Goal: Task Accomplishment & Management: Manage account settings

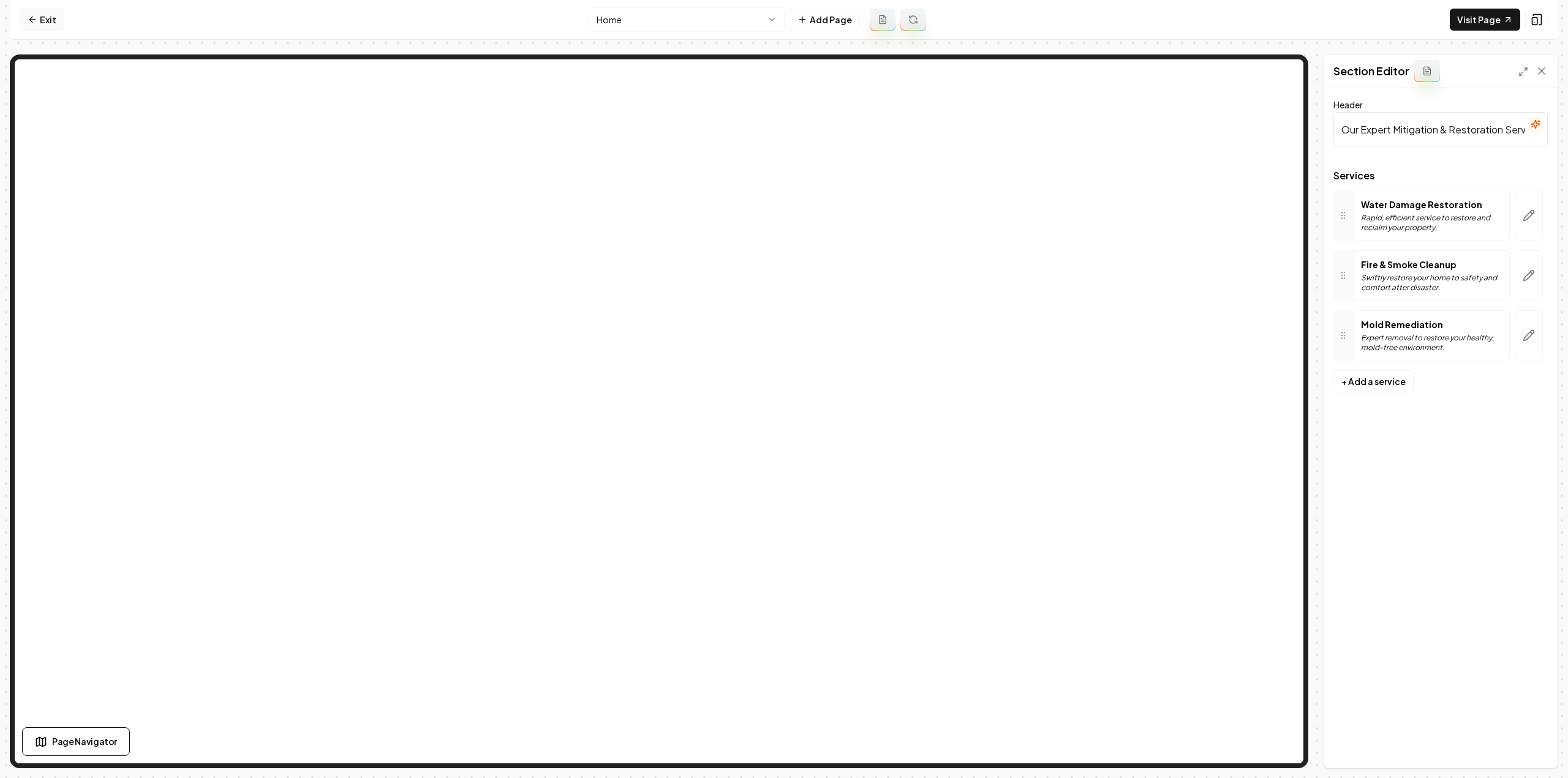
click at [41, 19] on link "Exit" at bounding box center [42, 20] width 45 height 22
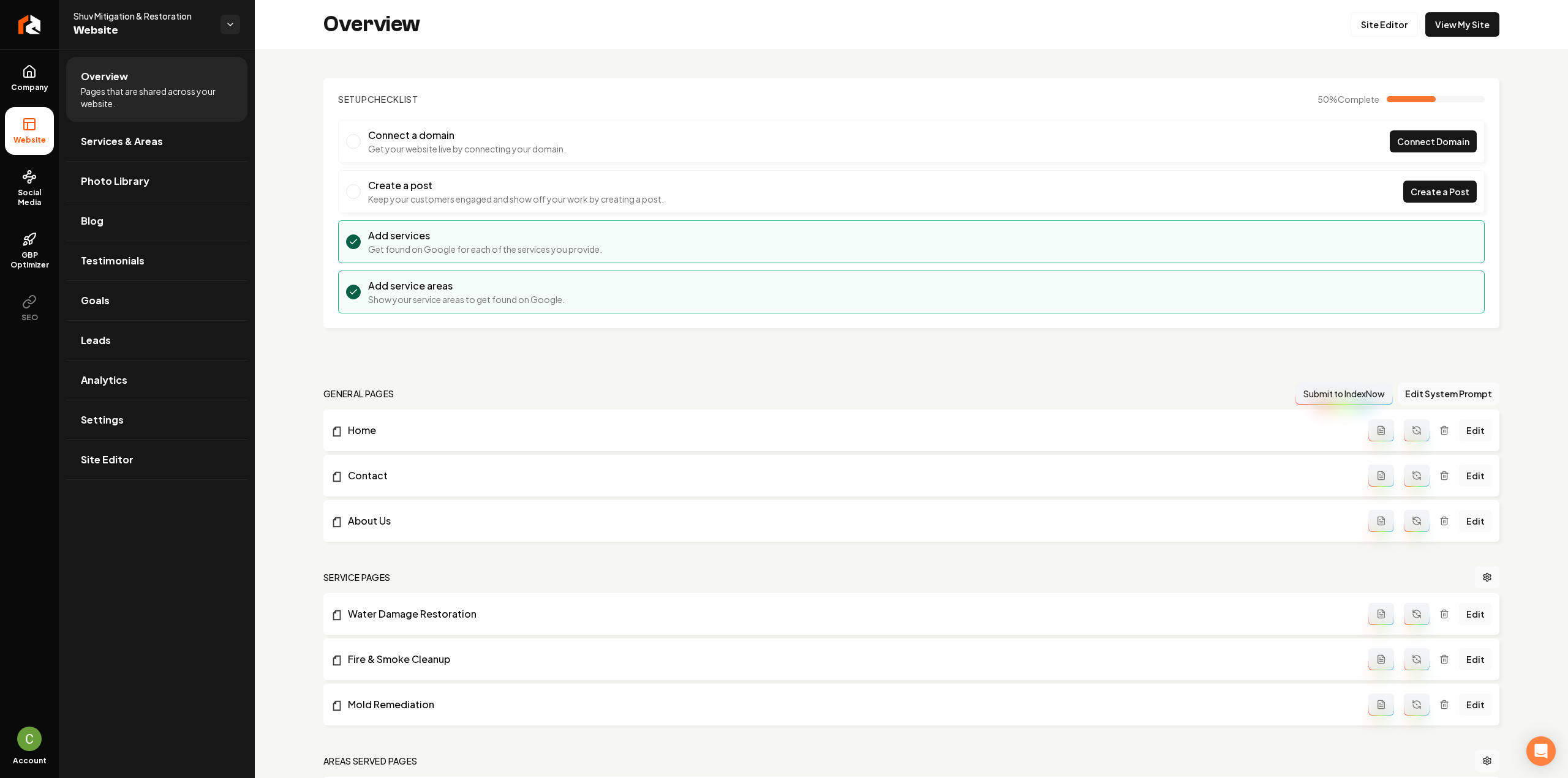
click at [41, 19] on link "Return to dashboard" at bounding box center [29, 25] width 59 height 49
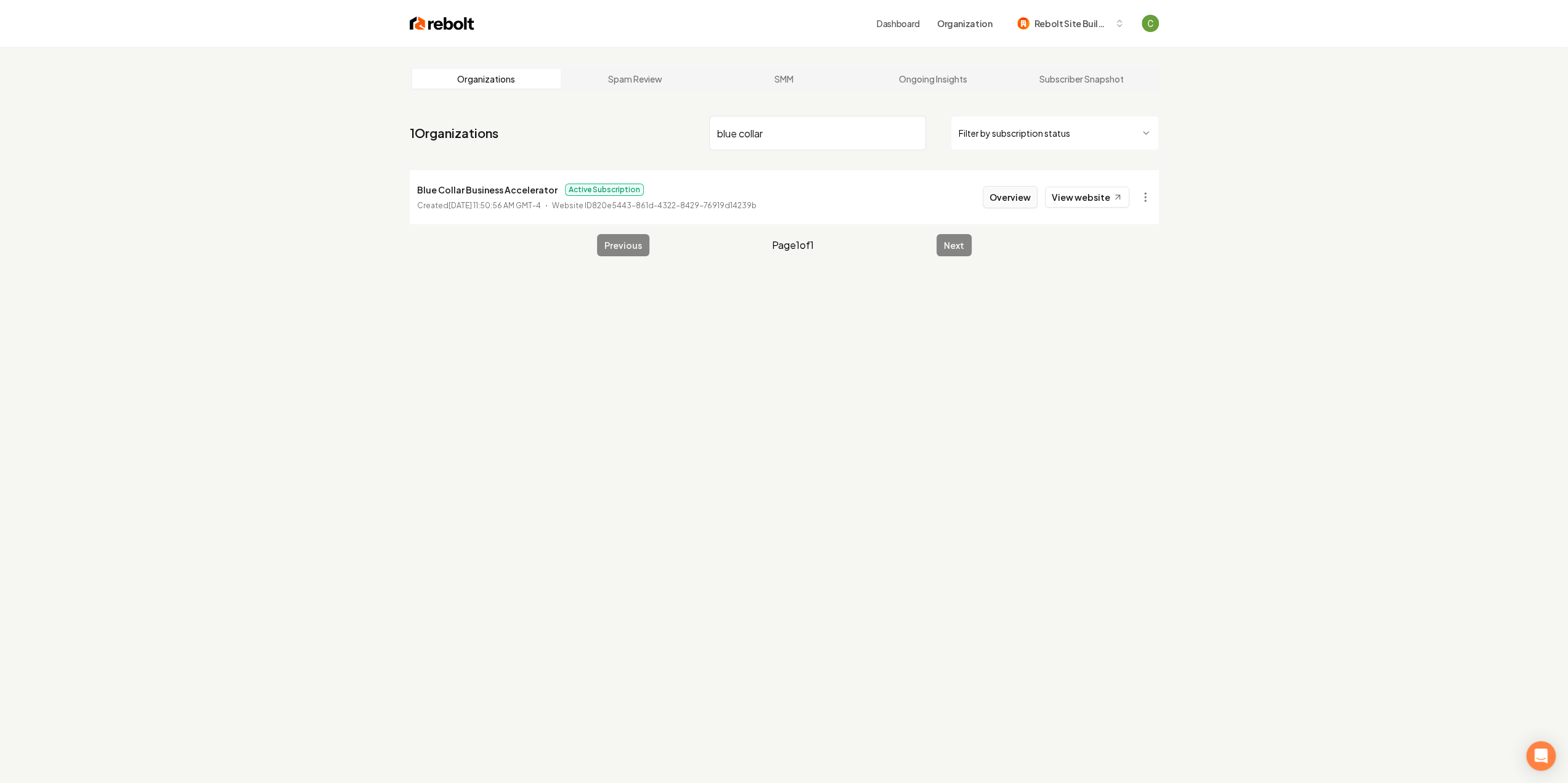
type input "blue collar"
click at [1000, 200] on button "Overview" at bounding box center [1010, 197] width 55 height 22
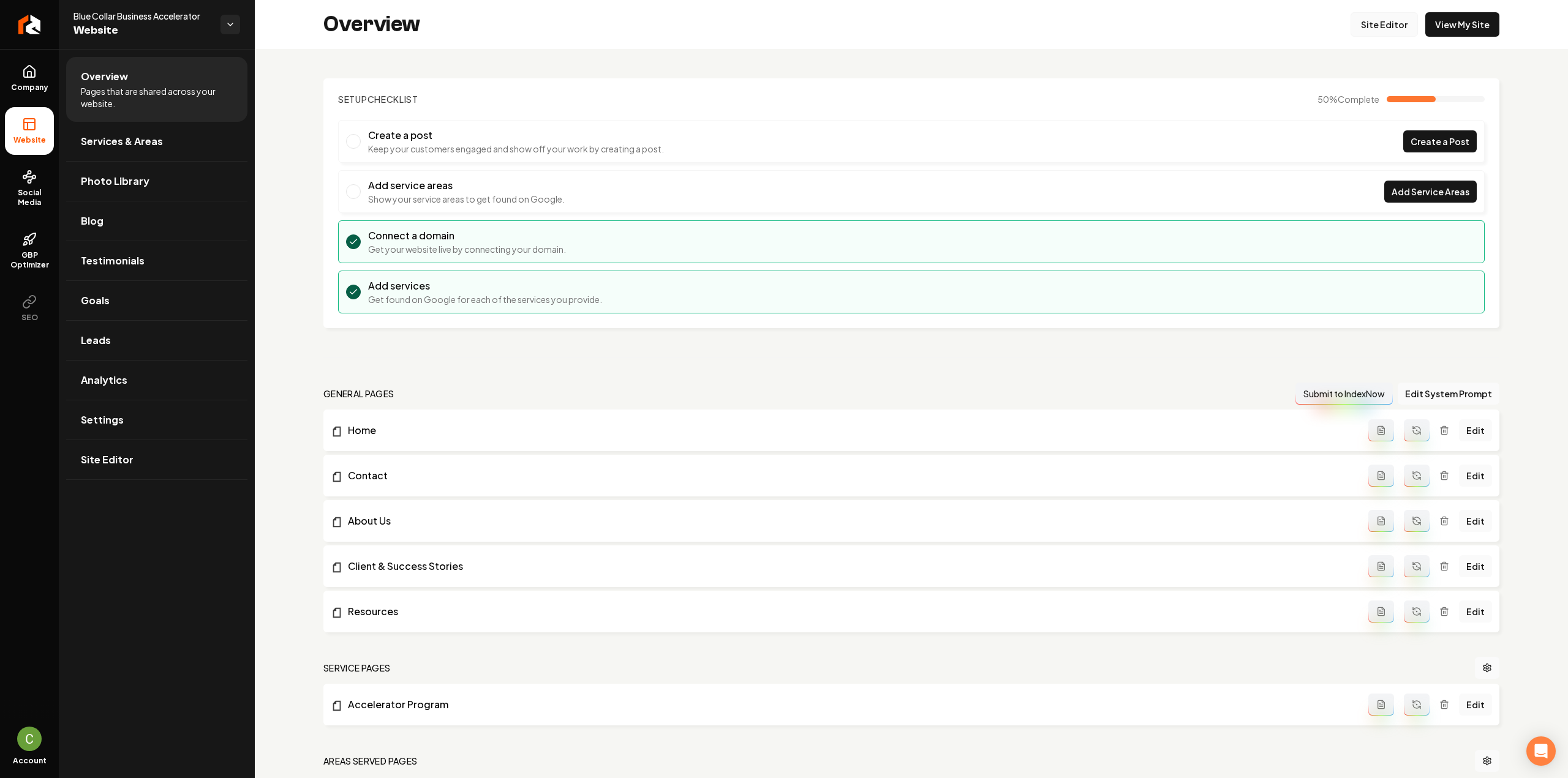
click at [1386, 27] on link "Site Editor" at bounding box center [1384, 24] width 67 height 25
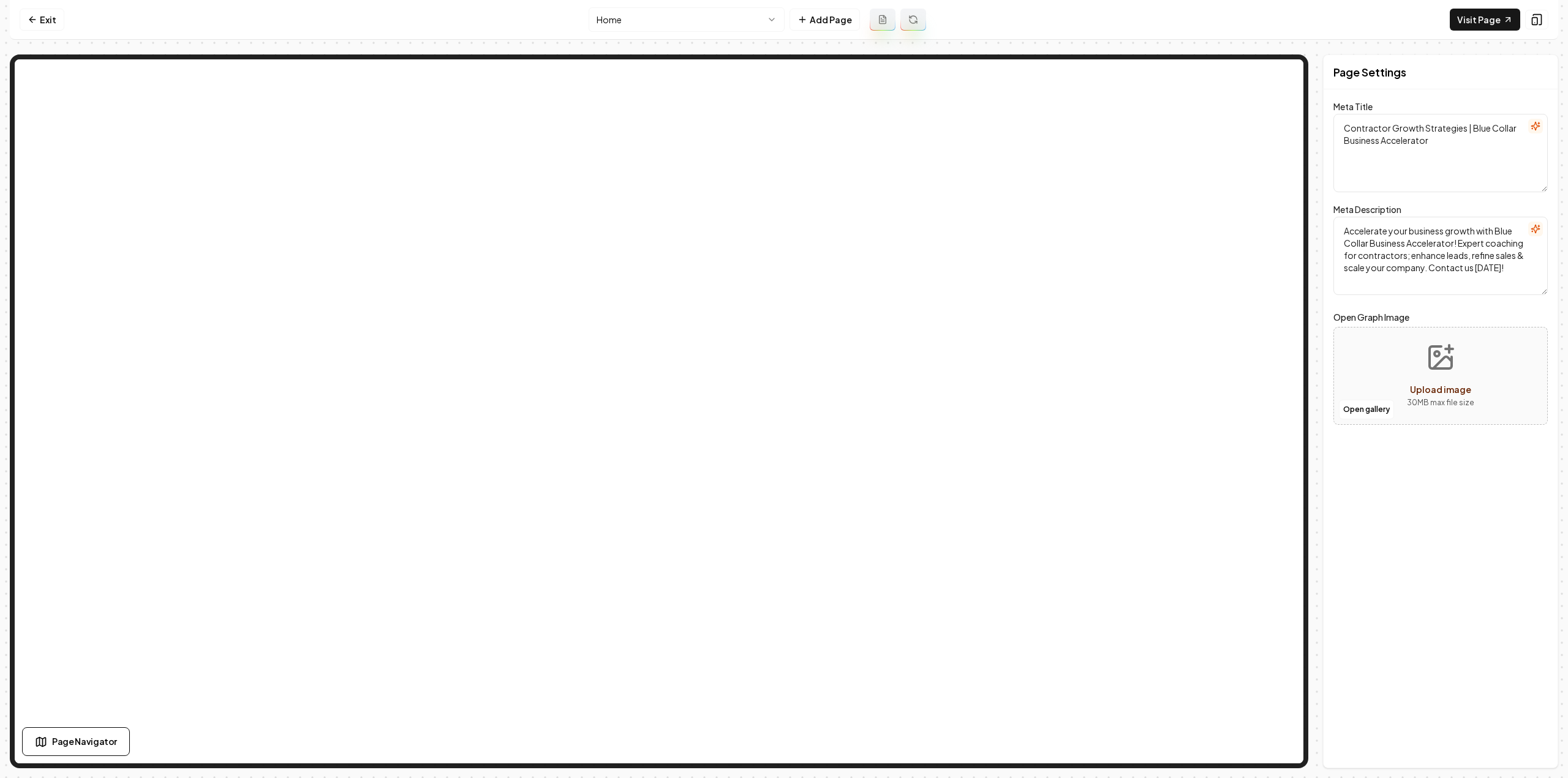
click at [676, 27] on html "Computer Required This feature is only available on a computer. Please switch t…" at bounding box center [784, 389] width 1568 height 778
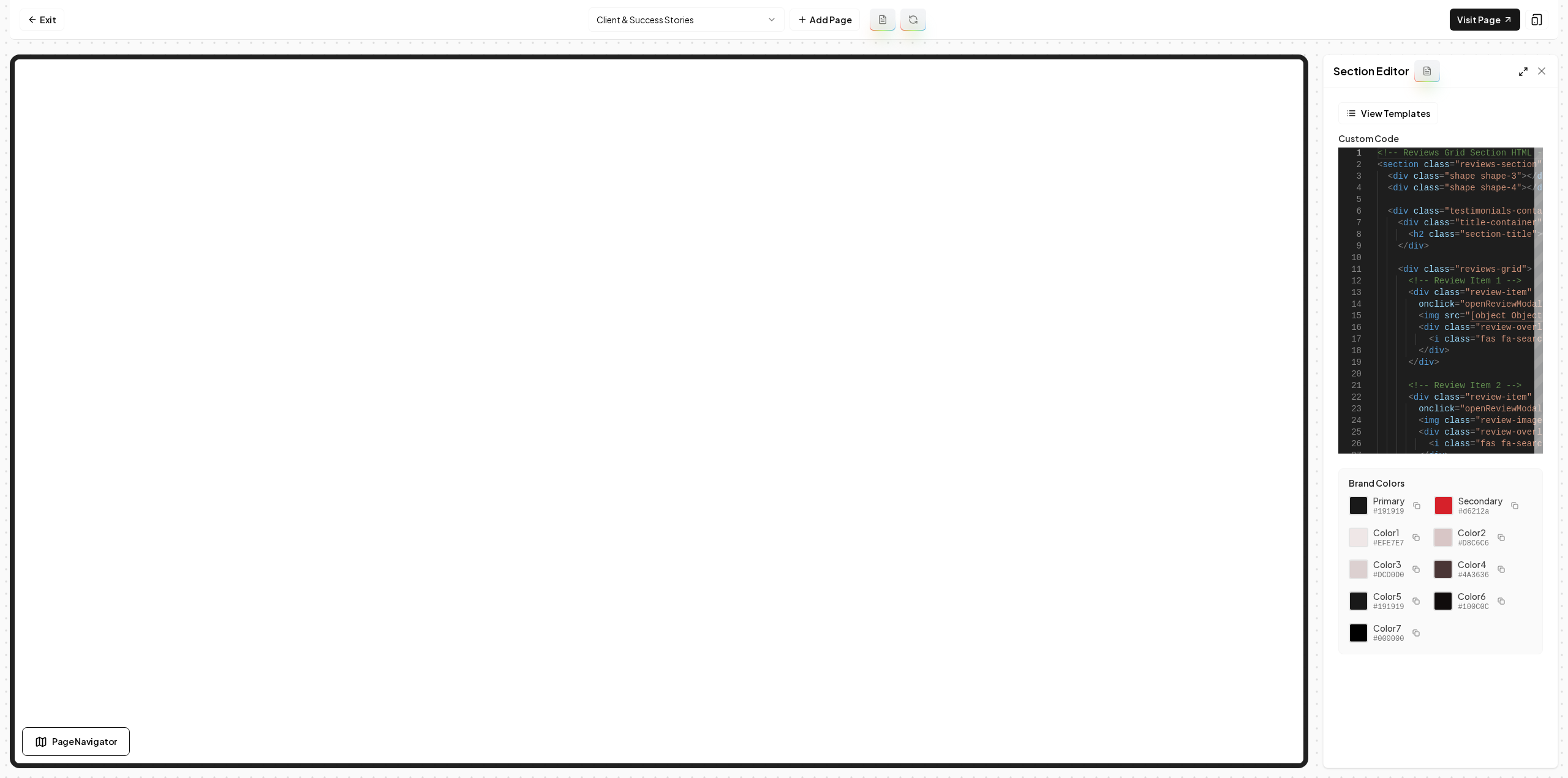
click at [1524, 73] on icon at bounding box center [1524, 71] width 10 height 10
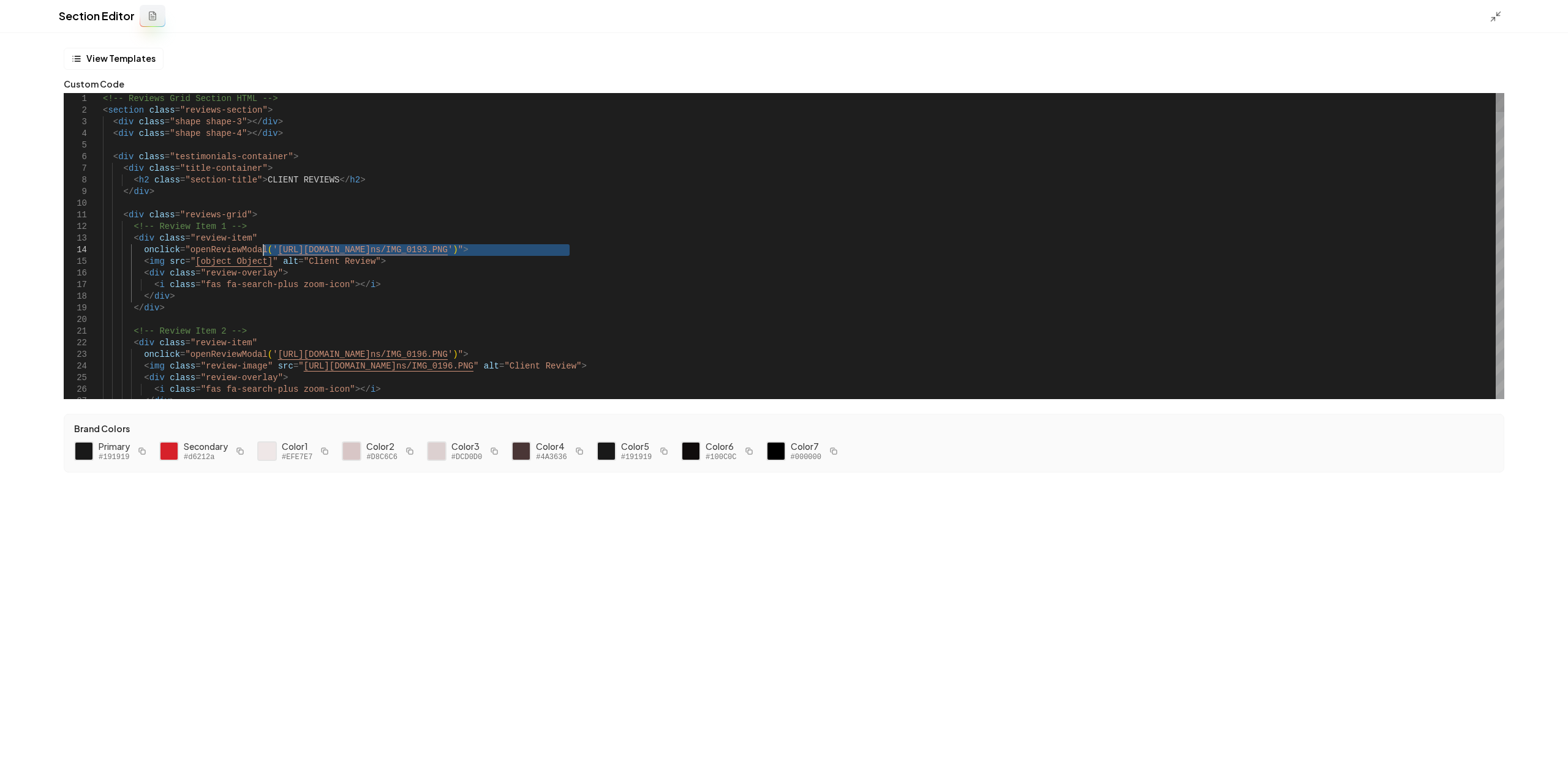
drag, startPoint x: 568, startPoint y: 248, endPoint x: 265, endPoint y: 248, distance: 303.0
click at [1548, 762] on button "Save" at bounding box center [1540, 758] width 36 height 22
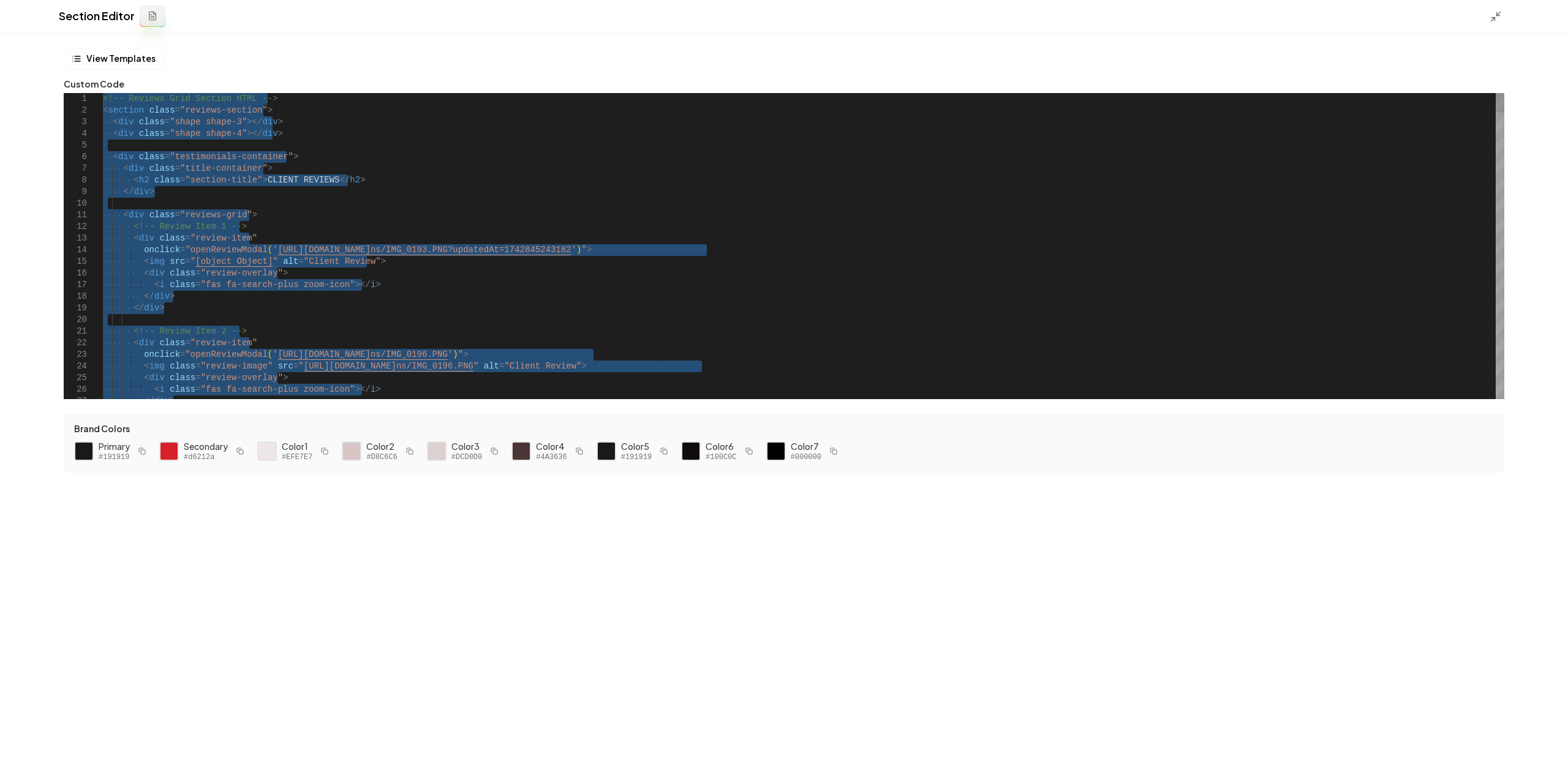
scroll to position [0, 240]
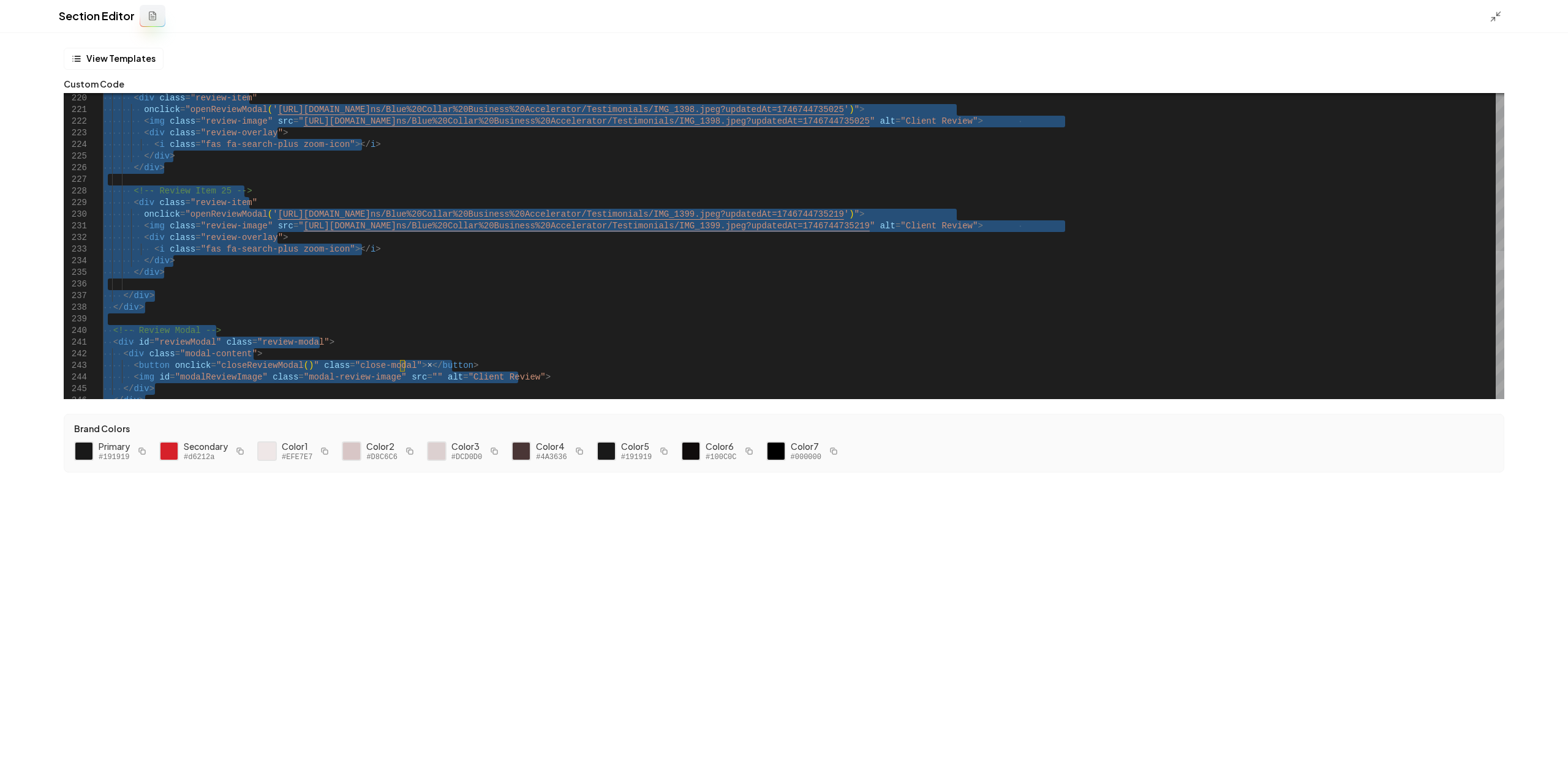
click at [1500, 264] on div at bounding box center [1500, 260] width 9 height 19
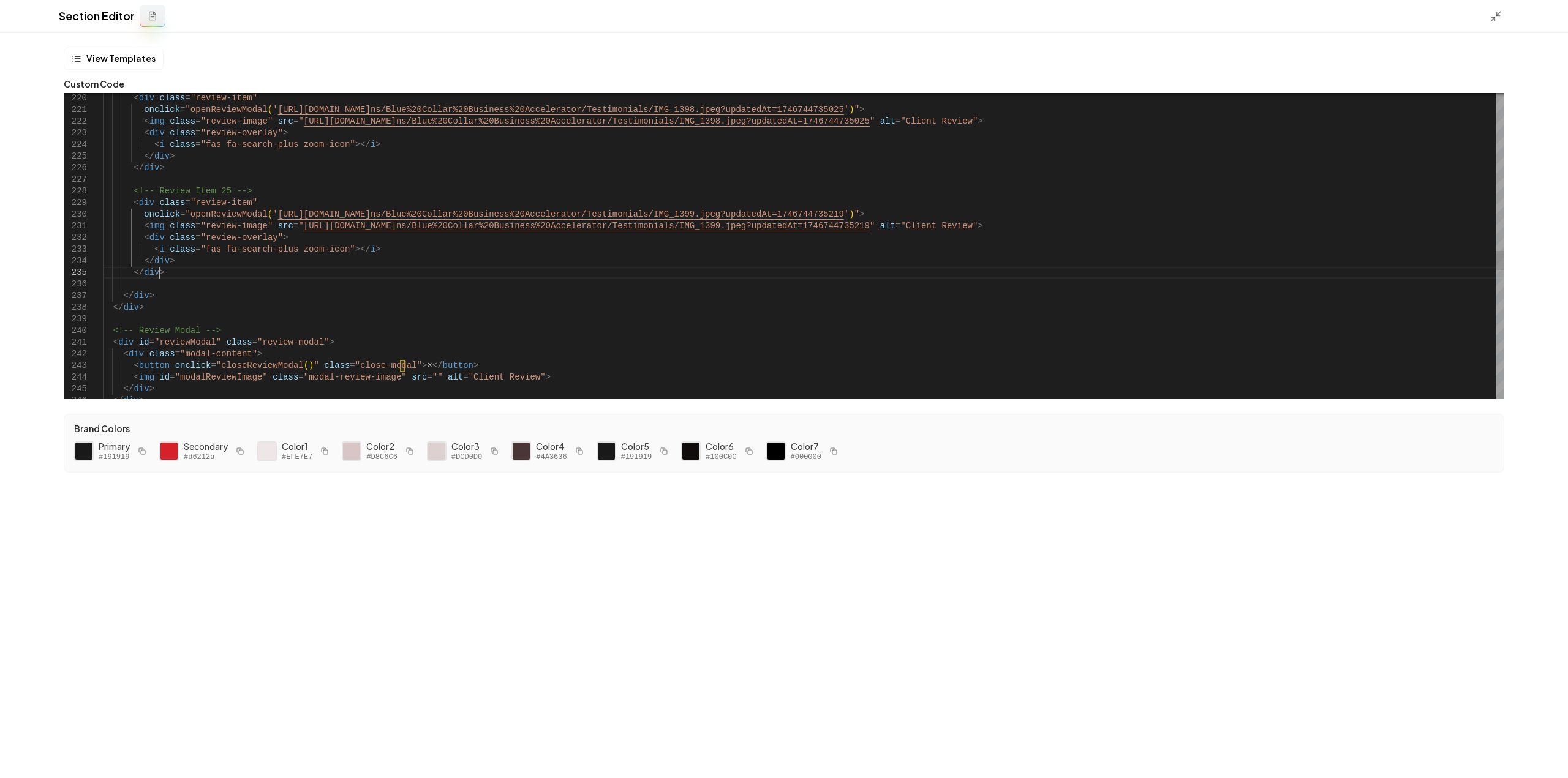
click at [184, 272] on div "< div class = "review-item" onclick = "openReviewModal ( ' https://ik.imagekit.…" at bounding box center [803, 11] width 1401 height 4932
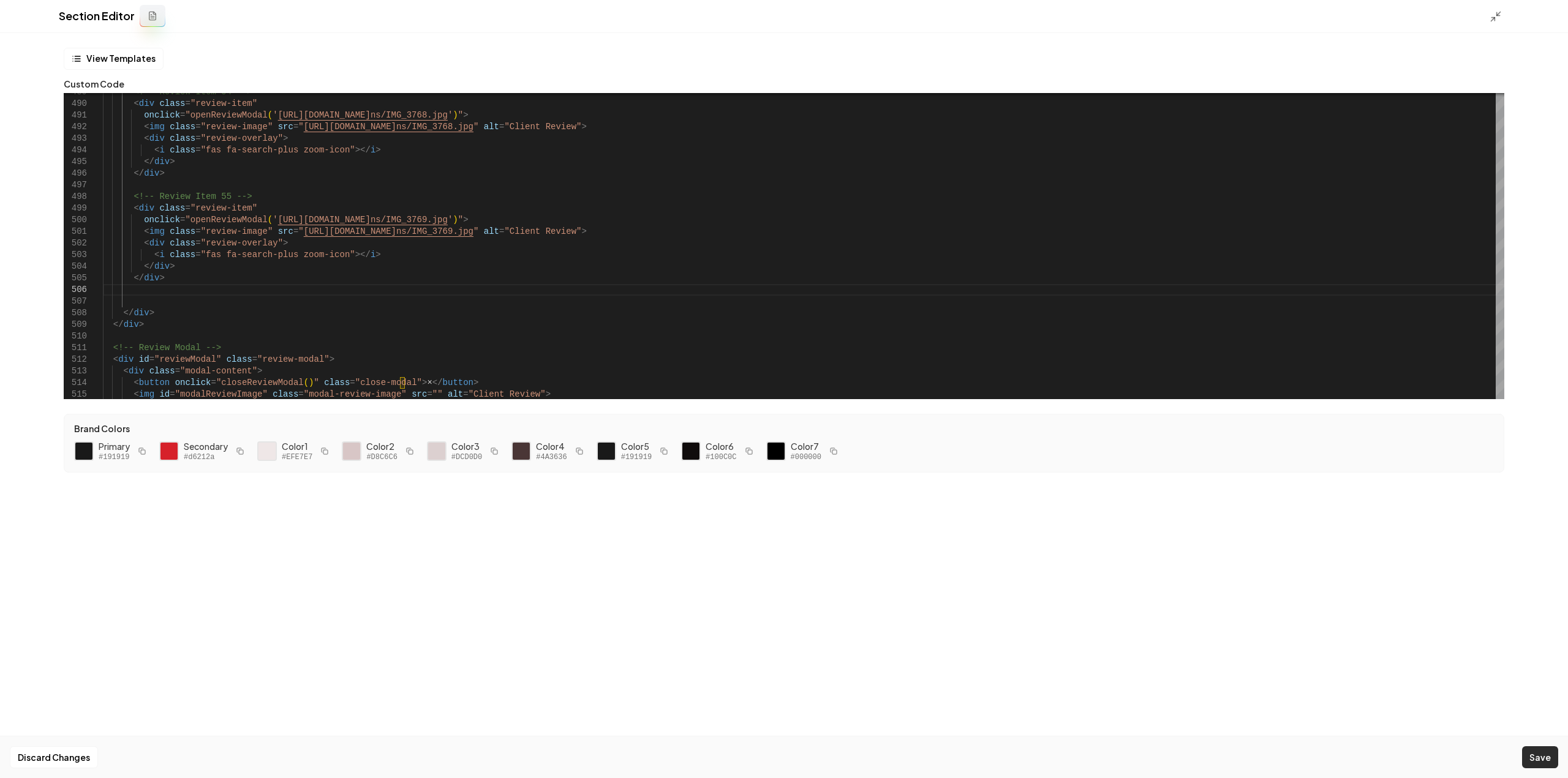
click at [1526, 749] on button "Save" at bounding box center [1540, 758] width 36 height 22
click at [1541, 749] on button "Save" at bounding box center [1540, 758] width 36 height 22
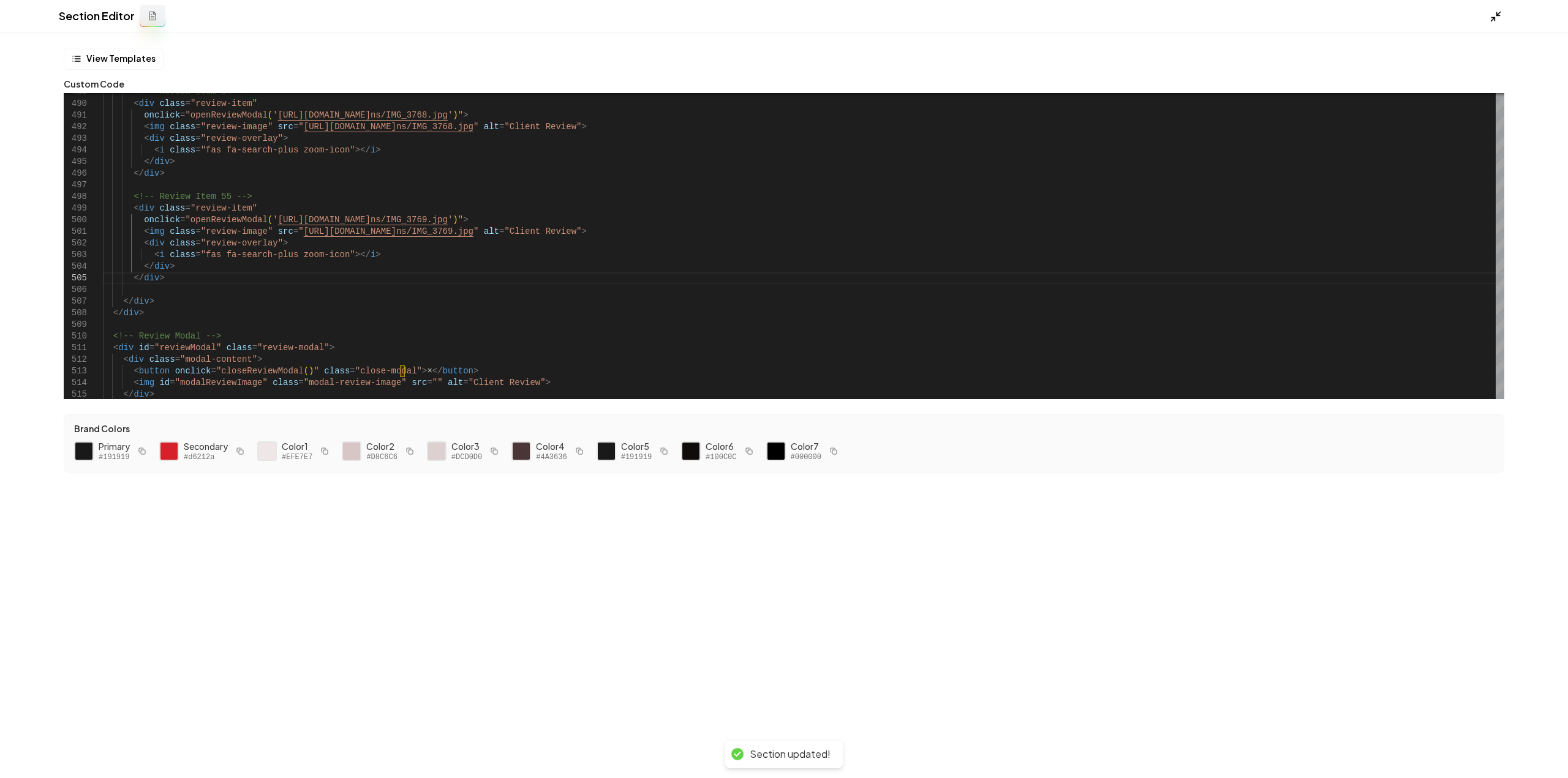
click at [1492, 14] on icon at bounding box center [1496, 16] width 12 height 12
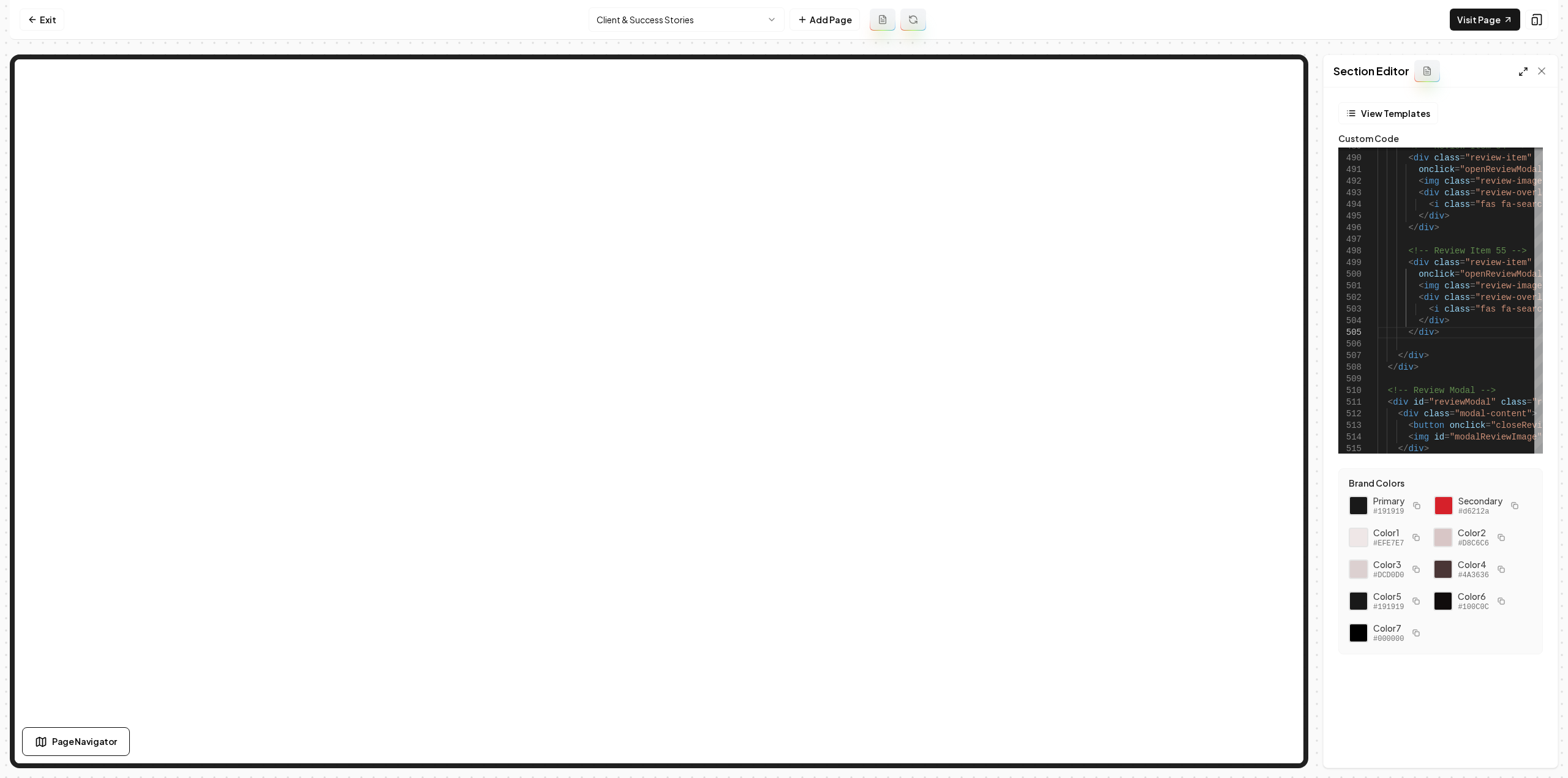
click at [1522, 73] on line at bounding box center [1521, 75] width 3 height 3
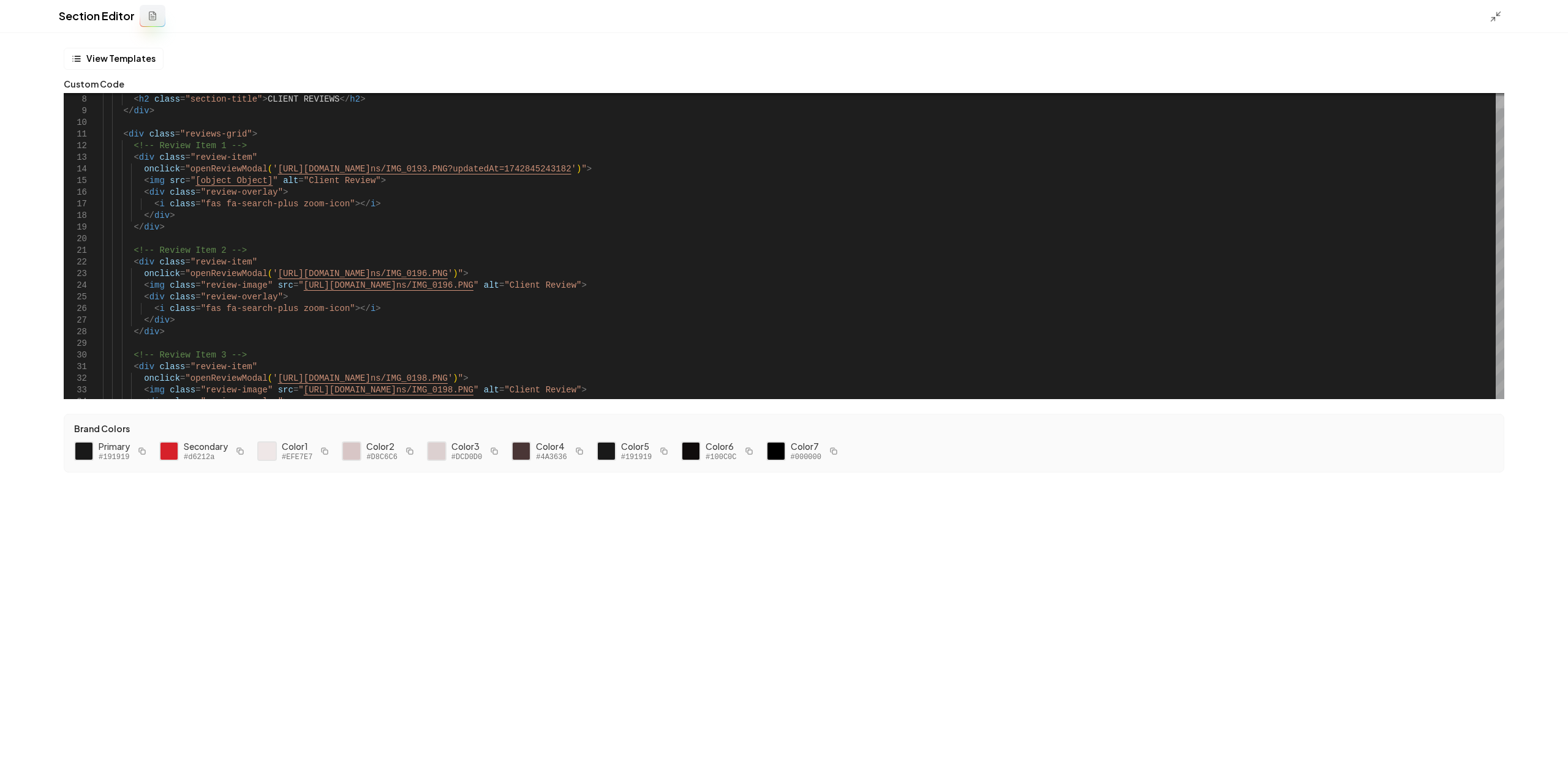
click at [1496, 102] on div at bounding box center [1500, 102] width 9 height 12
drag, startPoint x: 684, startPoint y: 169, endPoint x: 268, endPoint y: 165, distance: 416.0
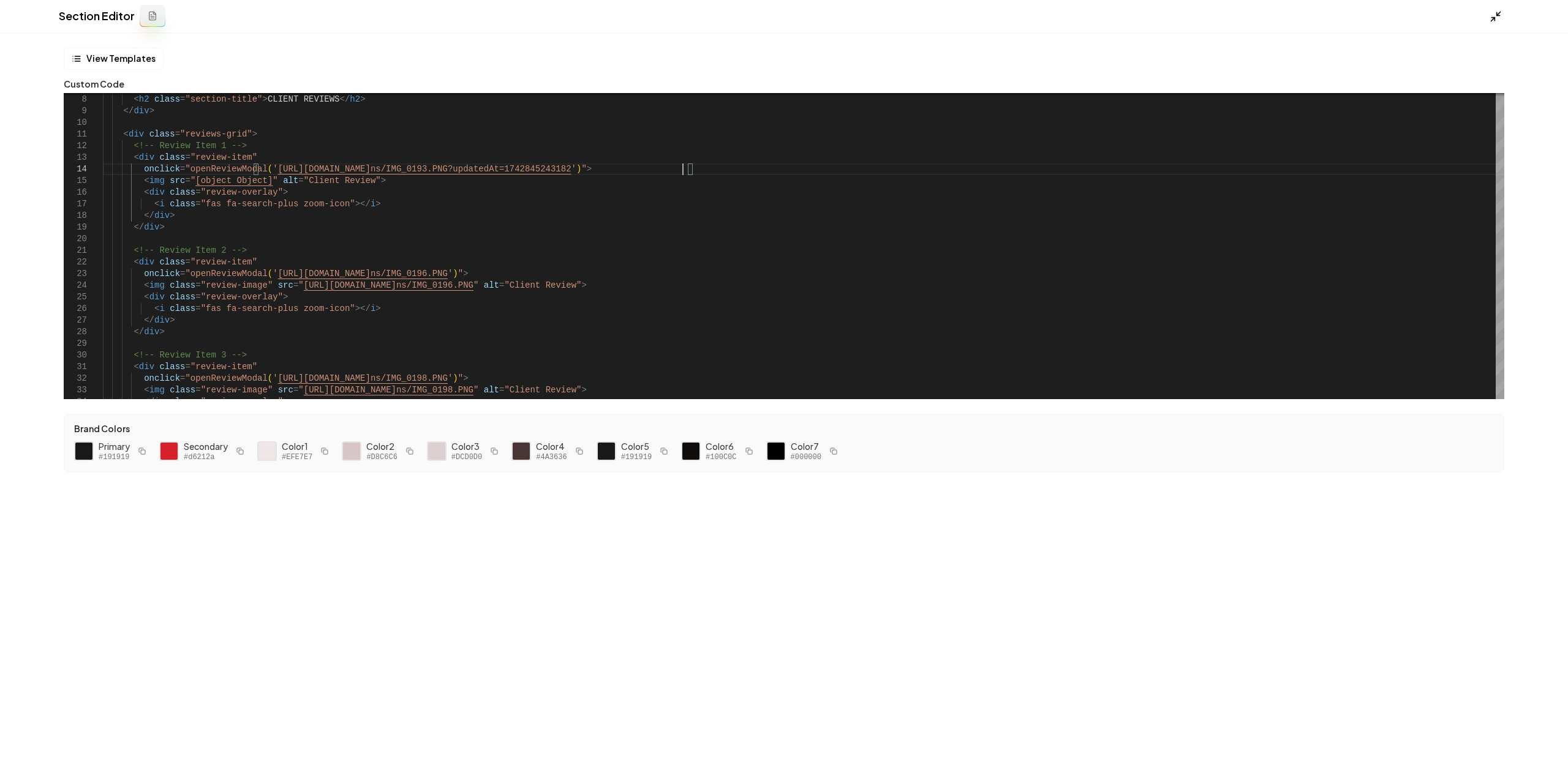
click at [1496, 16] on icon at bounding box center [1496, 16] width 12 height 12
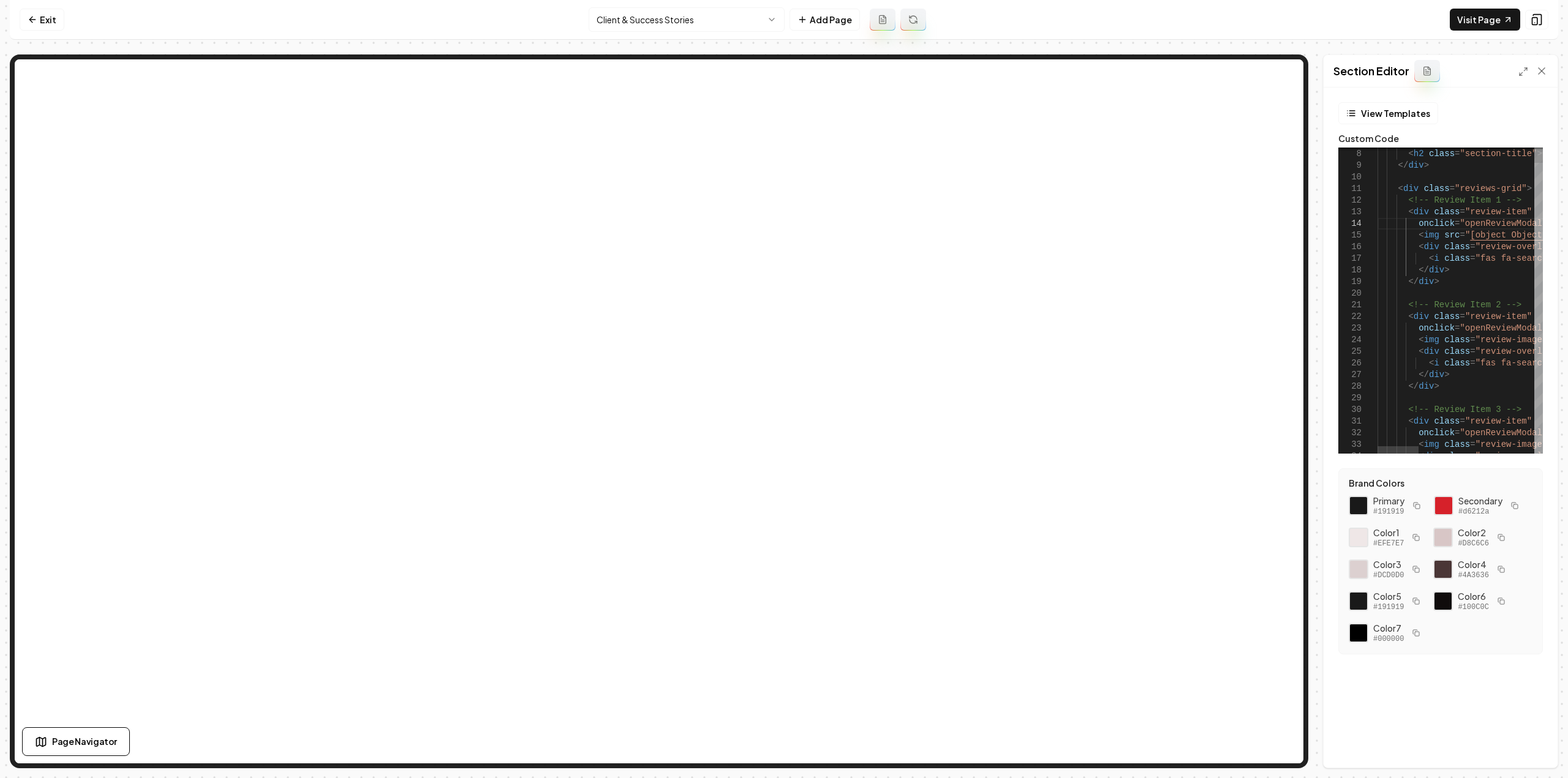
drag, startPoint x: 1504, startPoint y: 218, endPoint x: 1508, endPoint y: 198, distance: 20.4
click at [1528, 72] on icon at bounding box center [1524, 71] width 10 height 10
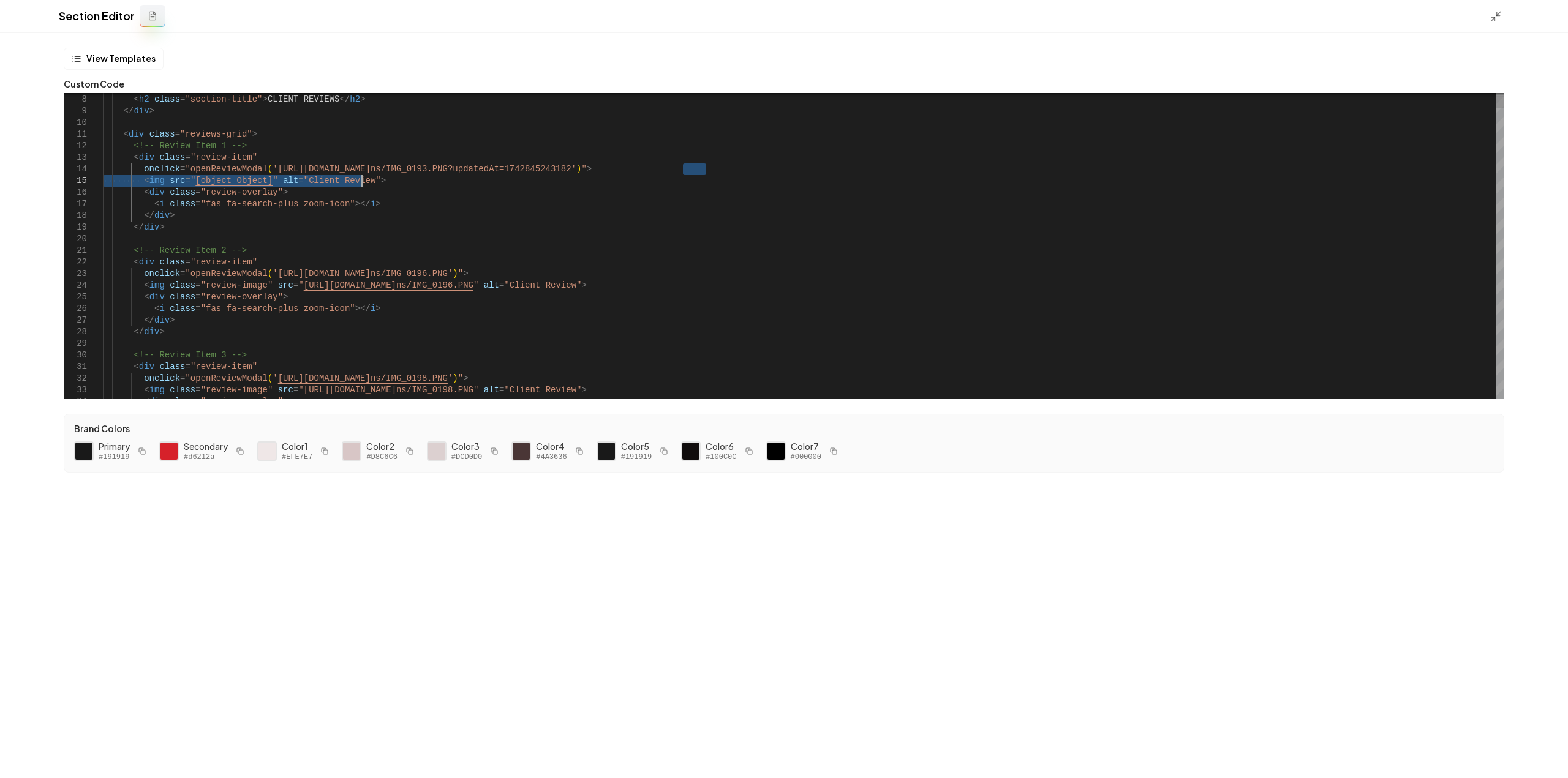
scroll to position [70, 127]
drag, startPoint x: 682, startPoint y: 173, endPoint x: 265, endPoint y: 168, distance: 417.0
click at [1548, 760] on button "Save" at bounding box center [1540, 758] width 36 height 22
click at [1493, 19] on line at bounding box center [1493, 20] width 3 height 3
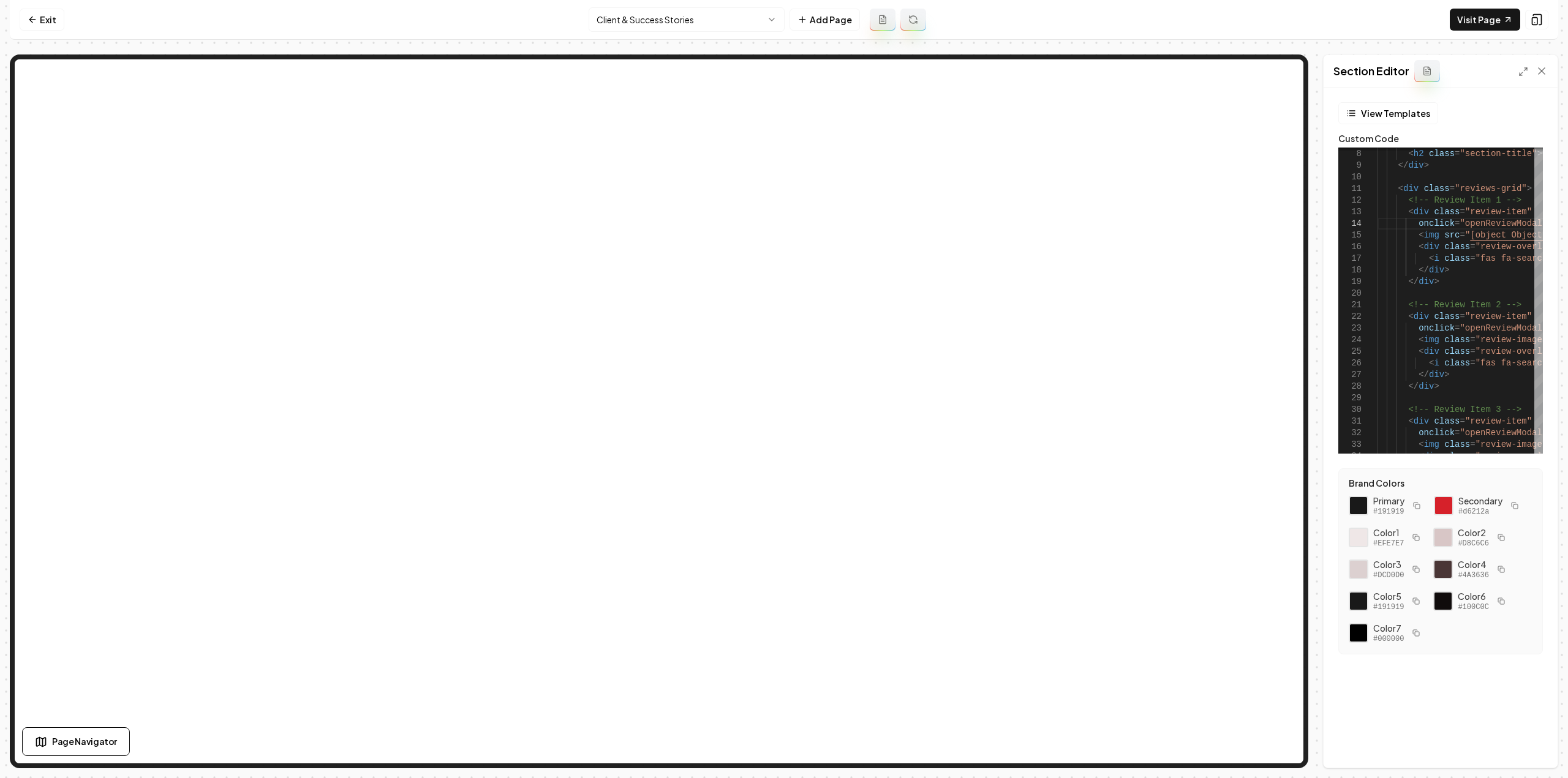
click at [1524, 69] on icon at bounding box center [1524, 71] width 10 height 10
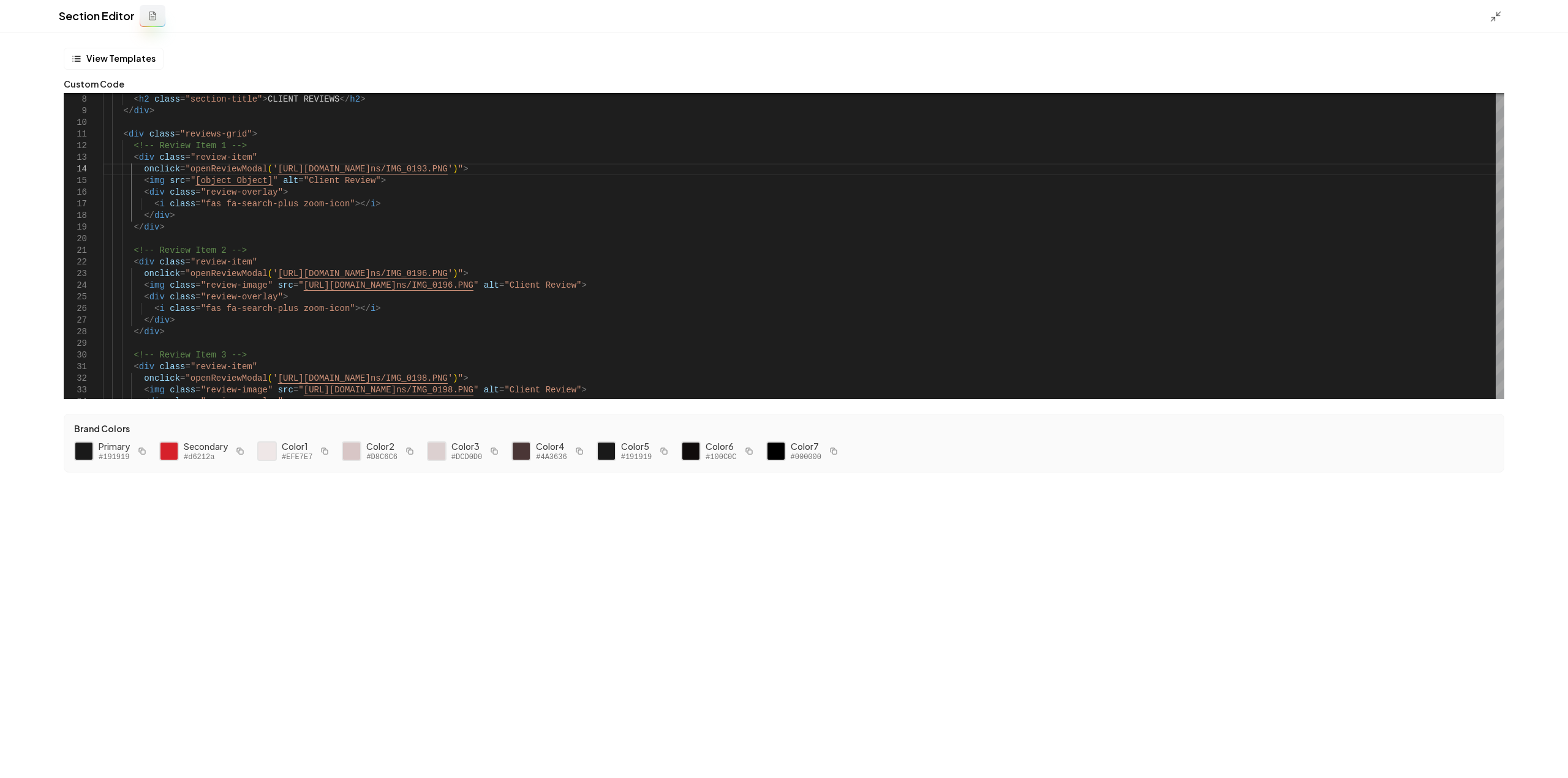
click at [1493, 12] on icon at bounding box center [1496, 16] width 12 height 12
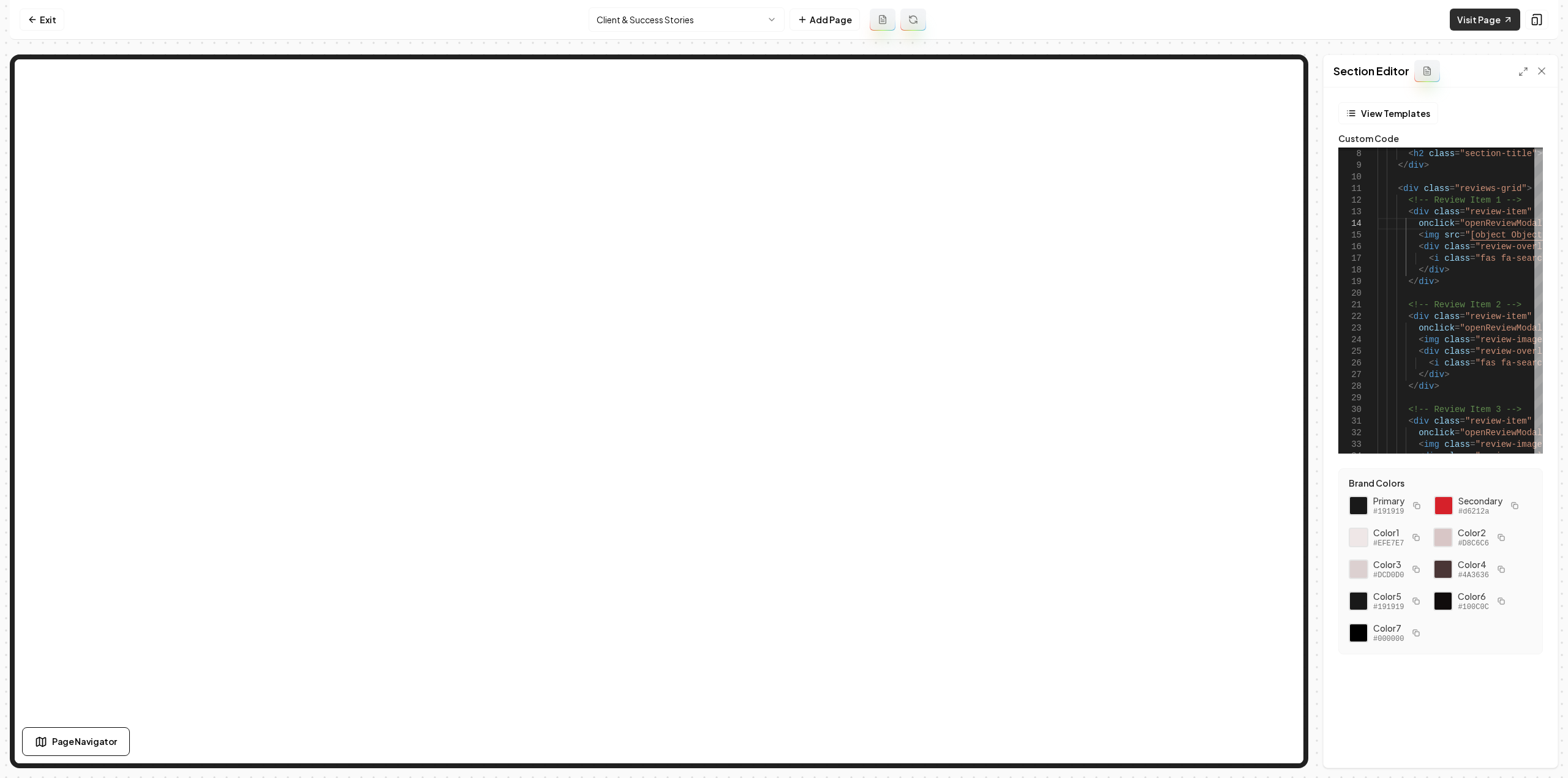
click at [1496, 17] on link "Visit Page" at bounding box center [1485, 20] width 71 height 22
click at [1522, 68] on icon at bounding box center [1524, 71] width 10 height 10
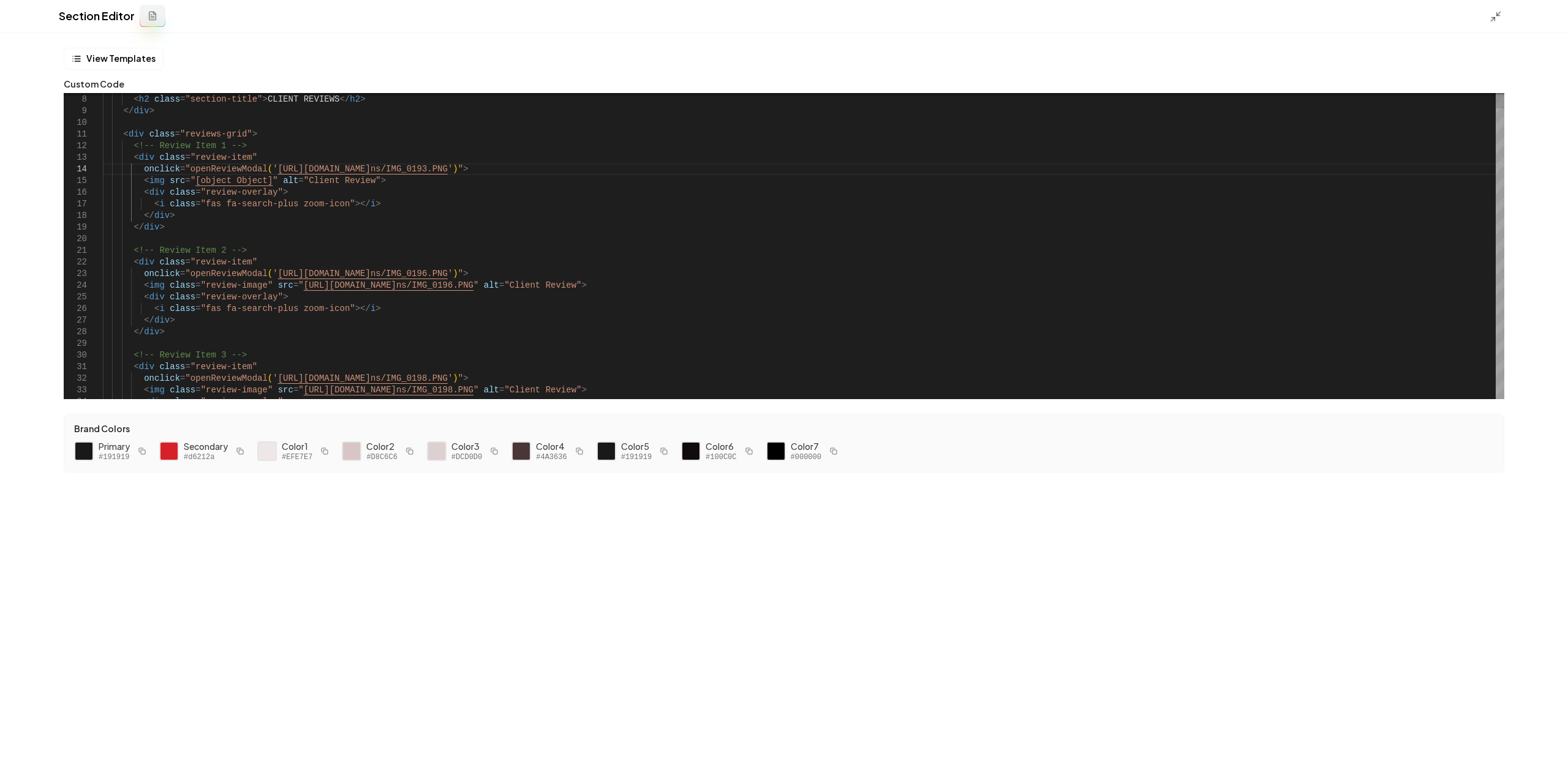
scroll to position [70, 466]
drag, startPoint x: 571, startPoint y: 168, endPoint x: 264, endPoint y: 168, distance: 307.0
click at [1536, 762] on button "Save" at bounding box center [1540, 758] width 36 height 22
click at [1495, 14] on icon at bounding box center [1496, 16] width 12 height 12
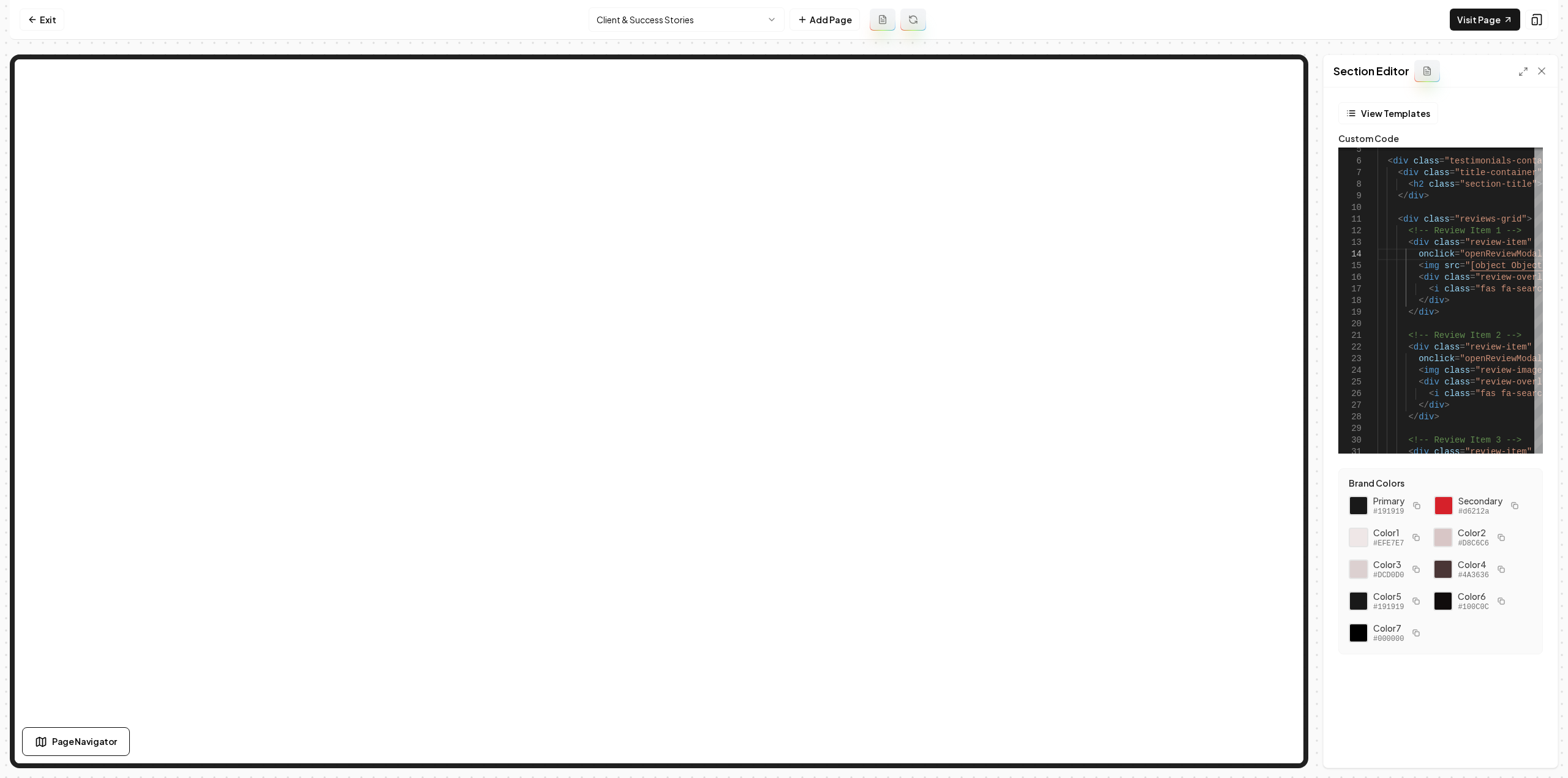
click at [1517, 75] on div "Section Editor" at bounding box center [1440, 71] width 234 height 32
click at [1523, 75] on icon at bounding box center [1524, 71] width 10 height 10
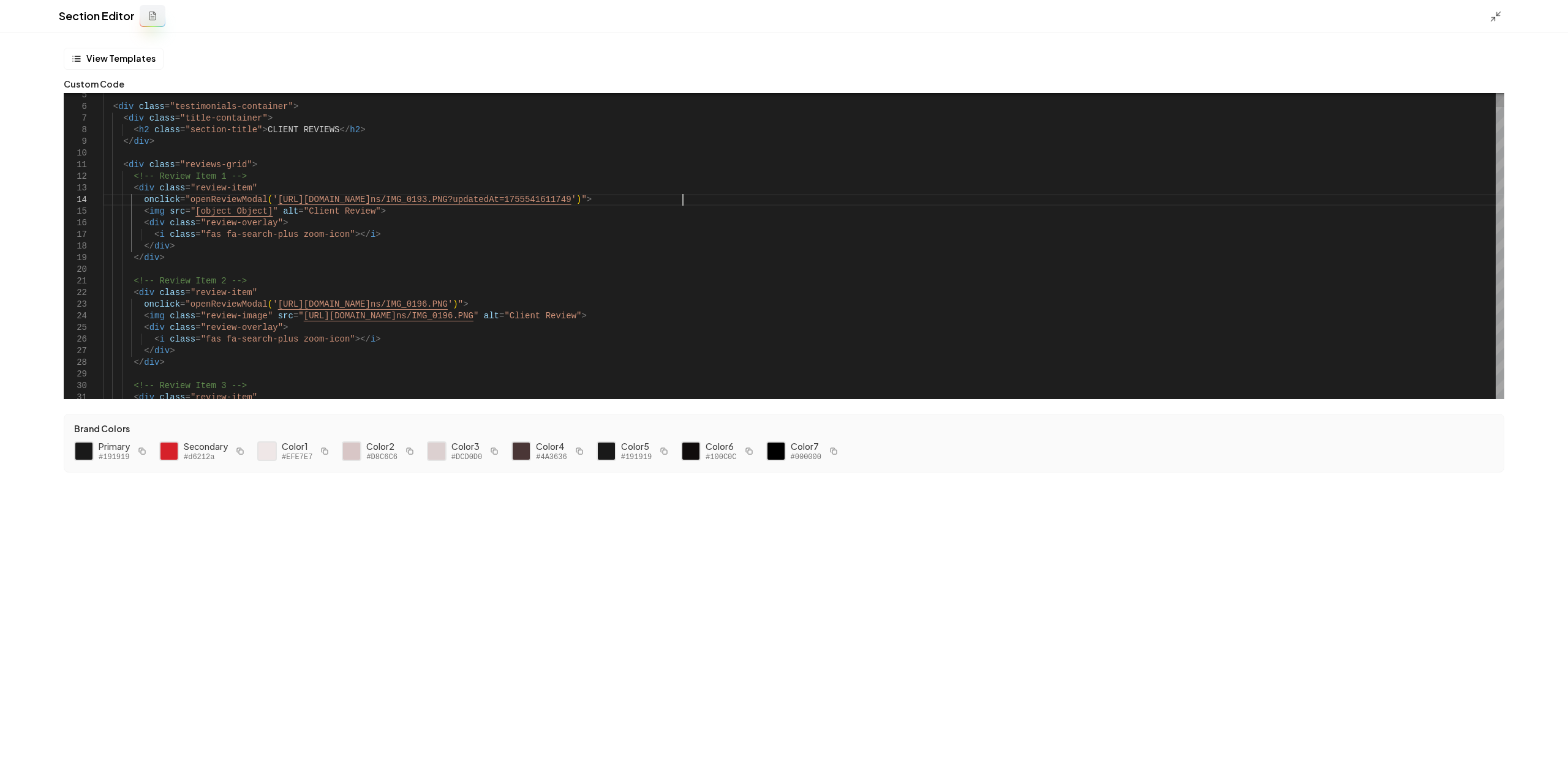
scroll to position [70, 579]
drag, startPoint x: 684, startPoint y: 198, endPoint x: 264, endPoint y: 198, distance: 420.0
click at [1559, 764] on div "Discard Changes Save" at bounding box center [784, 757] width 1568 height 43
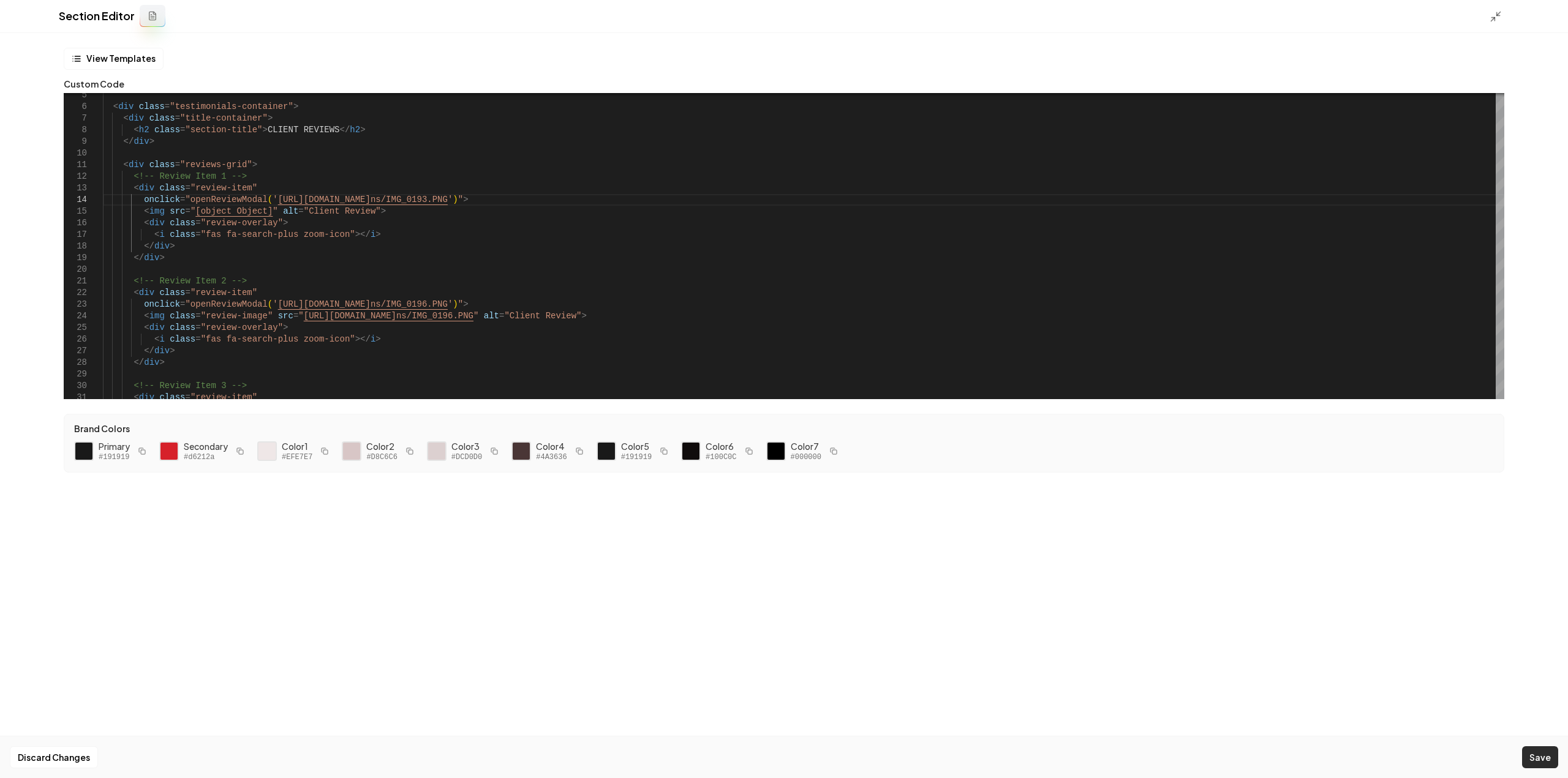
click at [1551, 762] on button "Save" at bounding box center [1540, 758] width 36 height 22
click at [1496, 19] on icon at bounding box center [1496, 16] width 12 height 12
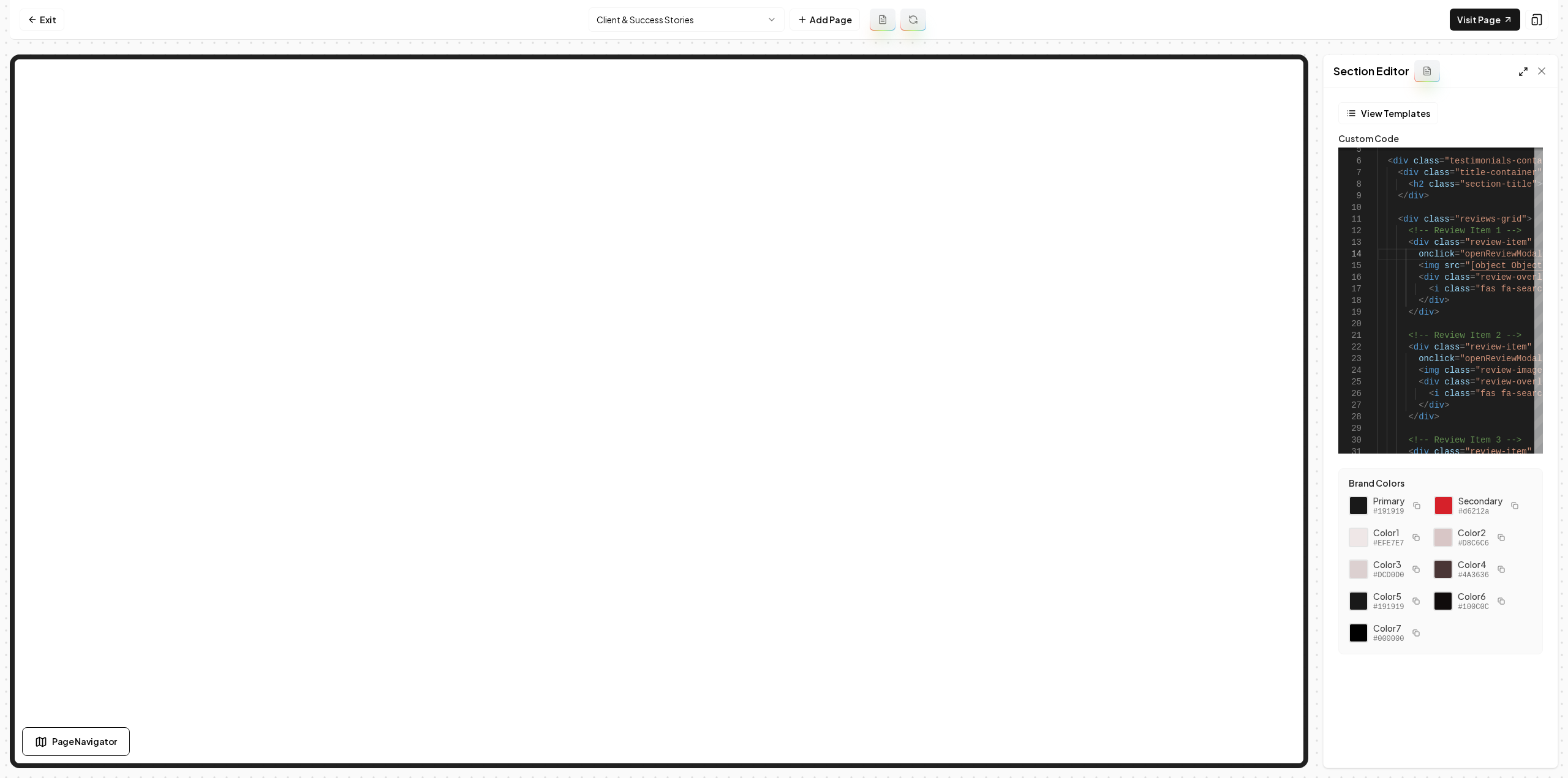
click at [1526, 69] on icon at bounding box center [1524, 71] width 10 height 10
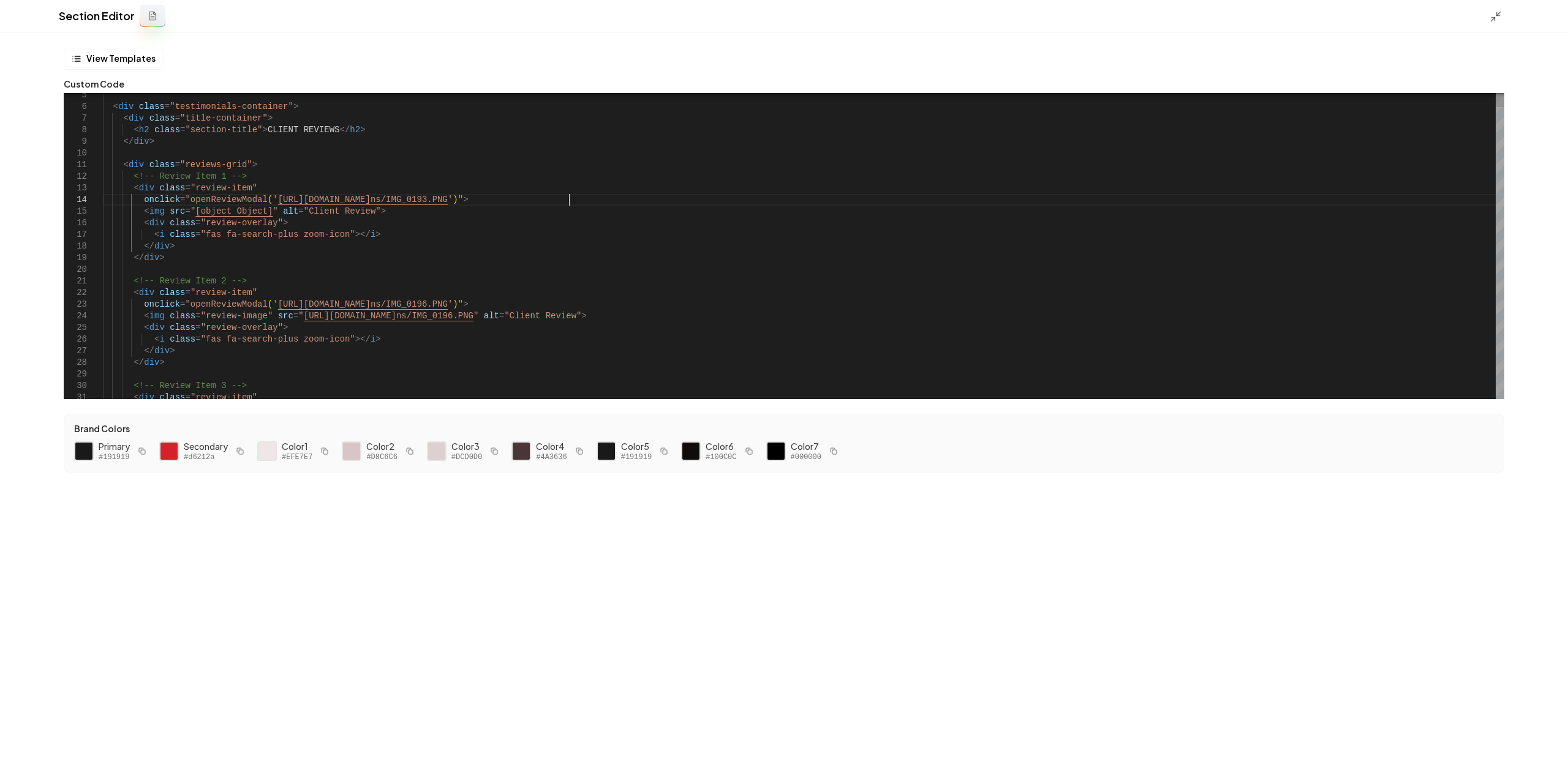
scroll to position [70, 466]
drag, startPoint x: 570, startPoint y: 198, endPoint x: 264, endPoint y: 196, distance: 306.0
click at [1538, 758] on button "Save" at bounding box center [1540, 758] width 36 height 22
drag, startPoint x: 169, startPoint y: 357, endPoint x: 136, endPoint y: 315, distance: 53.4
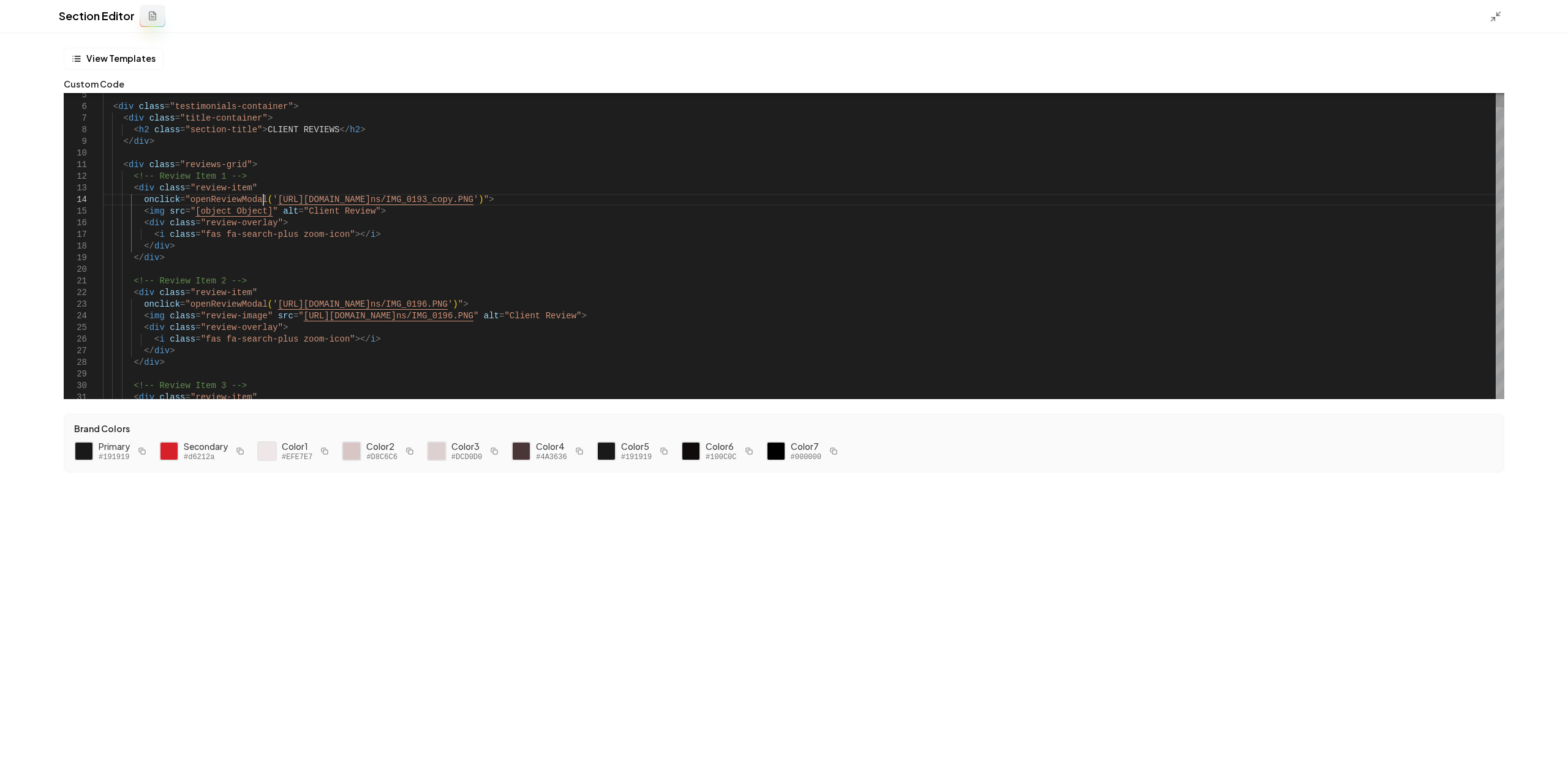
scroll to position [70, 490]
drag, startPoint x: 574, startPoint y: 200, endPoint x: 552, endPoint y: 198, distance: 22.1
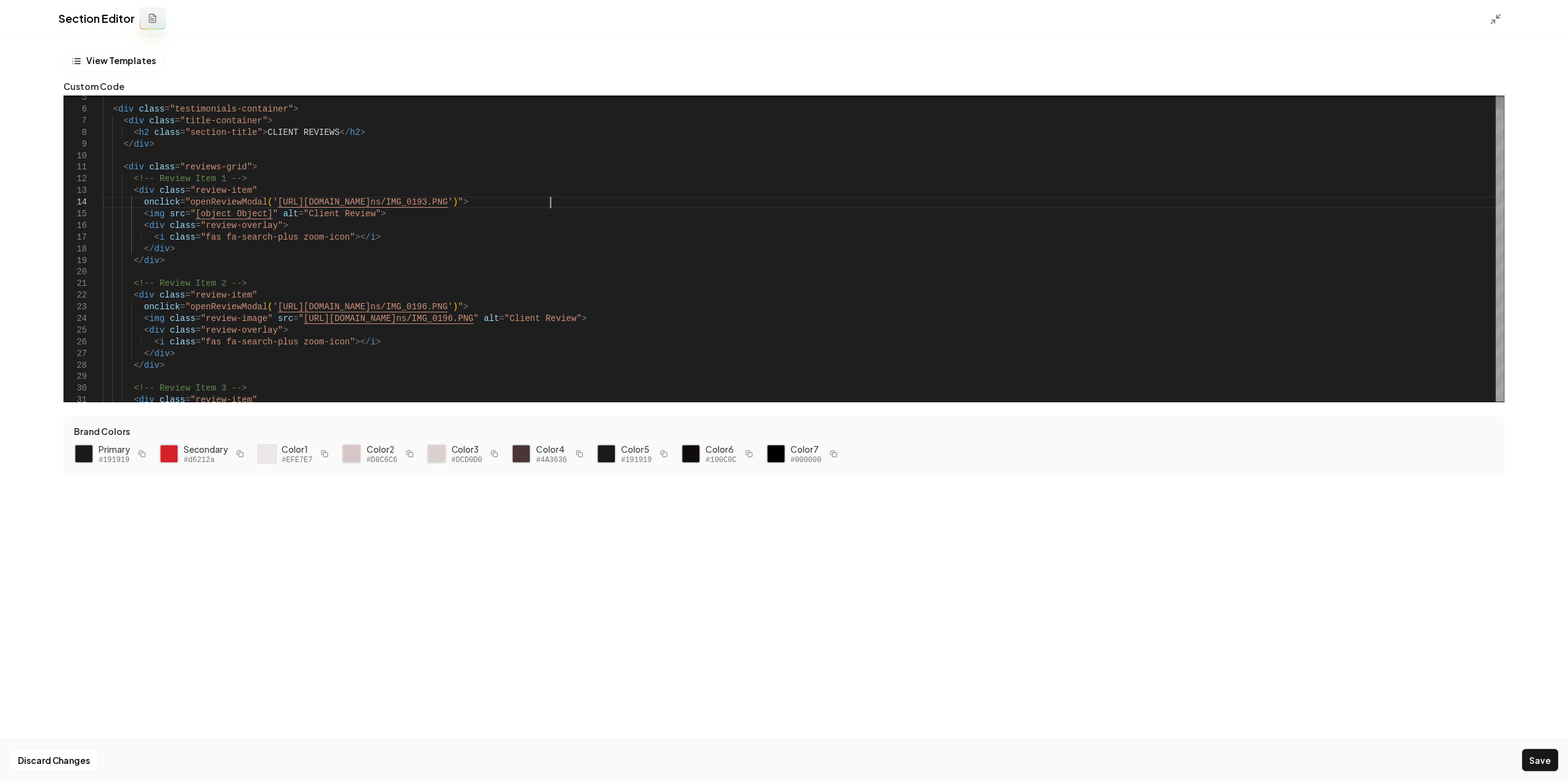
scroll to position [70, 488]
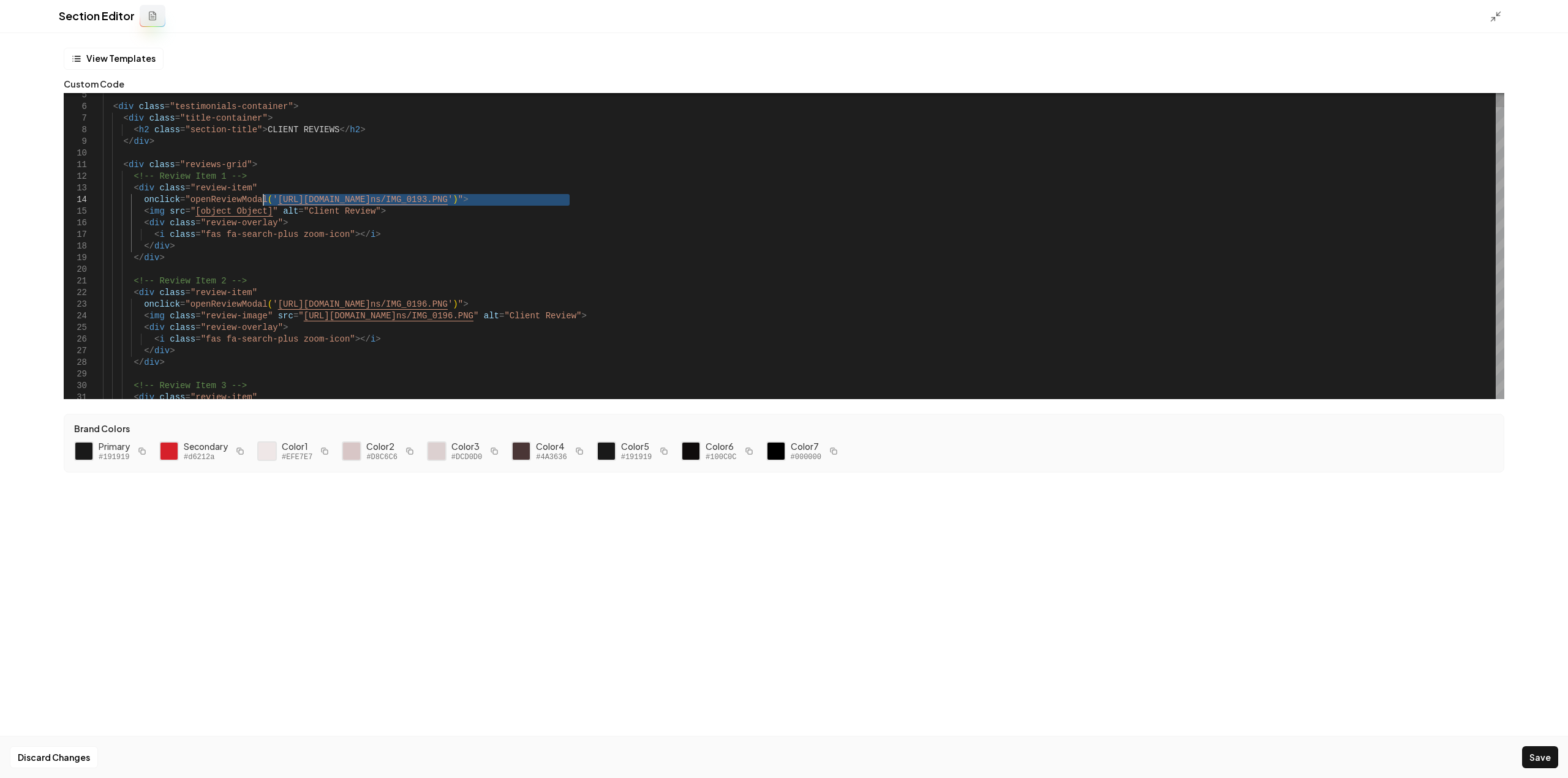
drag, startPoint x: 568, startPoint y: 199, endPoint x: 264, endPoint y: 196, distance: 304.0
drag, startPoint x: 257, startPoint y: 210, endPoint x: 187, endPoint y: 212, distance: 70.0
type textarea "**********"
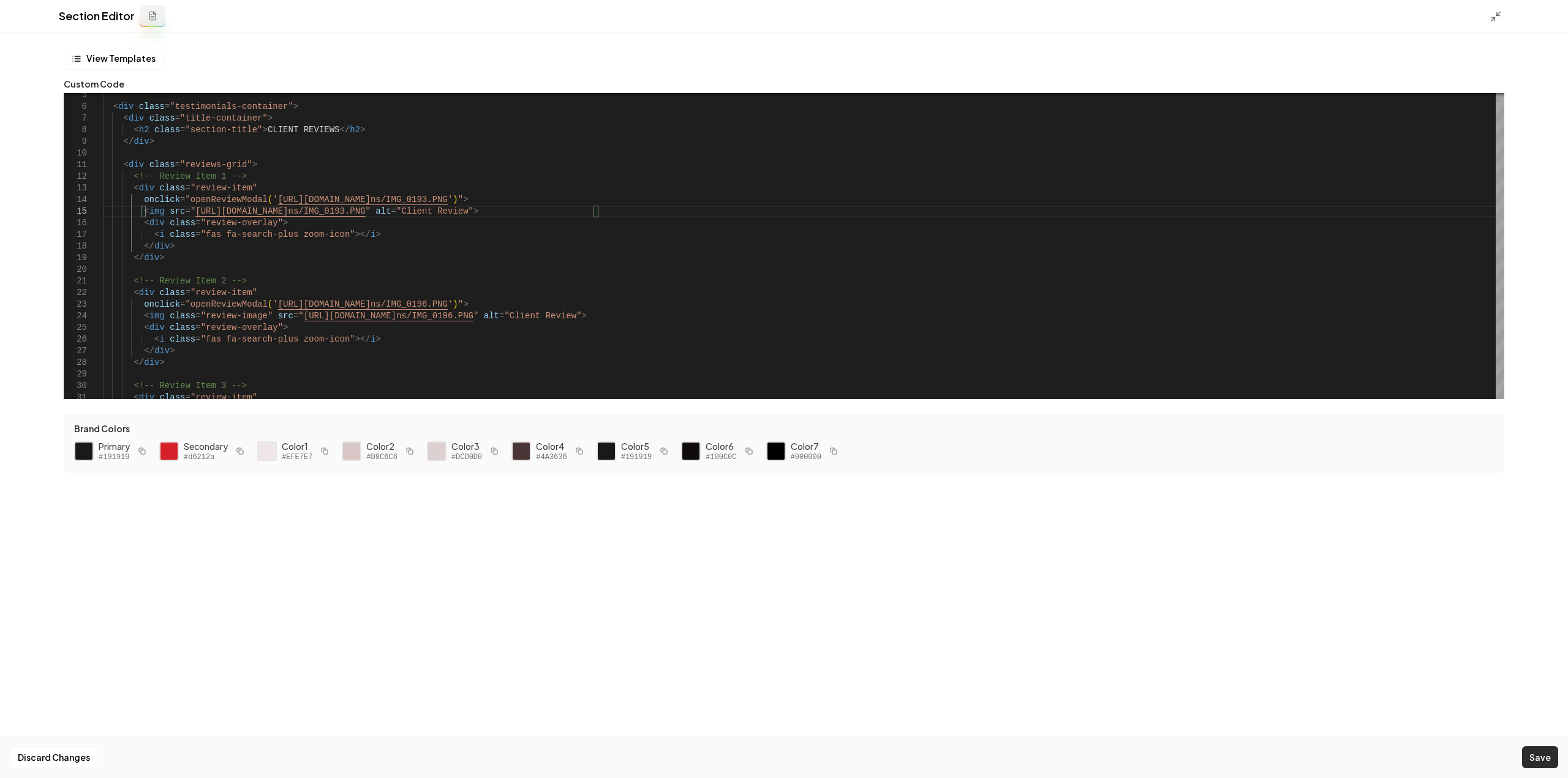
click at [1542, 752] on button "Save" at bounding box center [1540, 758] width 36 height 22
click at [1494, 19] on line at bounding box center [1493, 20] width 3 height 3
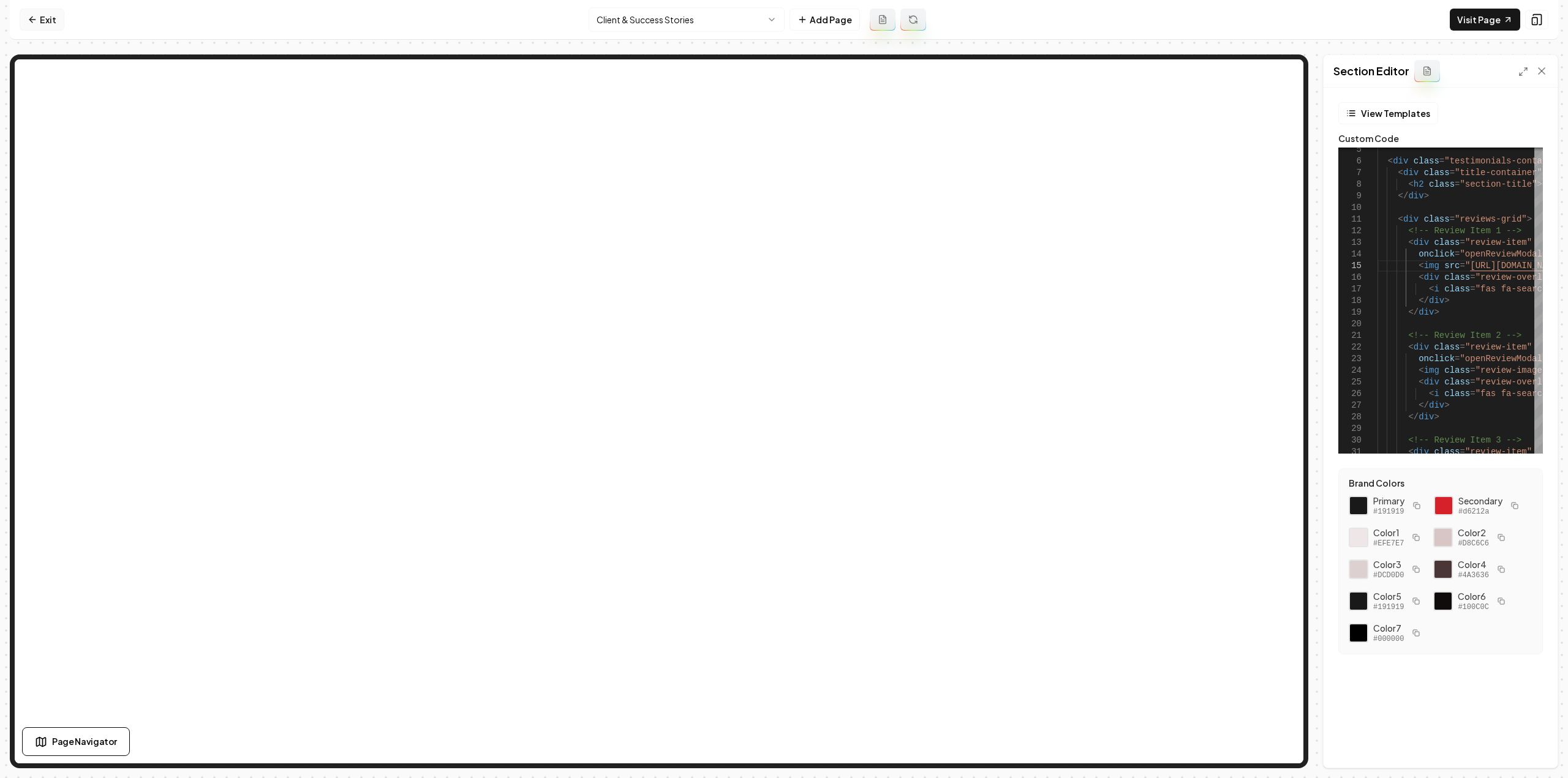
click at [41, 15] on link "Exit" at bounding box center [42, 20] width 45 height 22
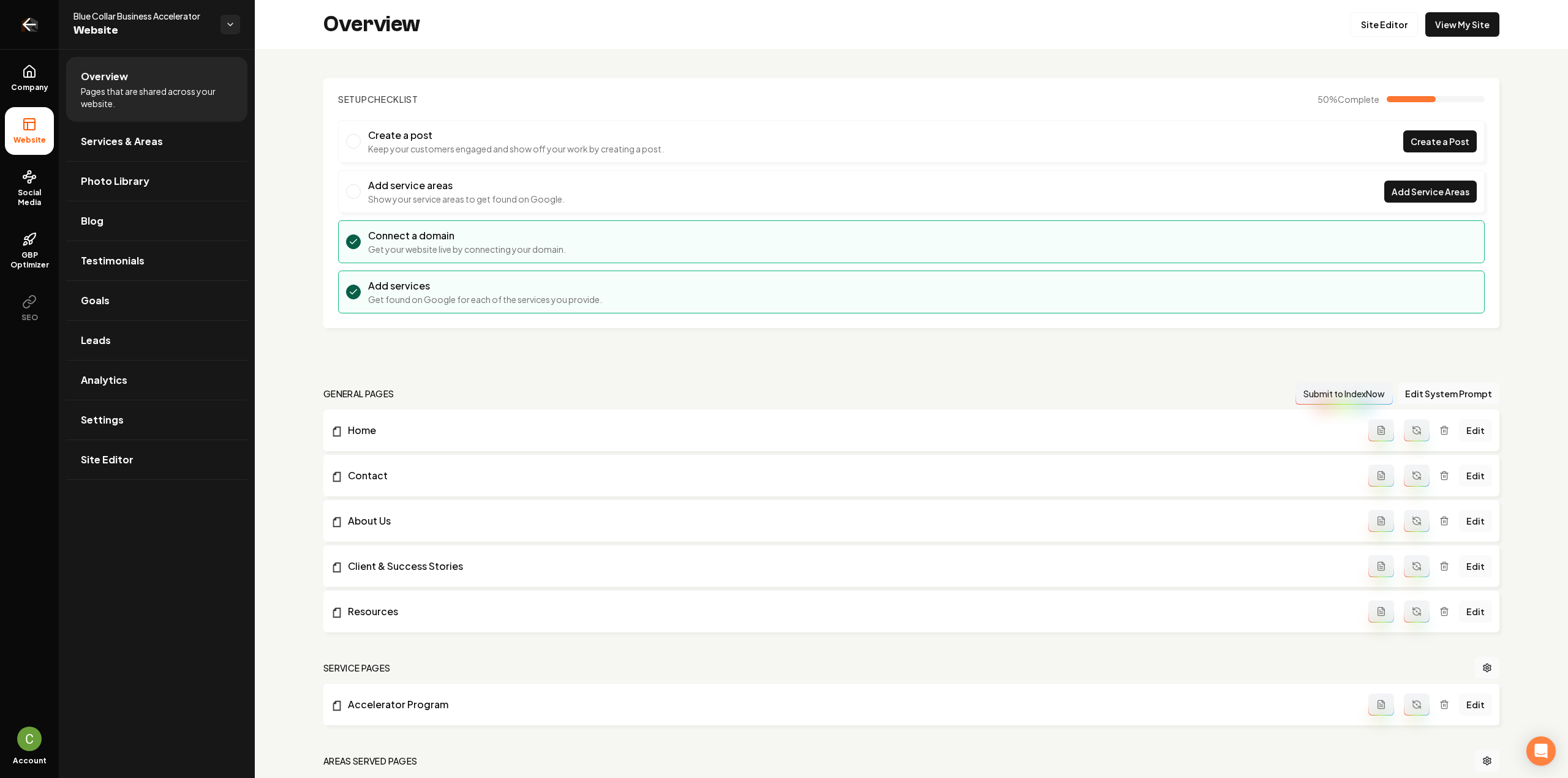
click at [36, 40] on link "Return to dashboard" at bounding box center [29, 25] width 59 height 49
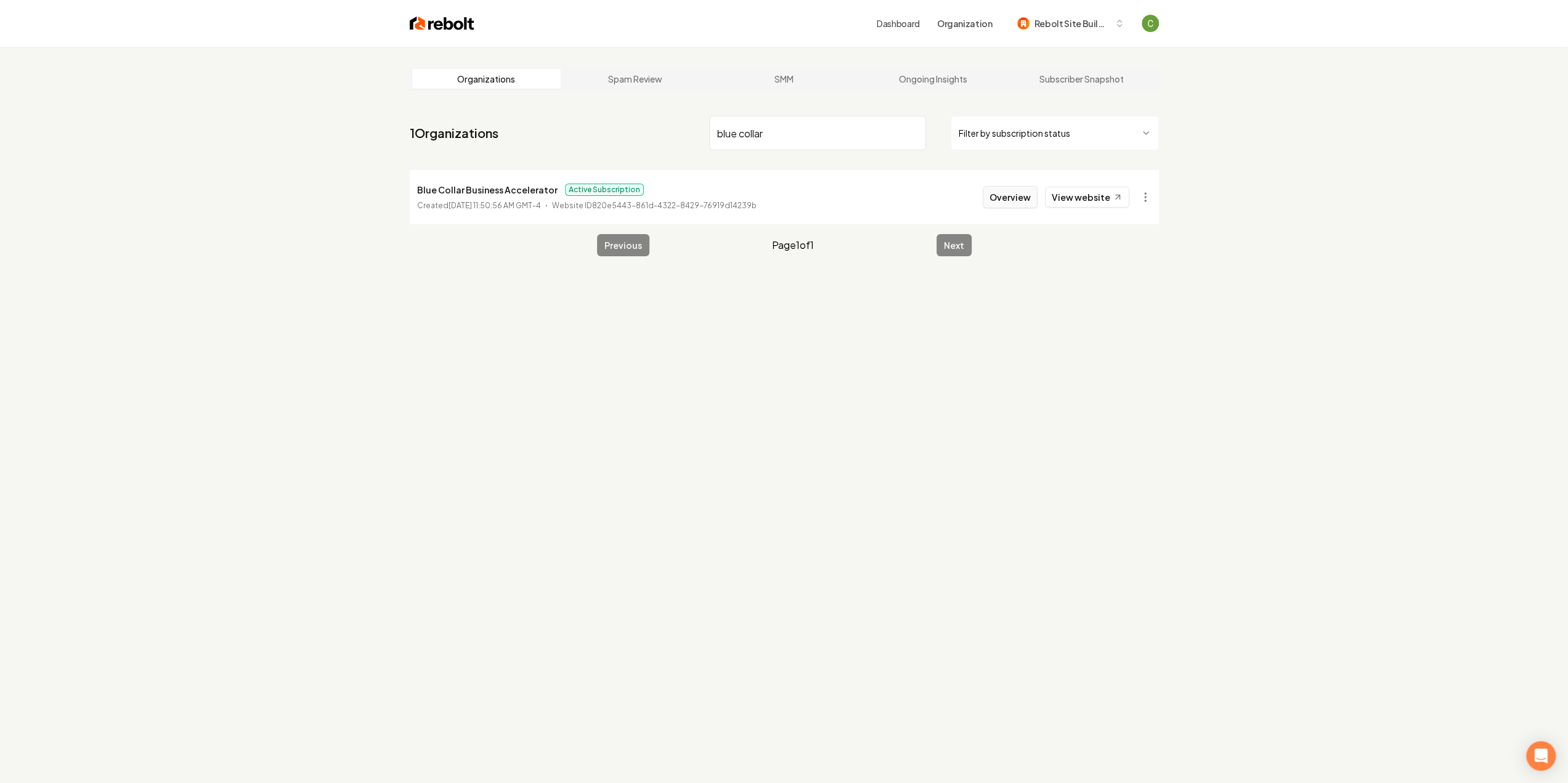
type input "blue collar"
click at [1026, 199] on button "Overview" at bounding box center [1010, 197] width 55 height 22
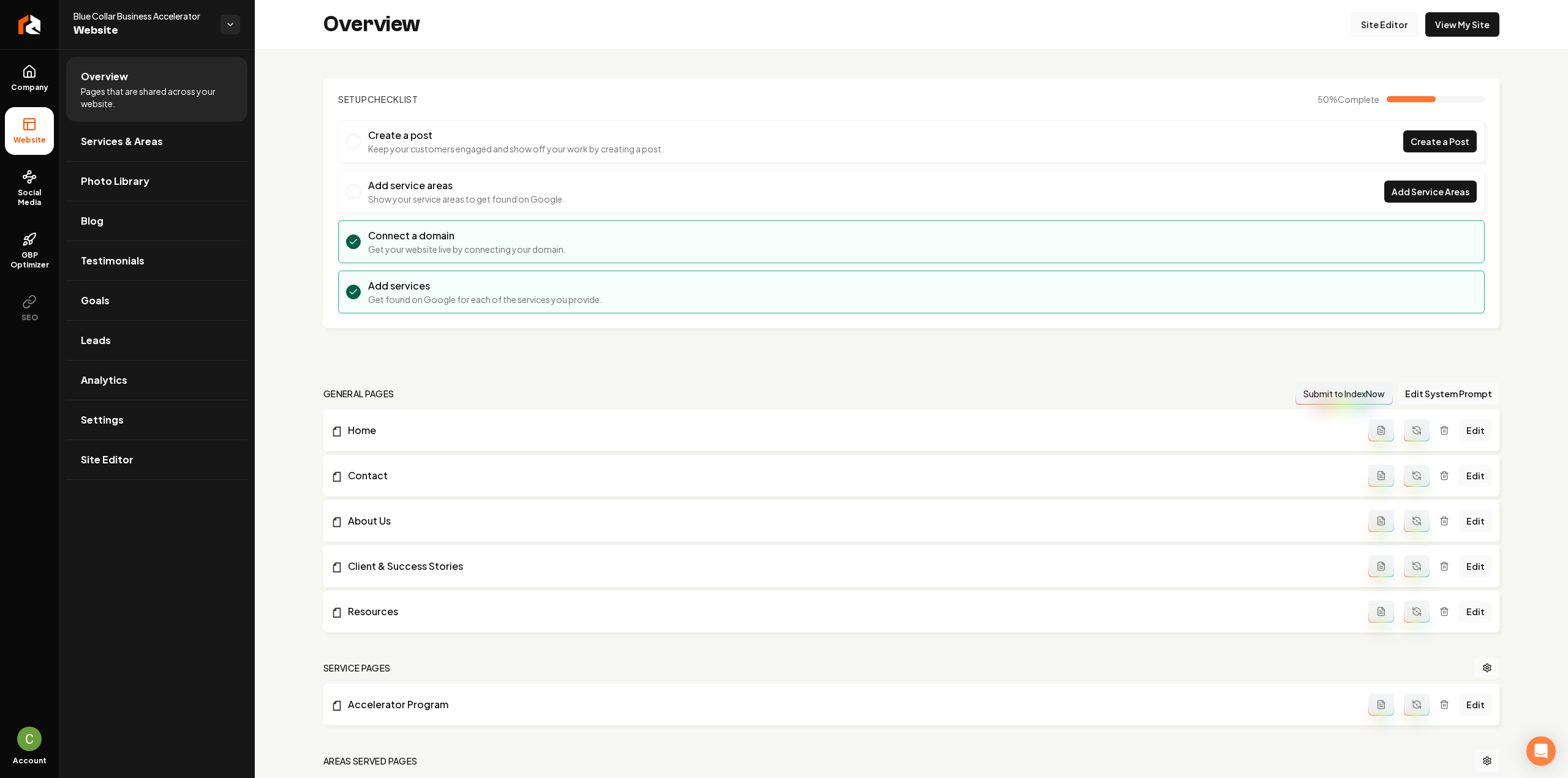
click at [1370, 27] on link "Site Editor" at bounding box center [1384, 24] width 67 height 25
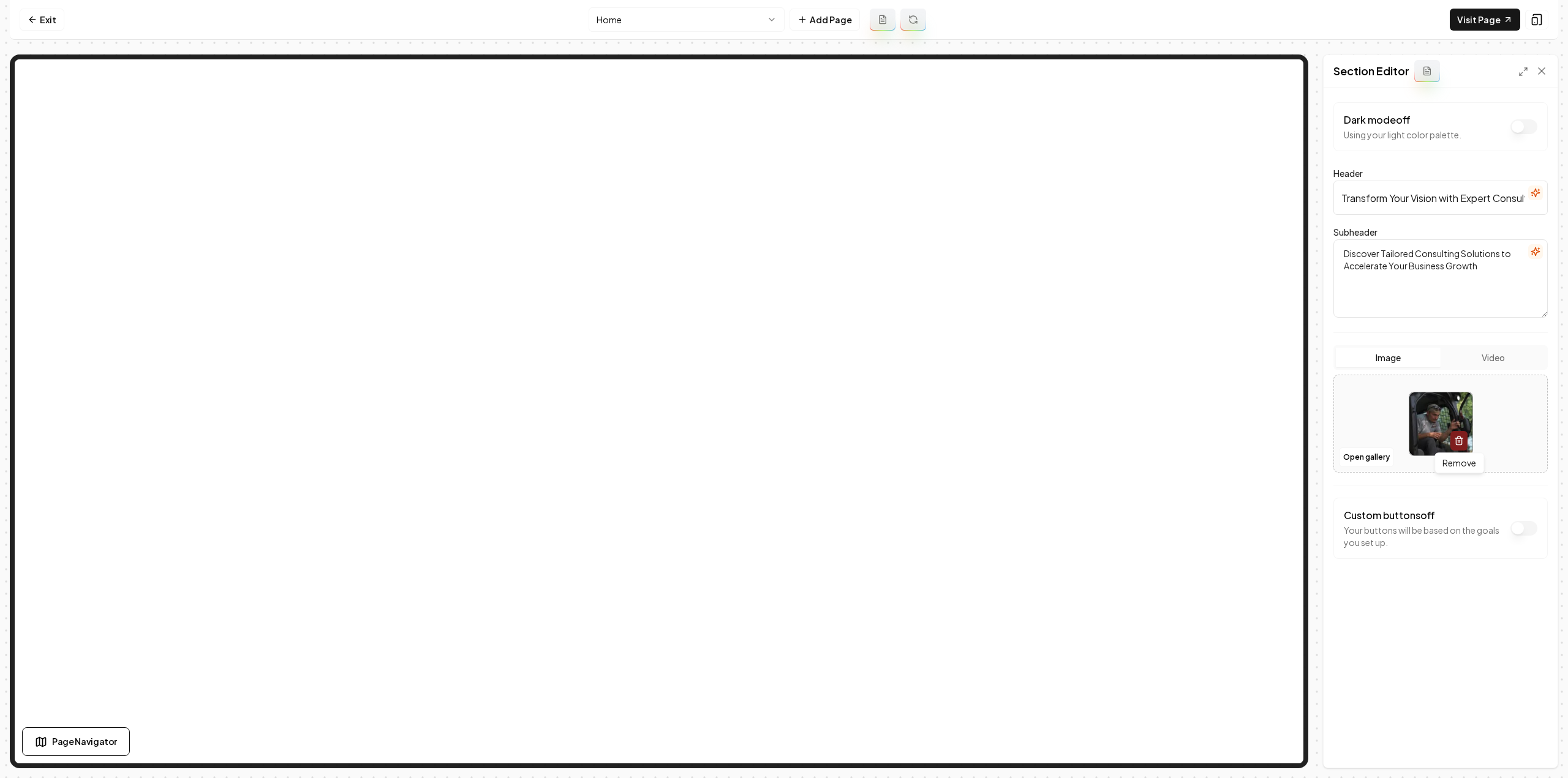
click at [1457, 442] on icon "button" at bounding box center [1459, 441] width 10 height 10
click at [1498, 367] on div "Image Video" at bounding box center [1440, 357] width 214 height 25
click at [1493, 357] on button "Video" at bounding box center [1492, 357] width 105 height 20
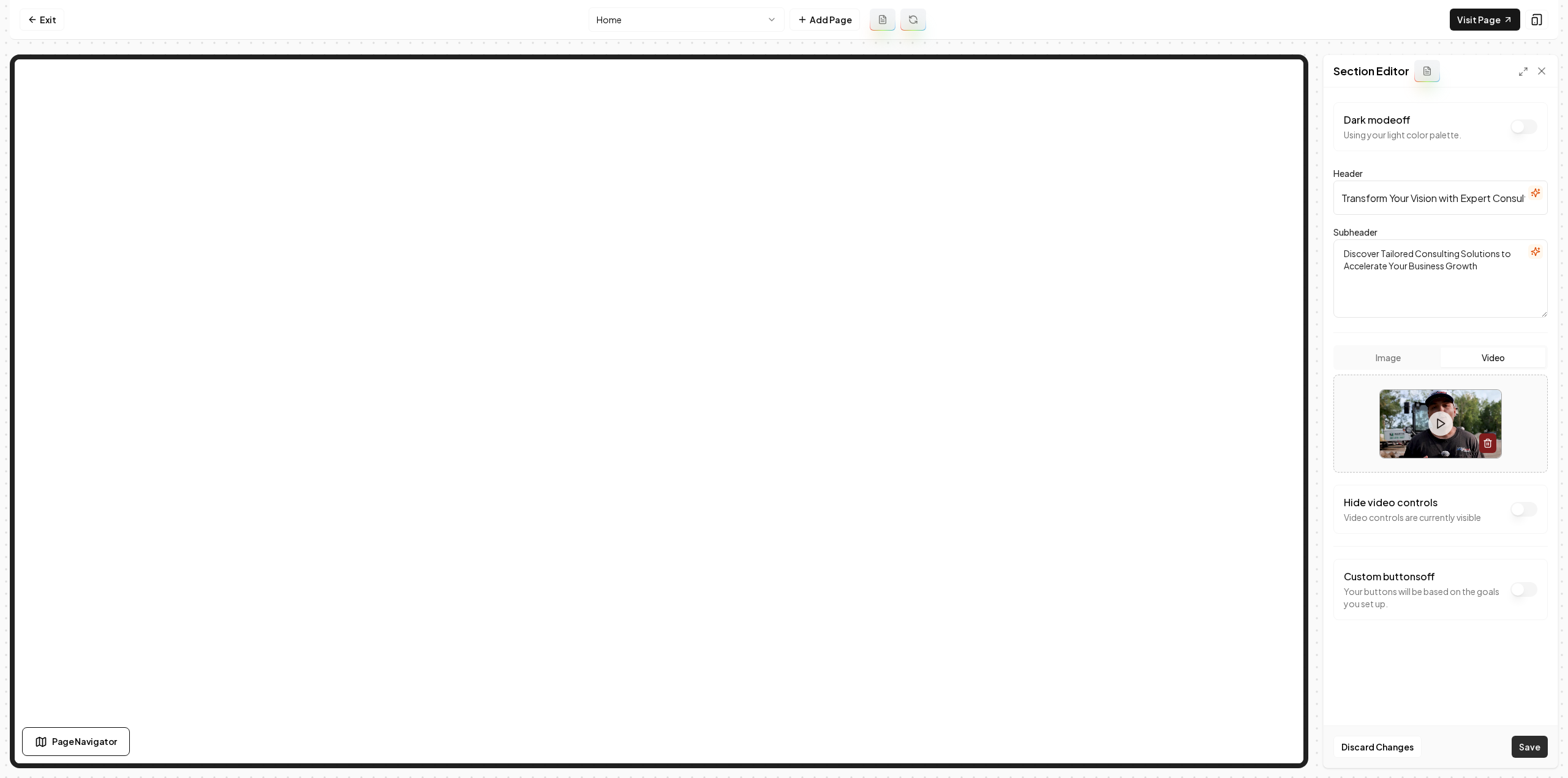
click at [1531, 742] on button "Save" at bounding box center [1530, 747] width 36 height 22
click at [31, 15] on icon at bounding box center [32, 20] width 10 height 10
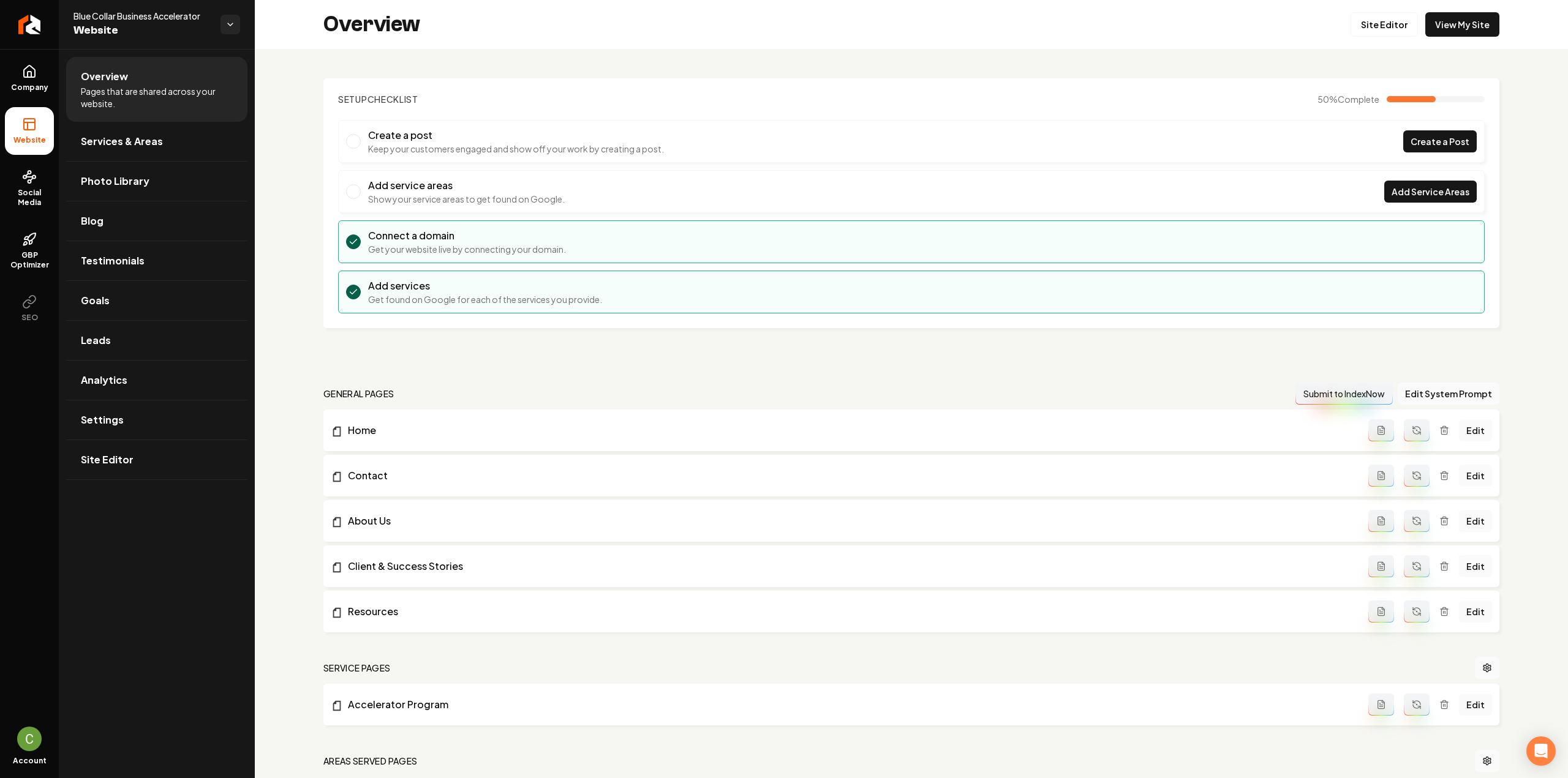
drag, startPoint x: 36, startPoint y: 68, endPoint x: 71, endPoint y: 108, distance: 53.2
click at [36, 67] on icon at bounding box center [29, 71] width 14 height 14
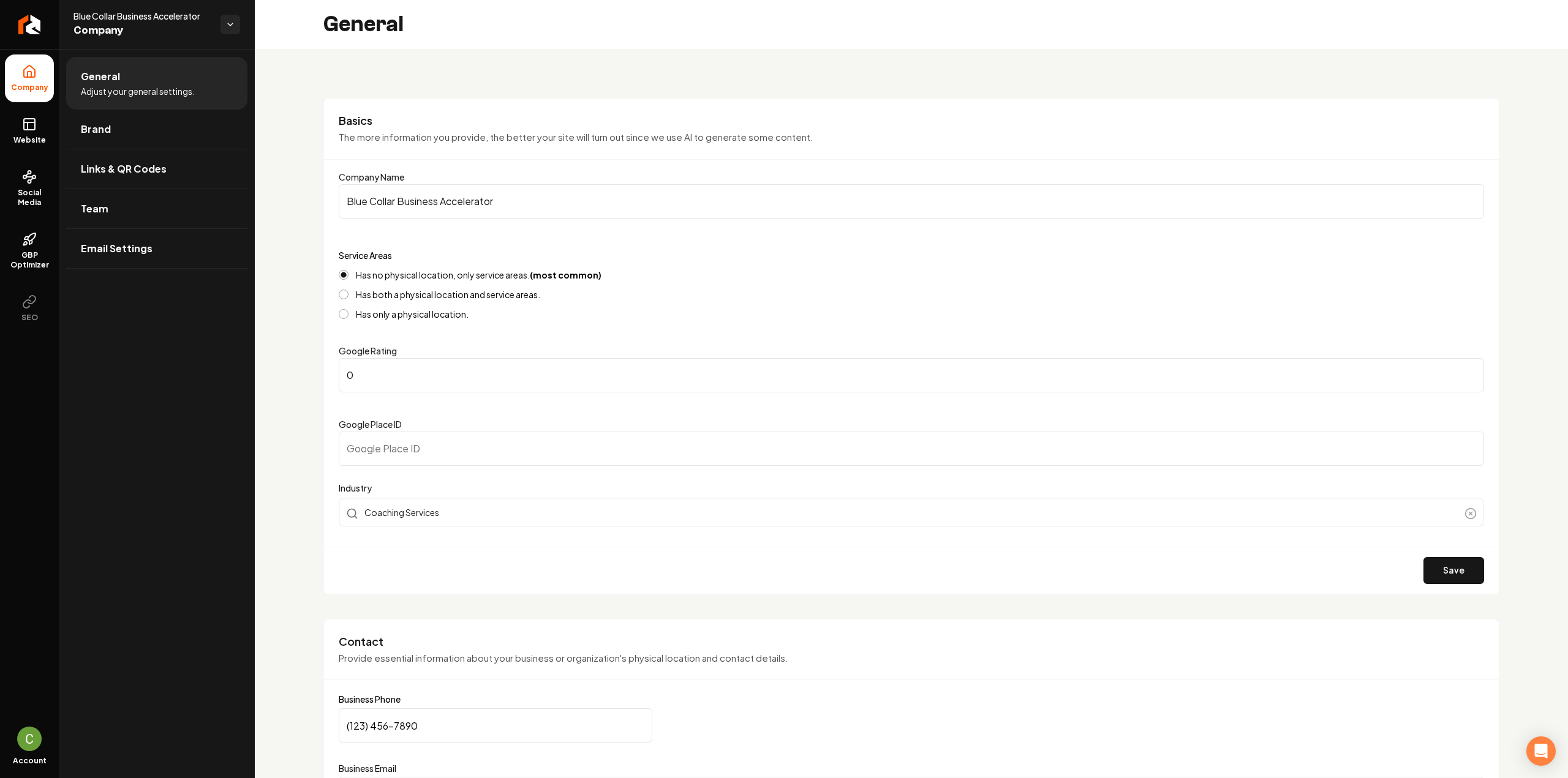
click at [452, 445] on input "Google Place ID" at bounding box center [911, 449] width 1145 height 34
paste input "ChIJf_JrTAqZbIcRFV-mr3fv3PQ"
type input "ChIJf_JrTAqZbIcRFV-mr3fv3PQ"
drag, startPoint x: 411, startPoint y: 375, endPoint x: 338, endPoint y: 369, distance: 73.2
click at [338, 369] on div "Basics The more information you provide, the better your site will turn out sin…" at bounding box center [911, 346] width 1176 height 497
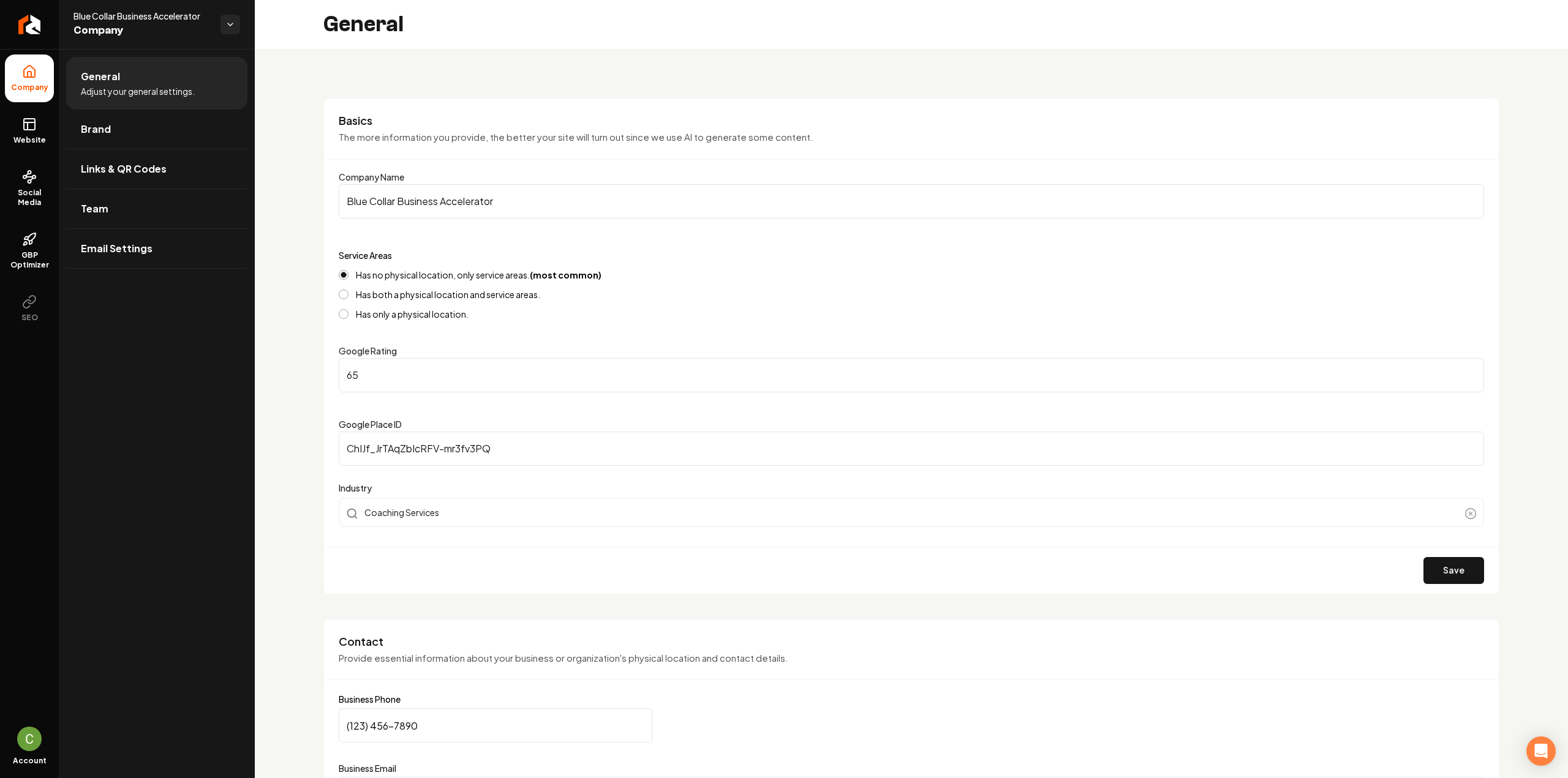
type input "6"
type input "5"
click at [1428, 565] on button "Save" at bounding box center [1453, 571] width 60 height 27
click at [44, 133] on link "Website" at bounding box center [30, 131] width 49 height 48
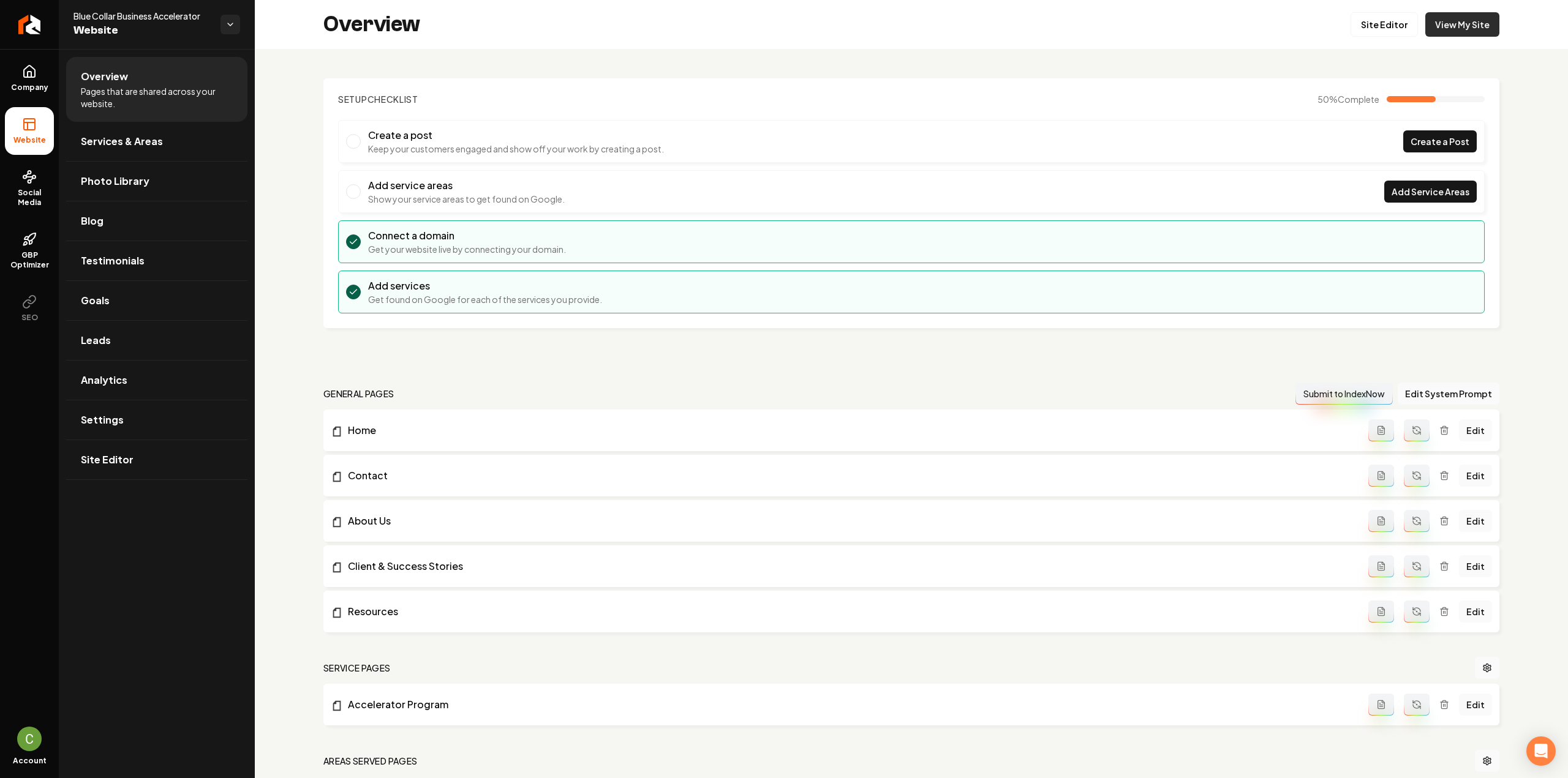
click at [1445, 30] on link "View My Site" at bounding box center [1462, 24] width 74 height 25
click at [1382, 26] on link "Site Editor" at bounding box center [1384, 24] width 67 height 25
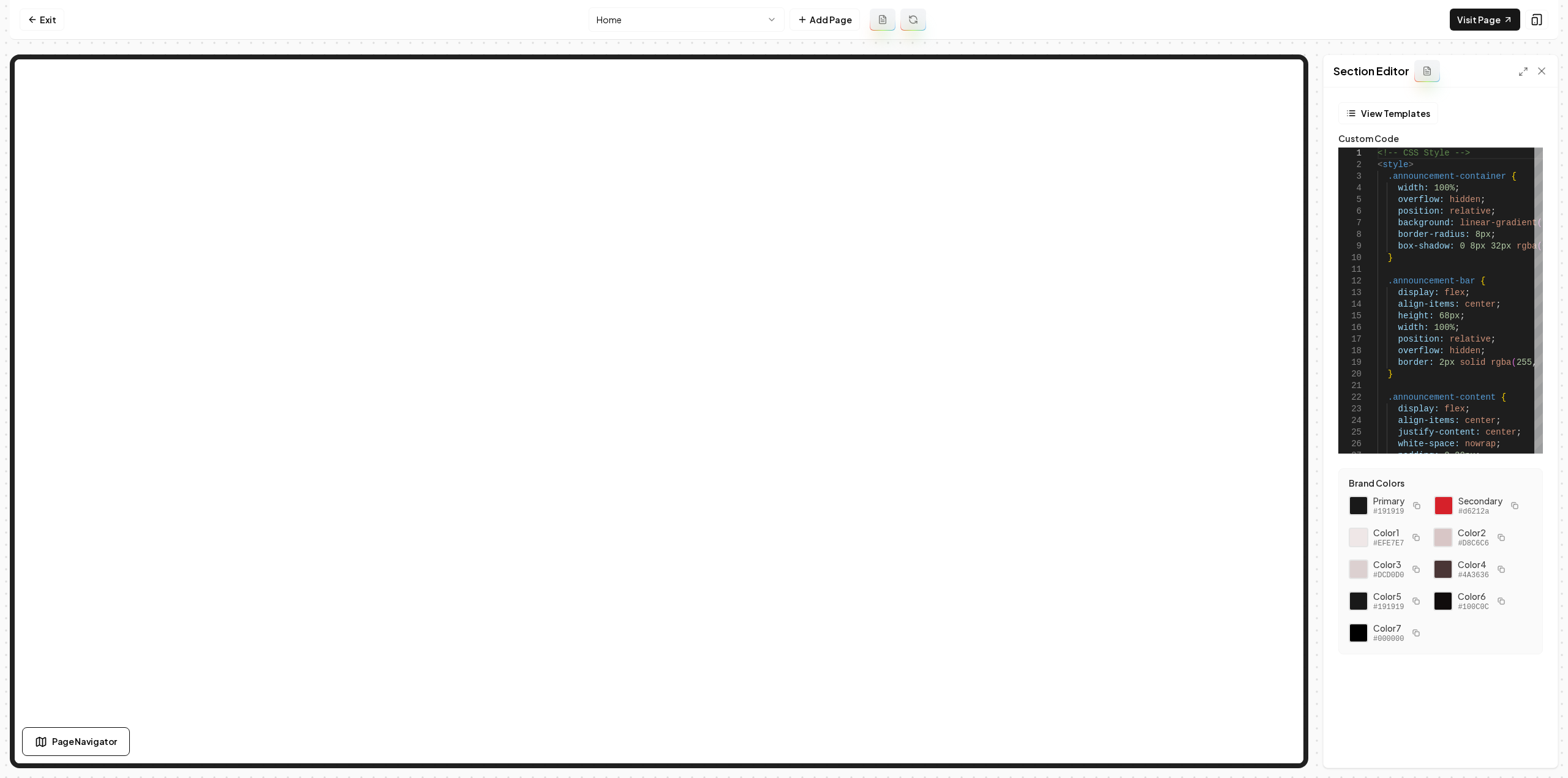
click at [1528, 72] on div at bounding box center [1533, 71] width 30 height 12
click at [1525, 72] on icon at bounding box center [1524, 71] width 10 height 10
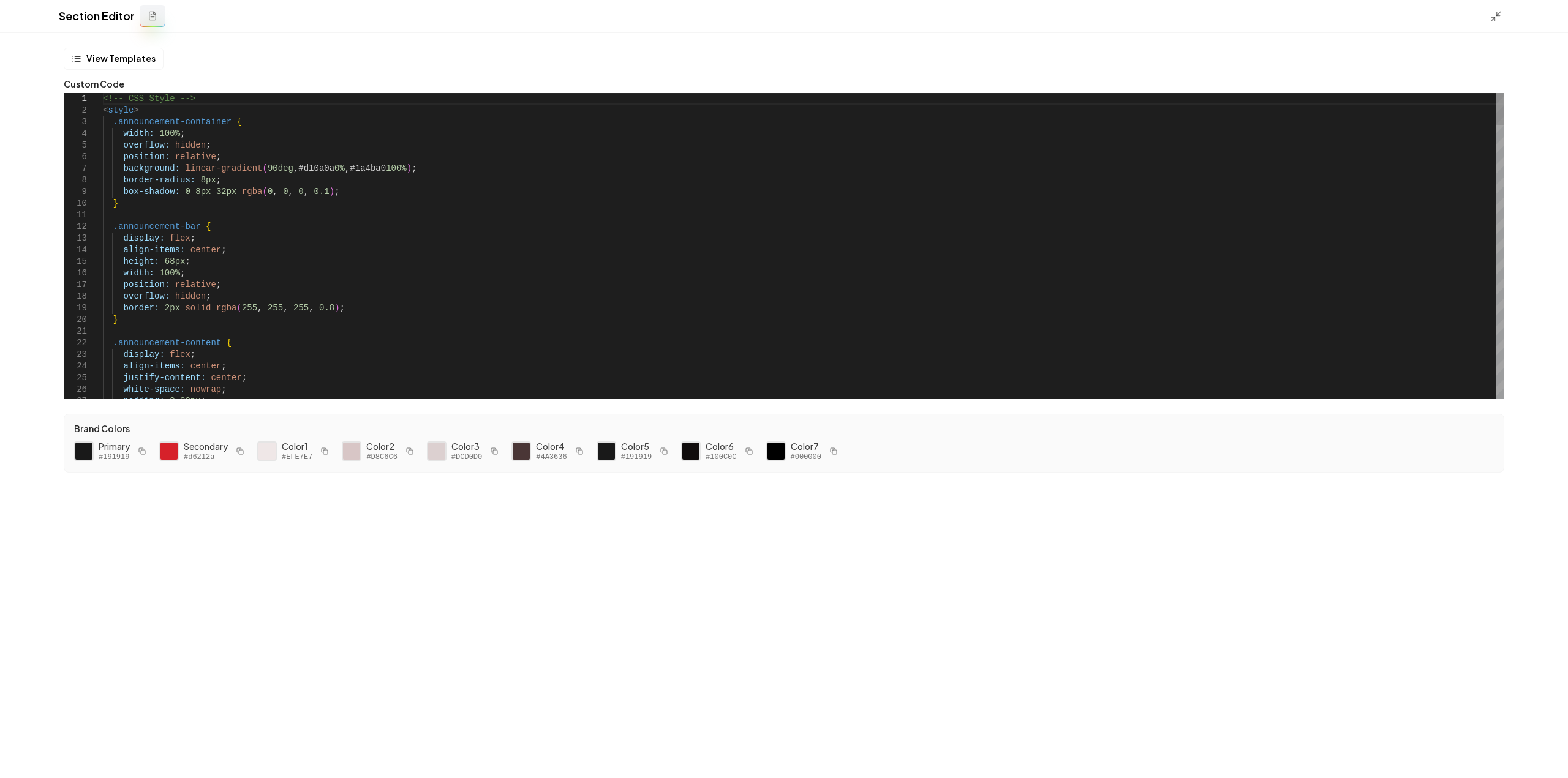
type textarea "**********"
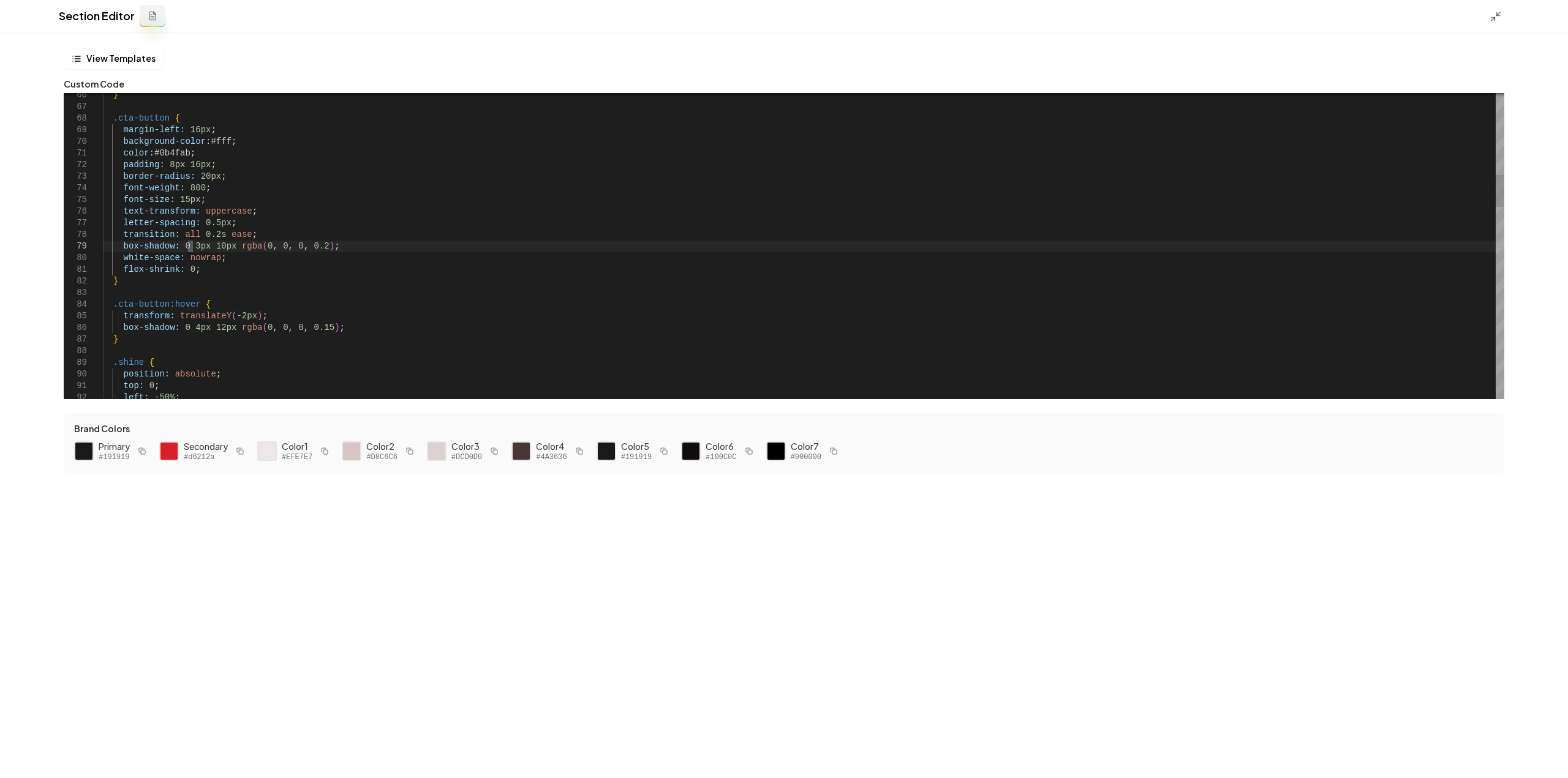
type textarea "**"
type textarea "**********"
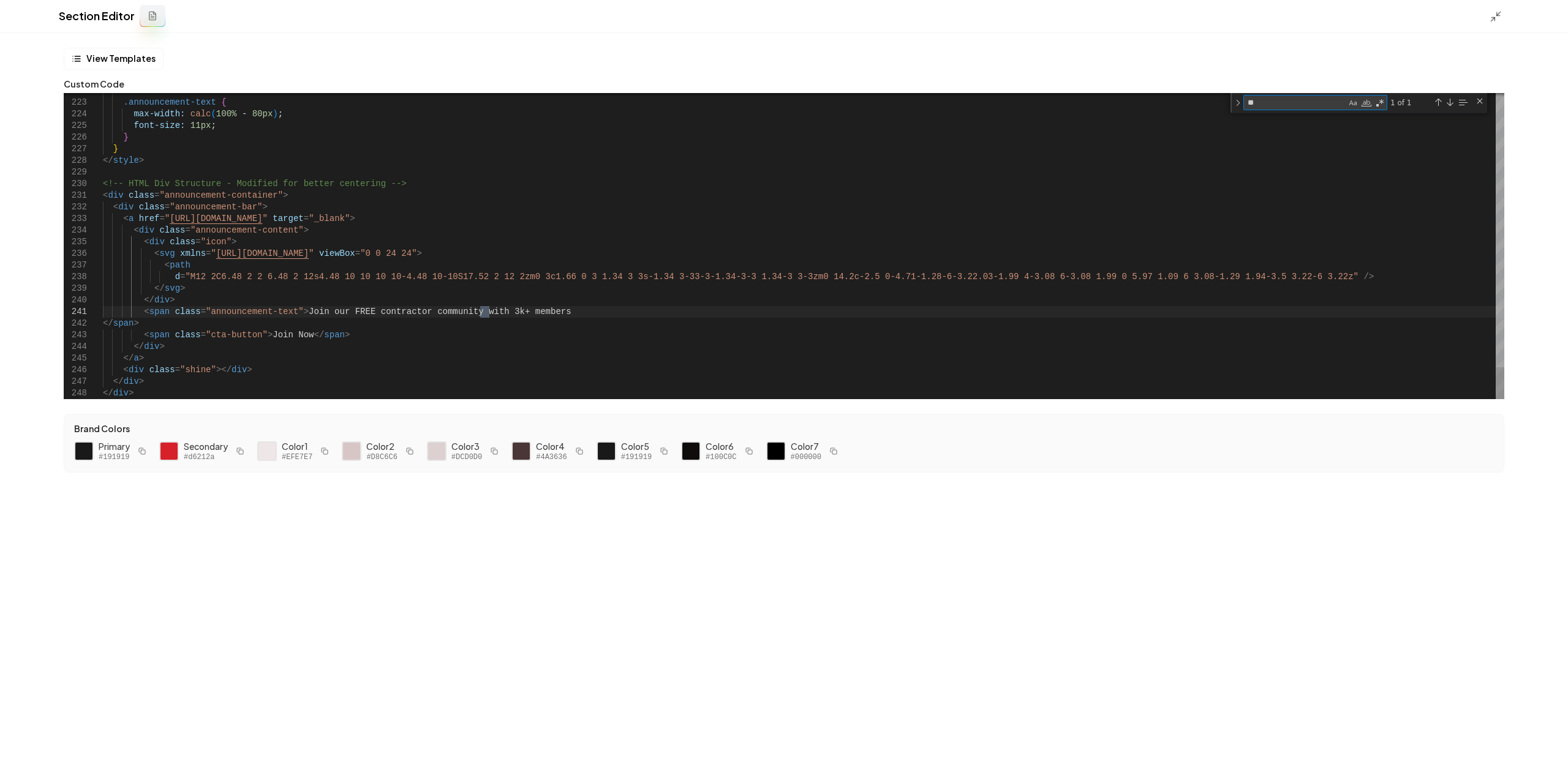
type textarea "**"
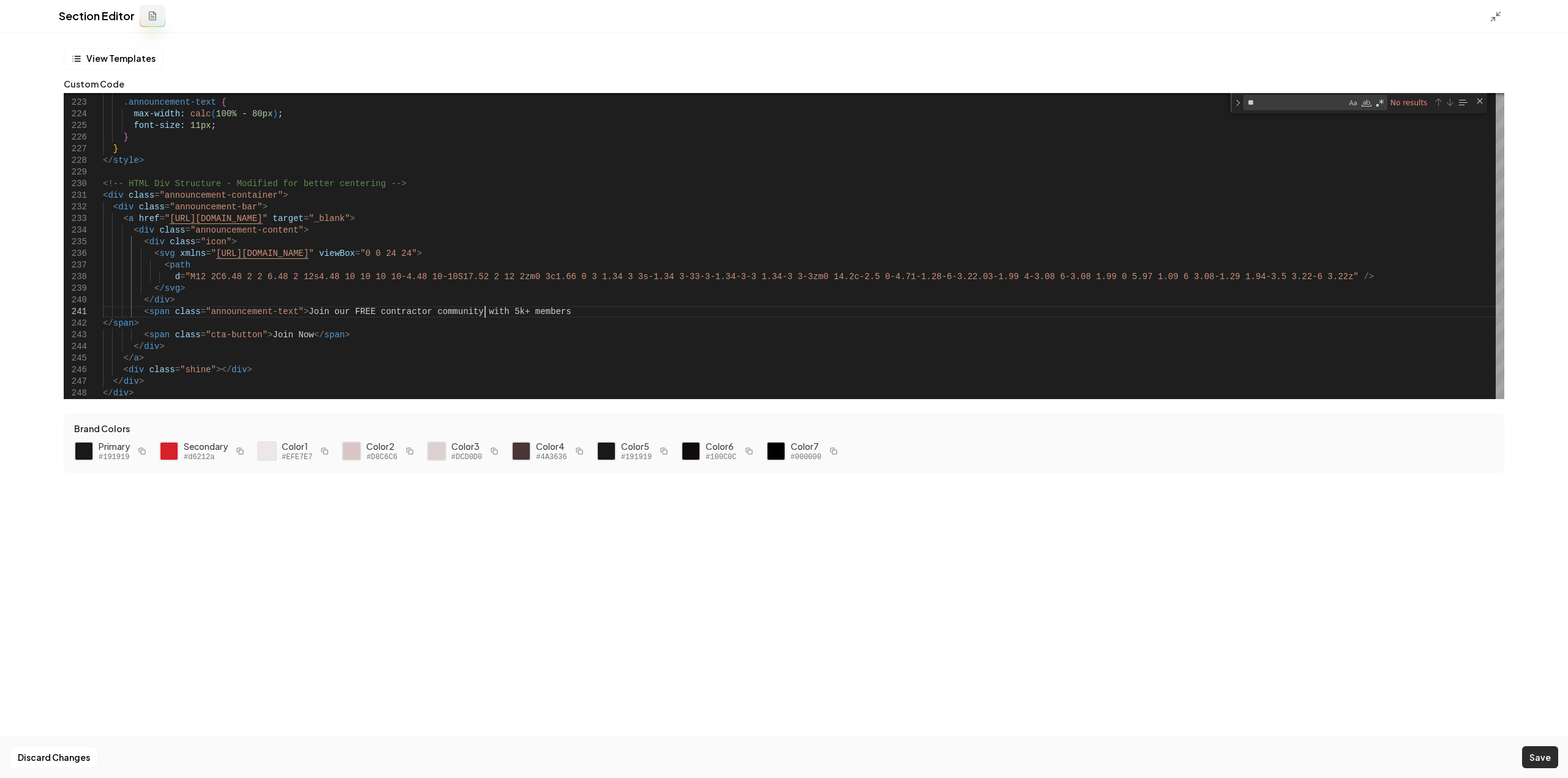
type textarea "**********"
click at [1533, 754] on button "Save" at bounding box center [1540, 758] width 36 height 22
click at [1482, 99] on div "Close (Escape)" at bounding box center [1480, 101] width 10 height 10
click at [1500, 17] on icon at bounding box center [1496, 16] width 12 height 12
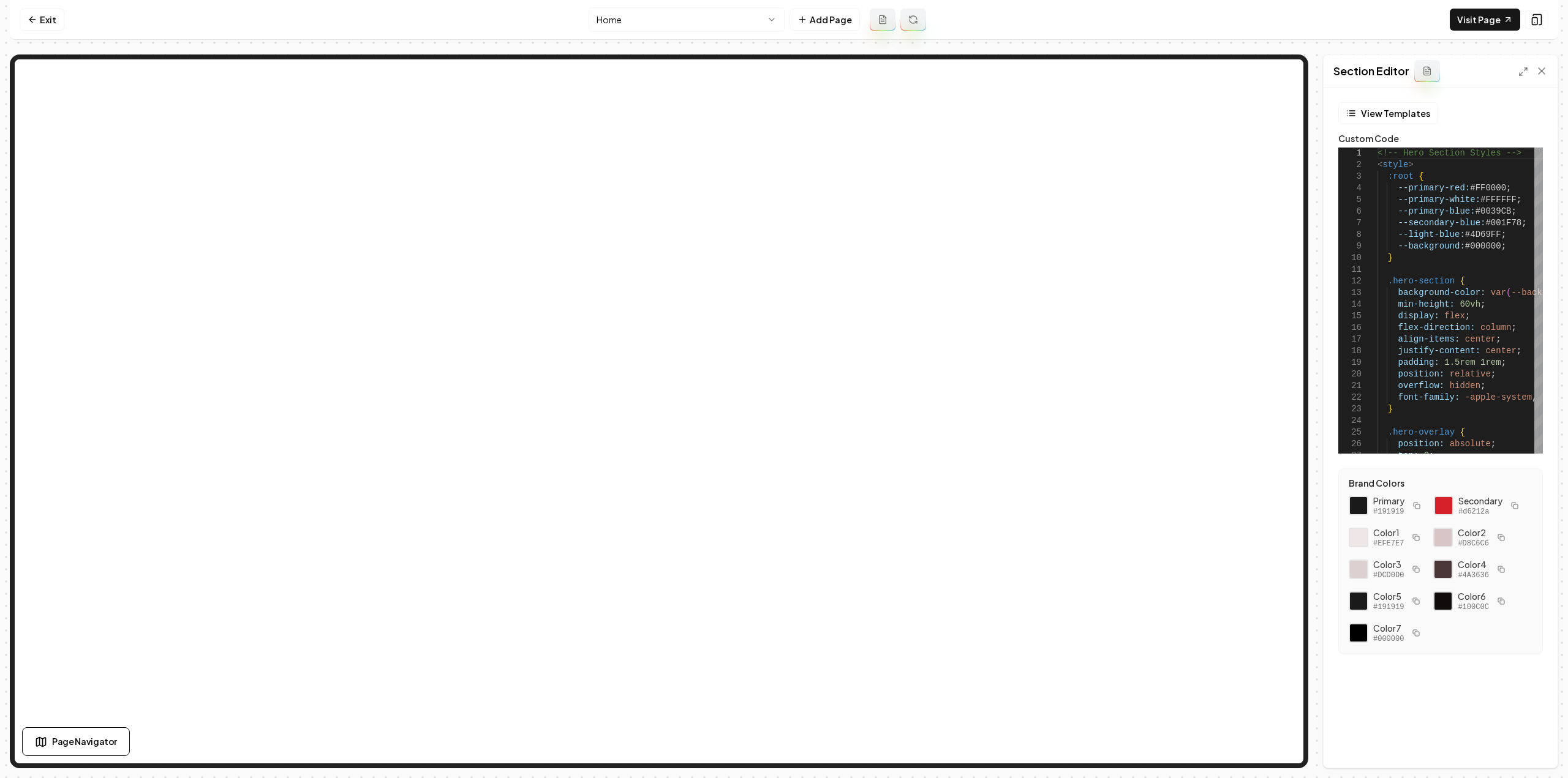
click at [1519, 69] on icon at bounding box center [1524, 71] width 10 height 10
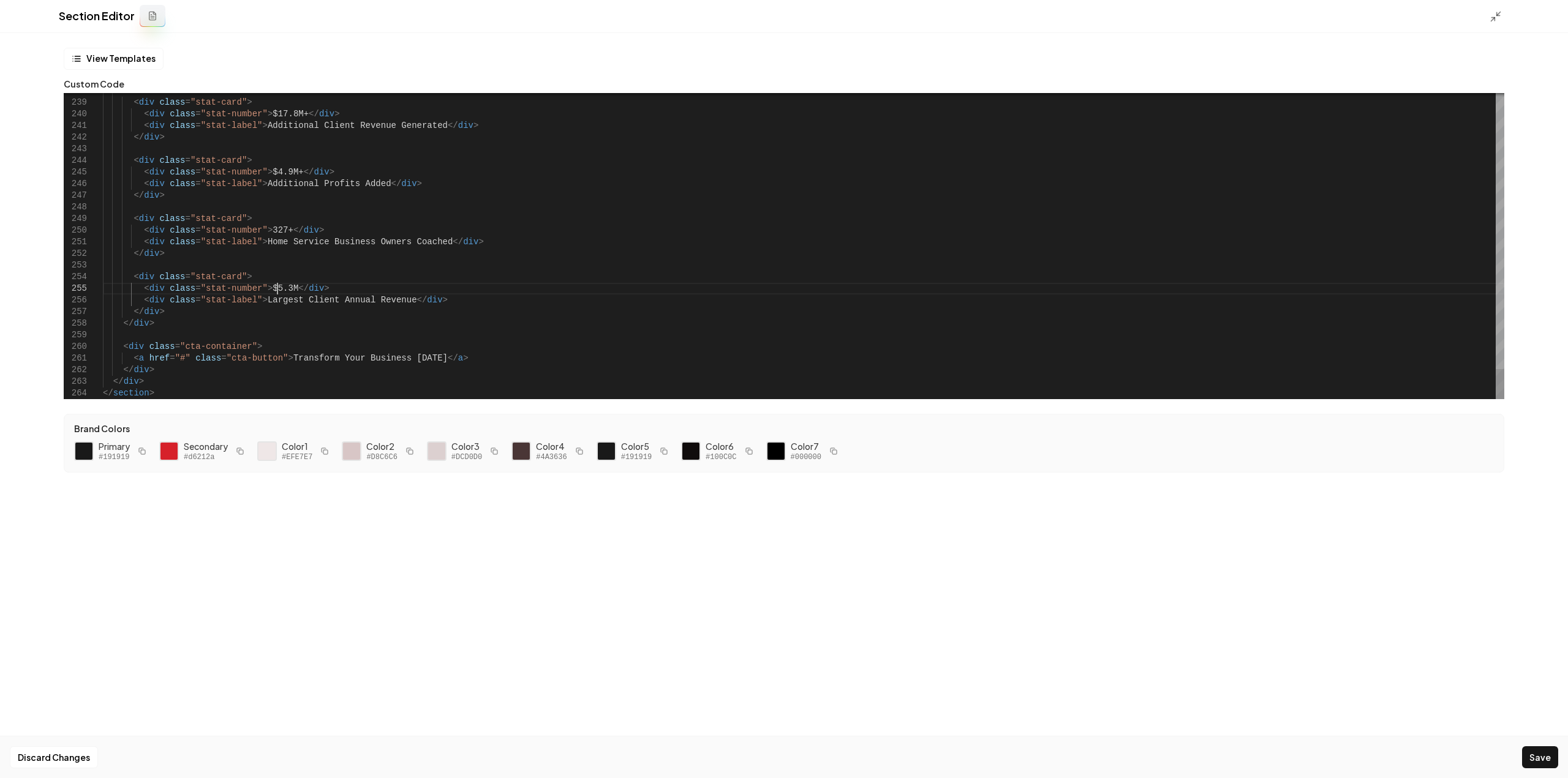
scroll to position [45, 174]
type textarea "**********"
click at [1550, 749] on button "Save" at bounding box center [1540, 758] width 36 height 22
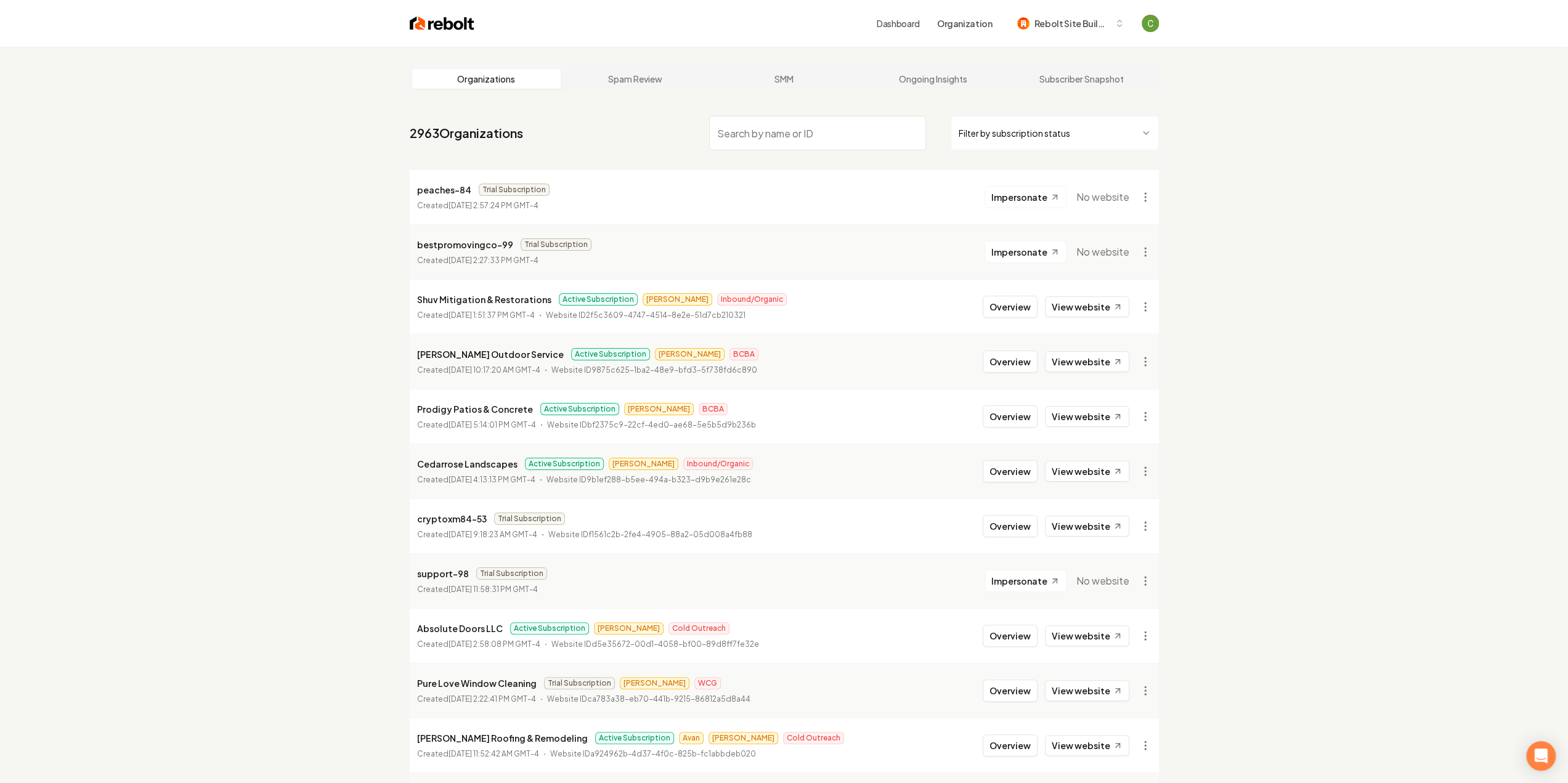
click at [734, 136] on input "search" at bounding box center [817, 133] width 217 height 34
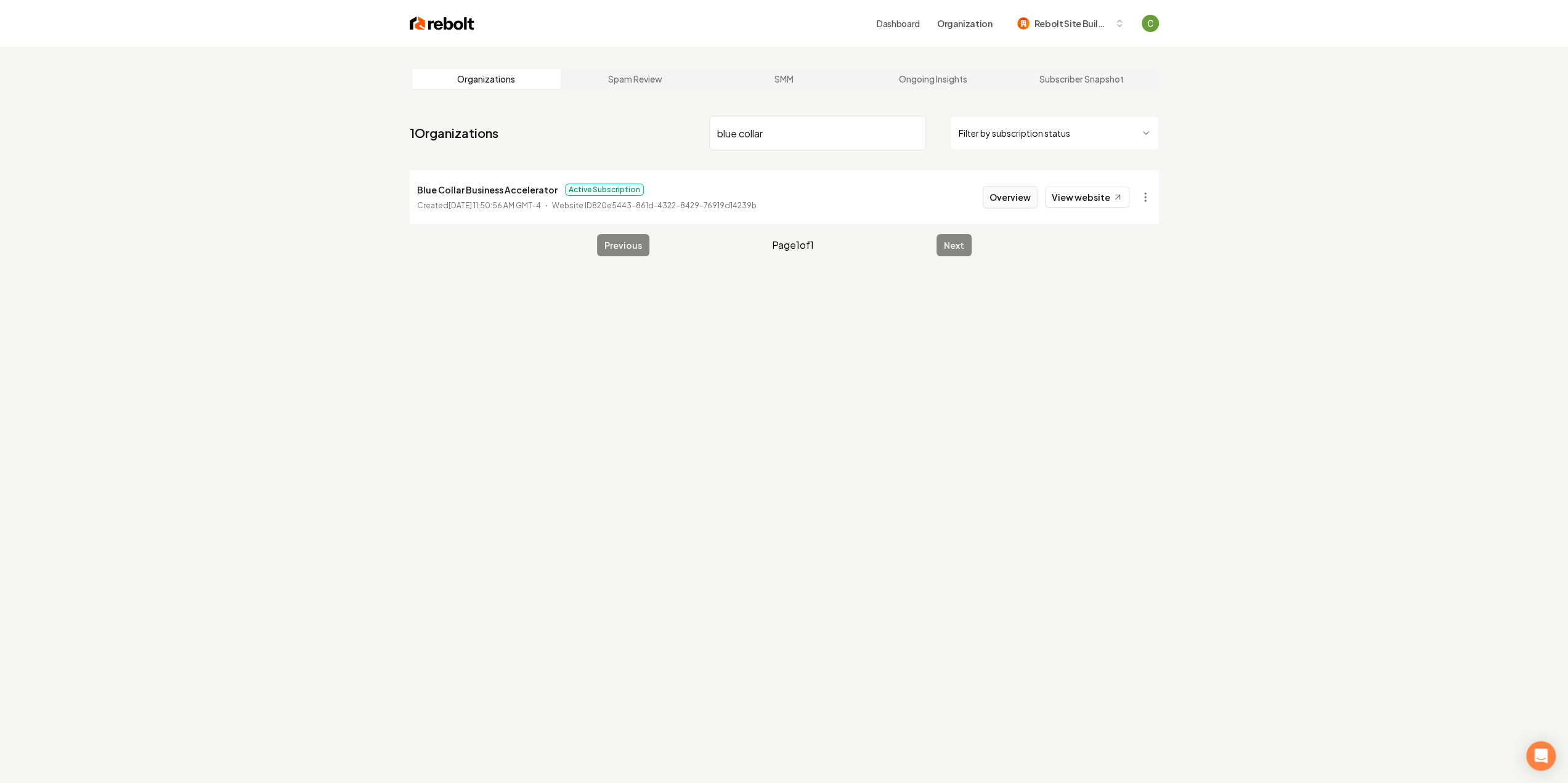
type input "blue collar"
click at [1027, 197] on button "Overview" at bounding box center [1010, 197] width 55 height 22
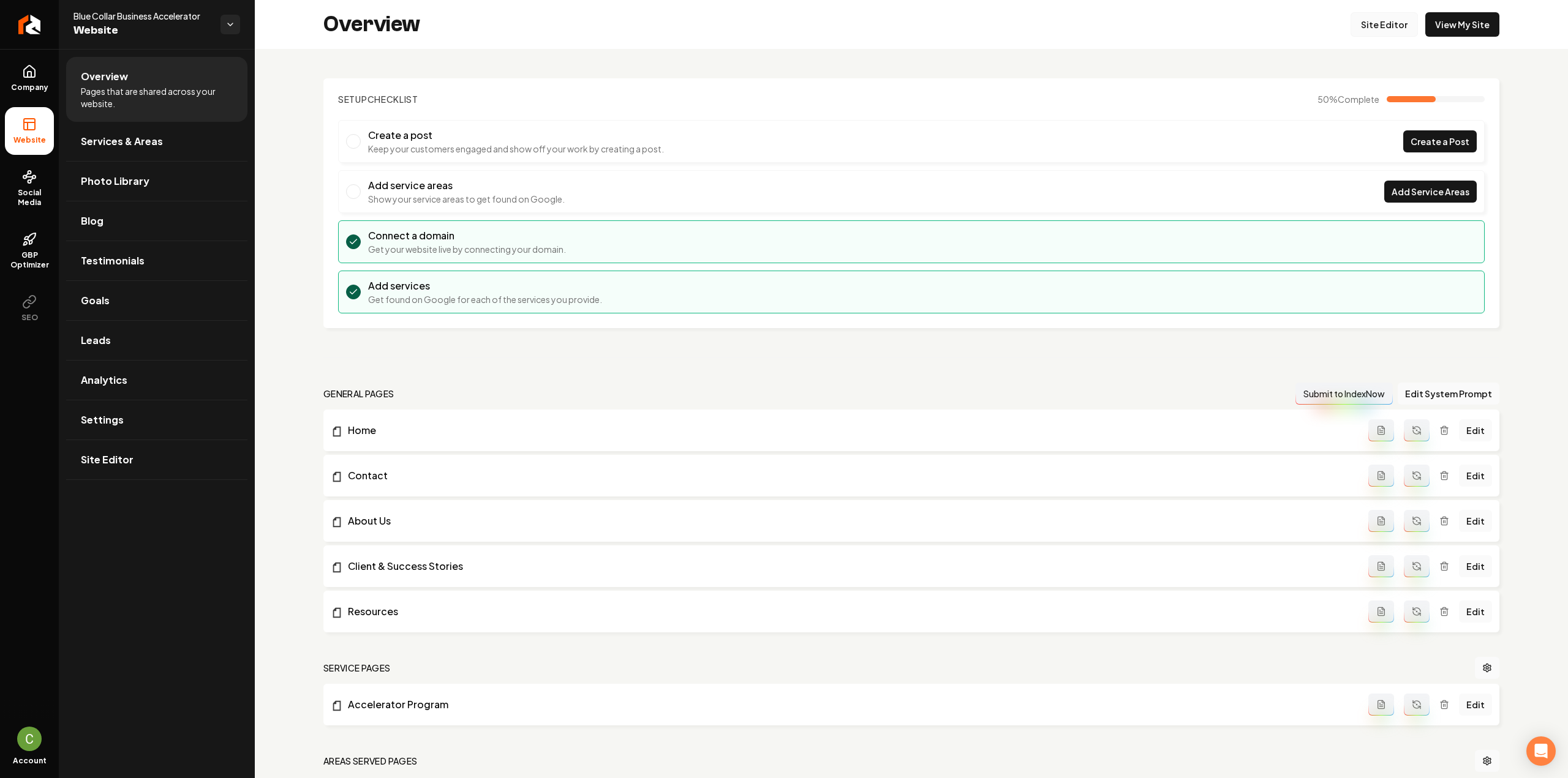
click at [1367, 14] on link "Site Editor" at bounding box center [1384, 24] width 67 height 25
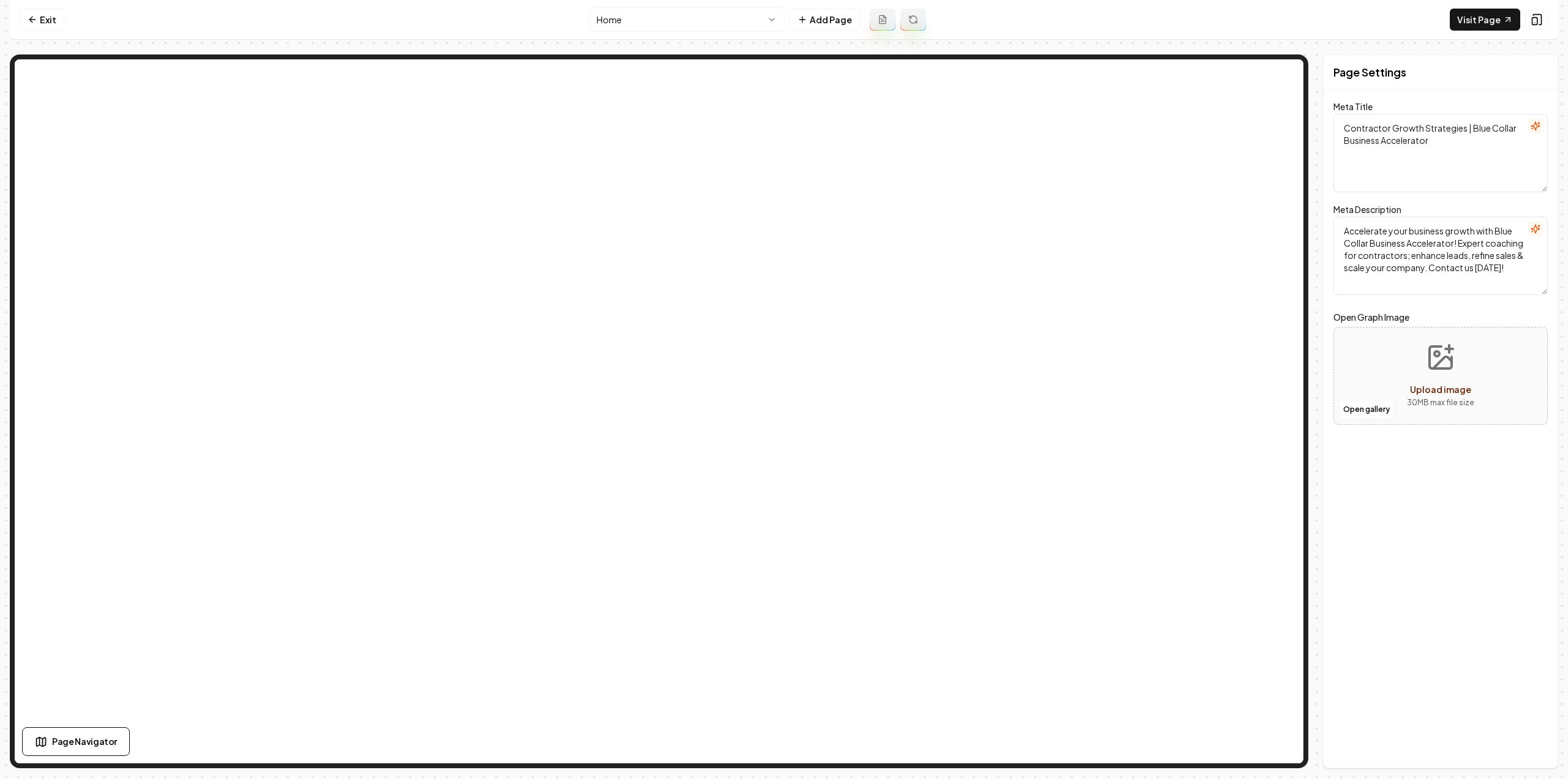
click at [701, 20] on html "Computer Required This feature is only available on a computer. Please switch t…" at bounding box center [784, 389] width 1568 height 778
click at [1506, 19] on div "Show what it looks like on mobile Show what it looks like on mobile" at bounding box center [1449, 20] width 147 height 20
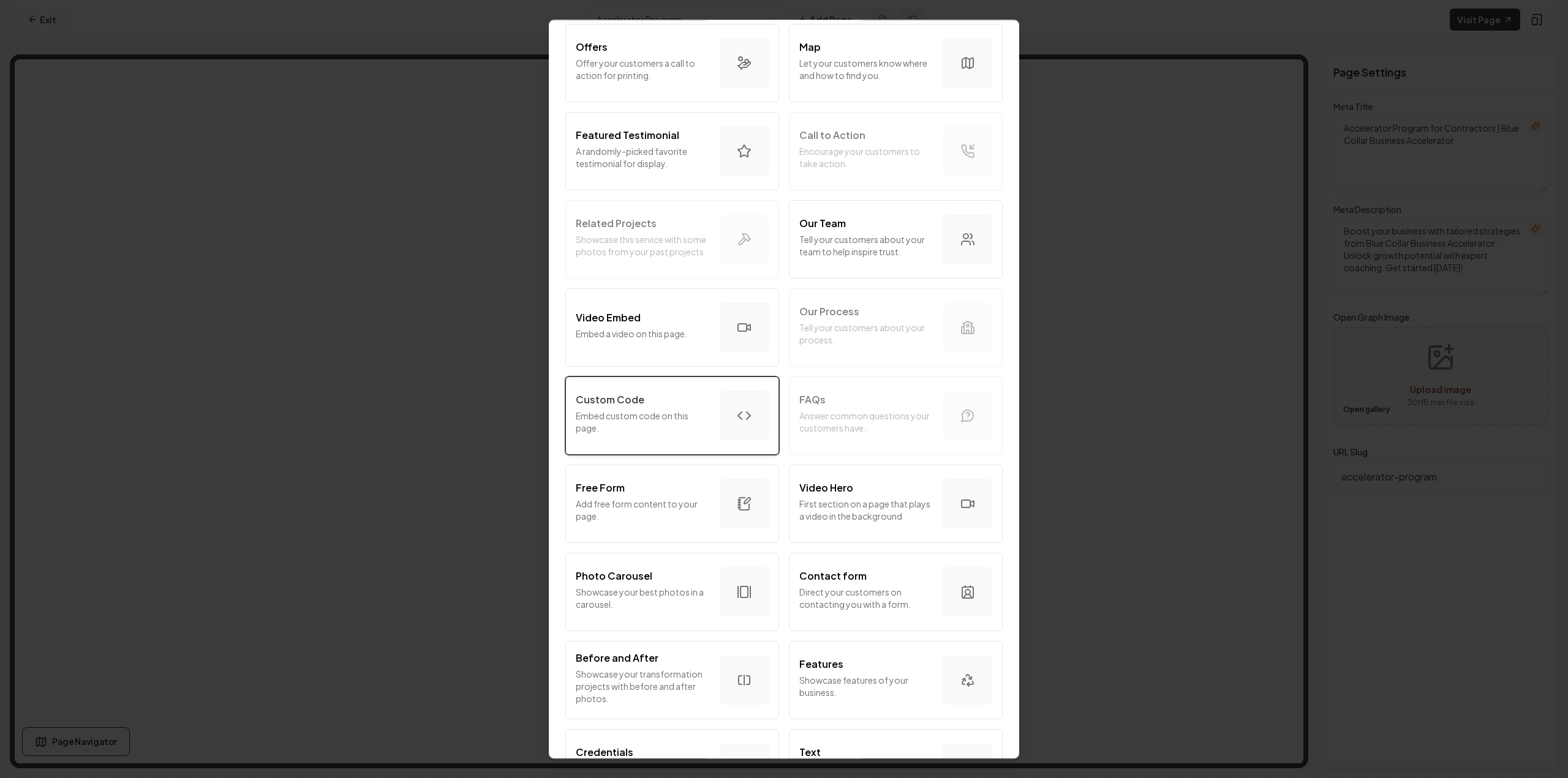
scroll to position [230, 0]
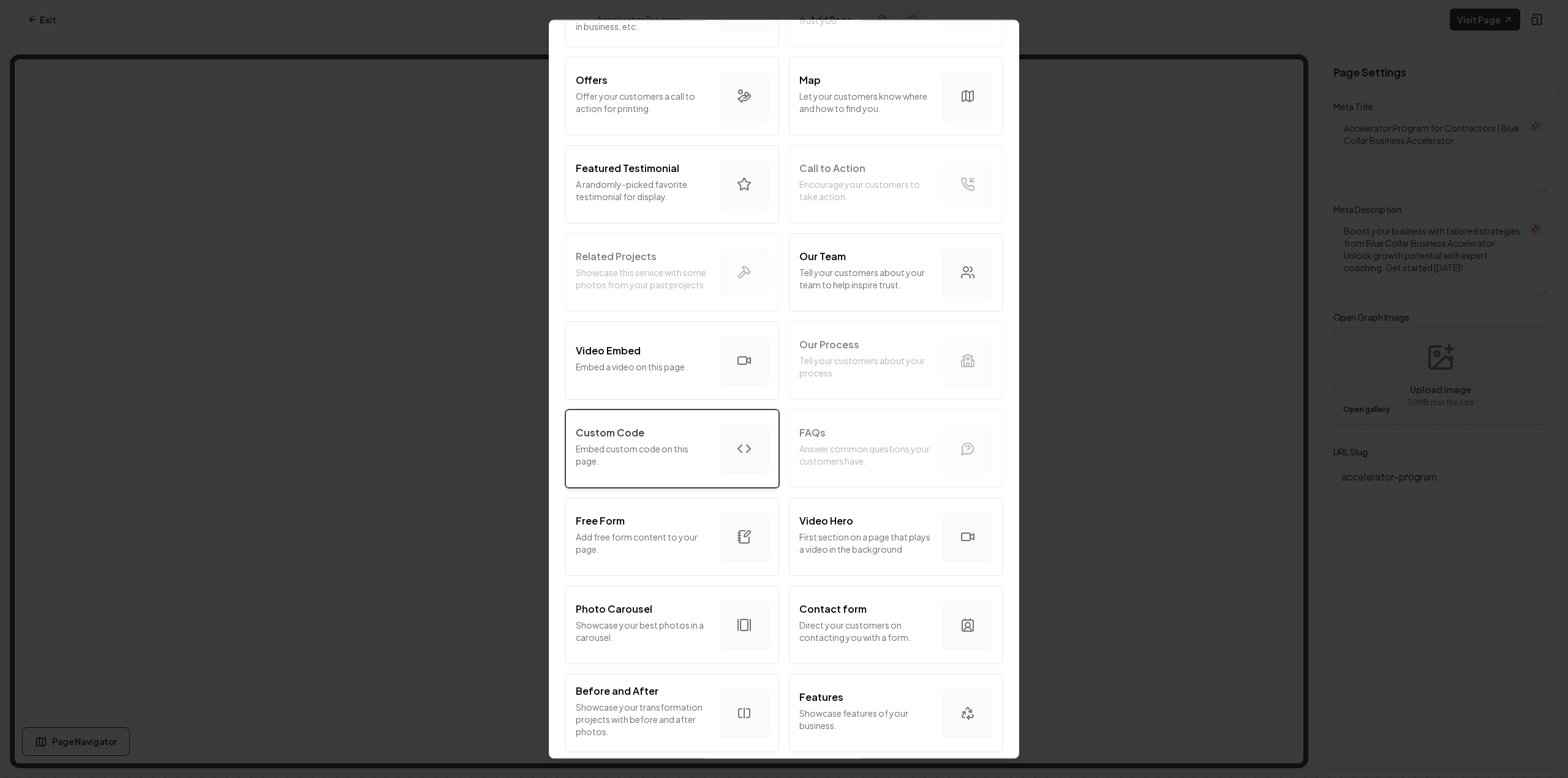
click at [619, 425] on p "Custom Code" at bounding box center [610, 432] width 69 height 14
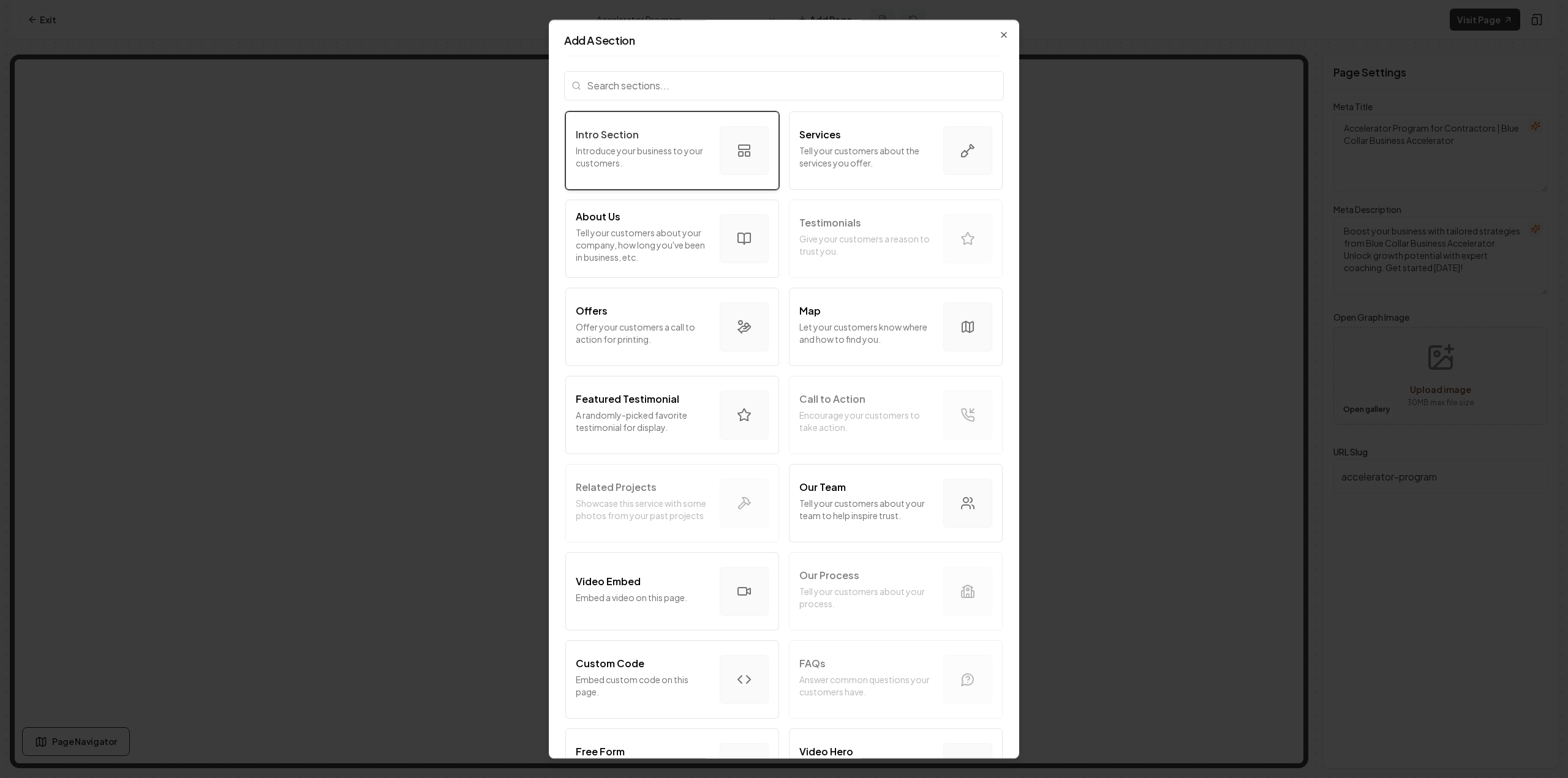
click at [669, 176] on button "Intro Section Introduce your business to your customers." at bounding box center [672, 150] width 214 height 78
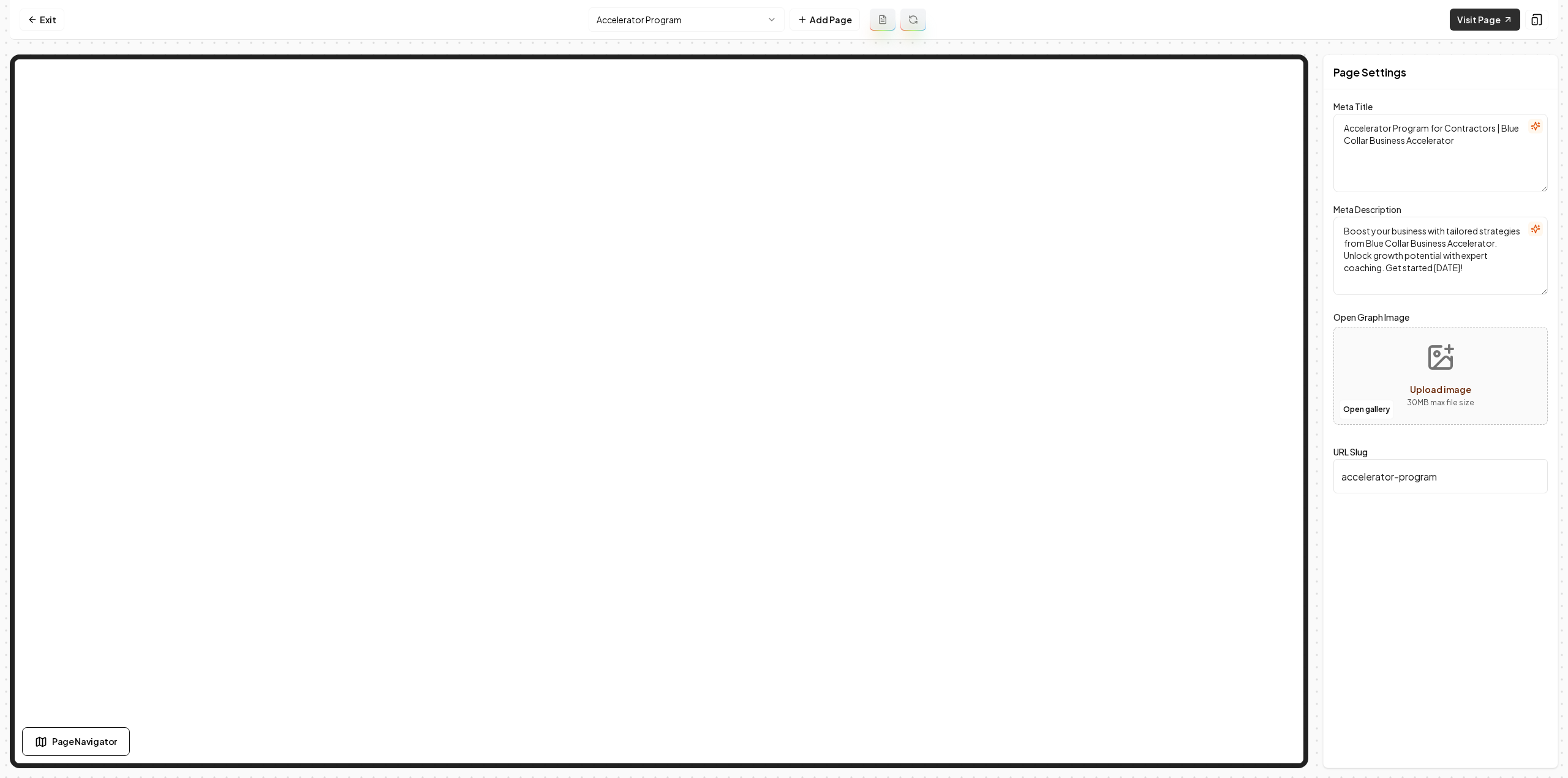
click at [1489, 20] on link "Visit Page" at bounding box center [1485, 20] width 71 height 22
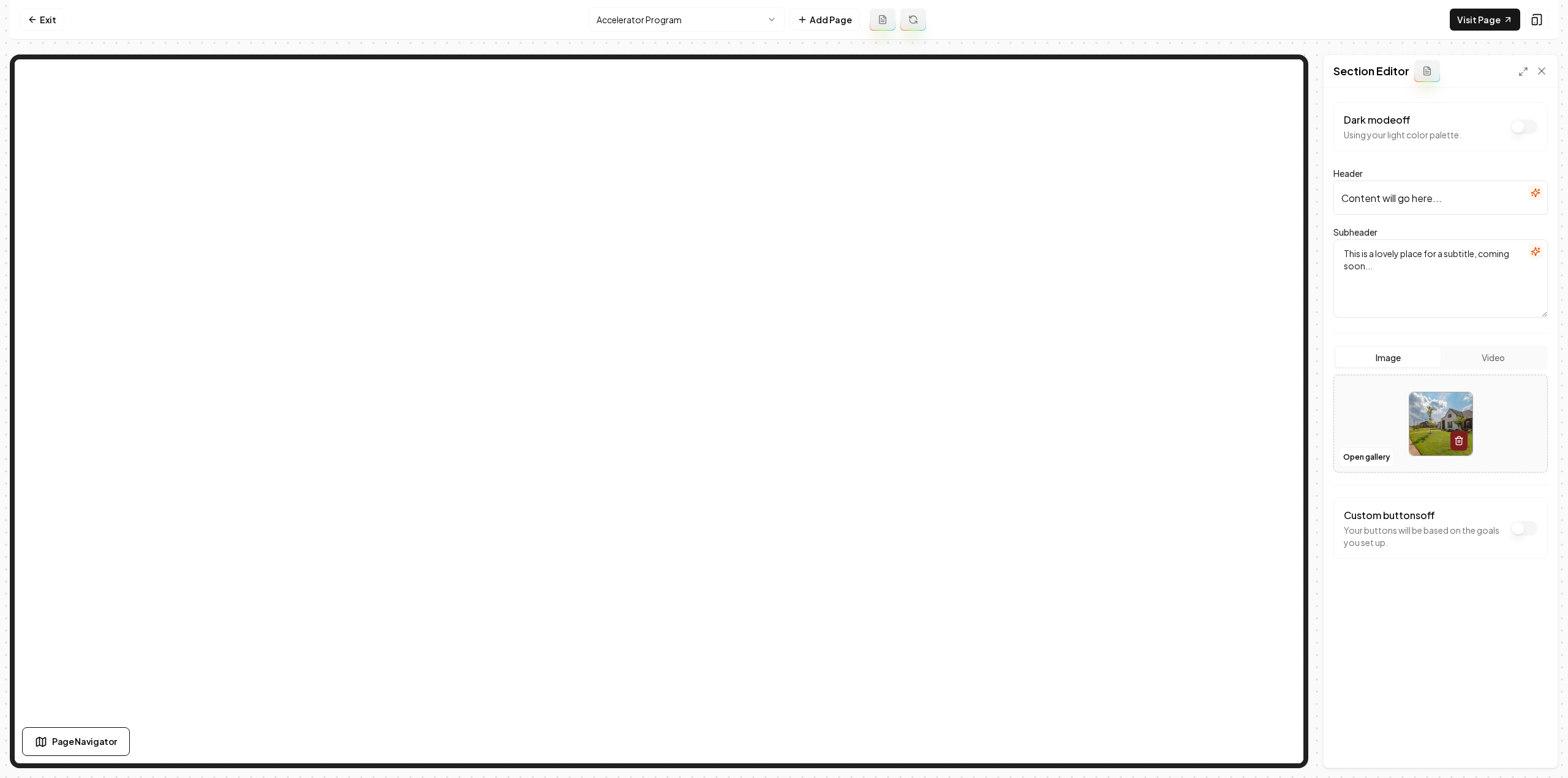
click at [1458, 202] on input "Content will go here..." at bounding box center [1440, 197] width 214 height 34
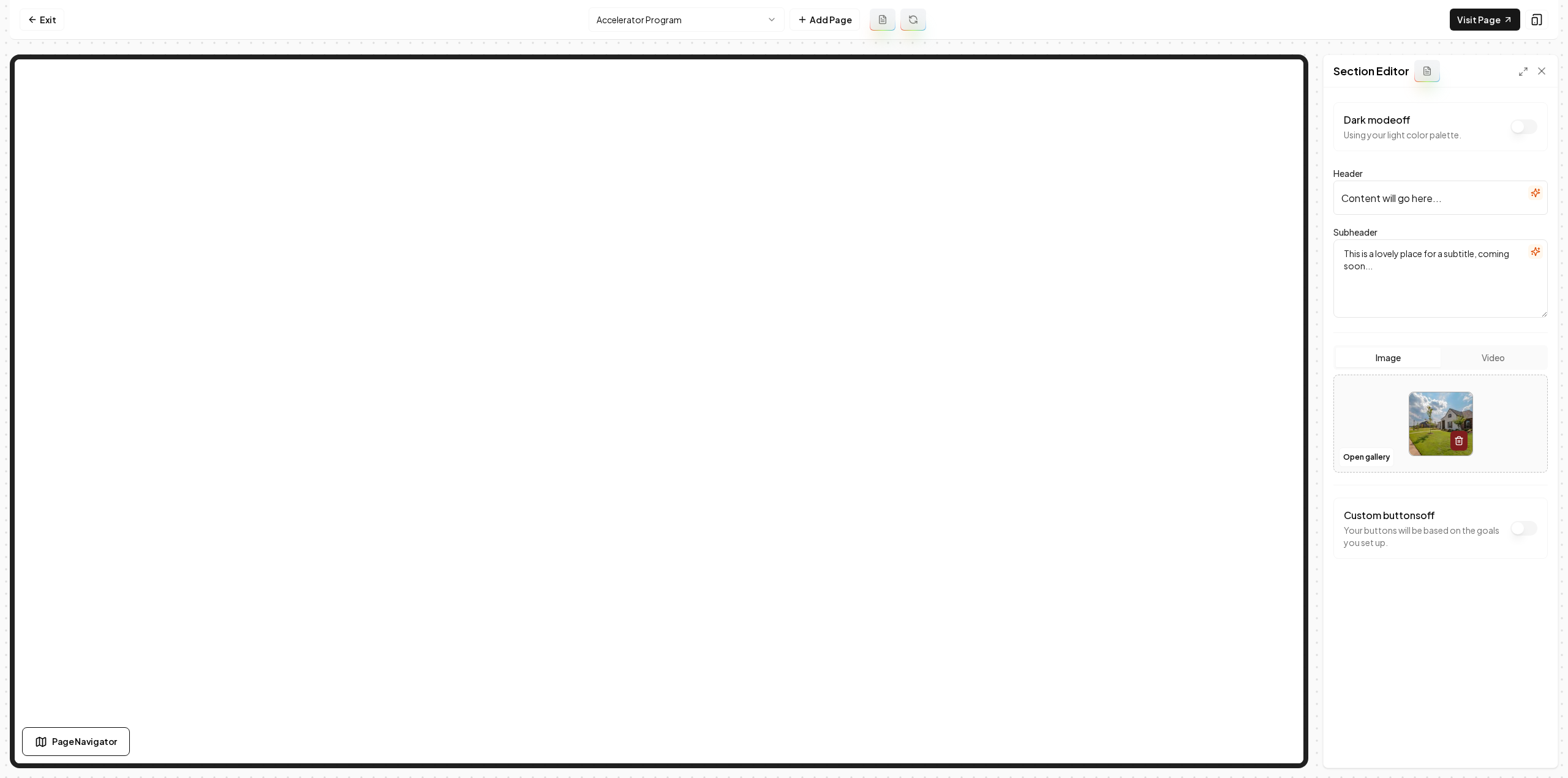
click at [1445, 185] on input "Content will go here..." at bounding box center [1440, 197] width 214 height 34
drag, startPoint x: 1428, startPoint y: 196, endPoint x: 1320, endPoint y: 185, distance: 108.6
click at [1320, 185] on div "Page Settings Section Editor Dark mode off Using your light color palette. Head…" at bounding box center [784, 412] width 1548 height 714
paste input "Accelerator Program Services"
type input "Accelerator Program Services"
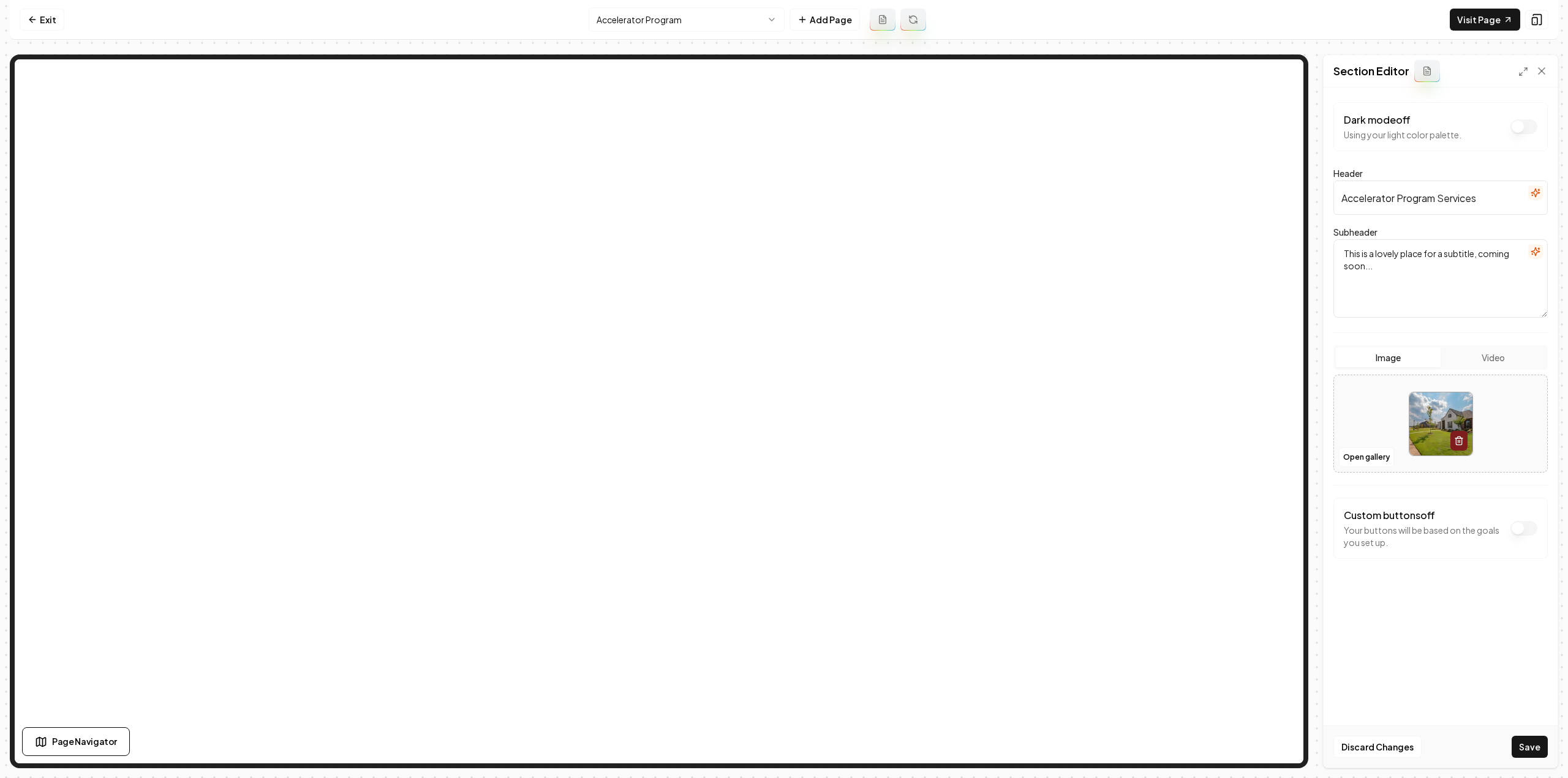
click at [1443, 280] on textarea "This is a lovely place for a subtitle, coming soon..." at bounding box center [1440, 279] width 214 height 78
paste textarea "Boost business growth and success with tailored strategies and guidance."
type textarea "Boost business growth and success with tailored strategies and guidance."
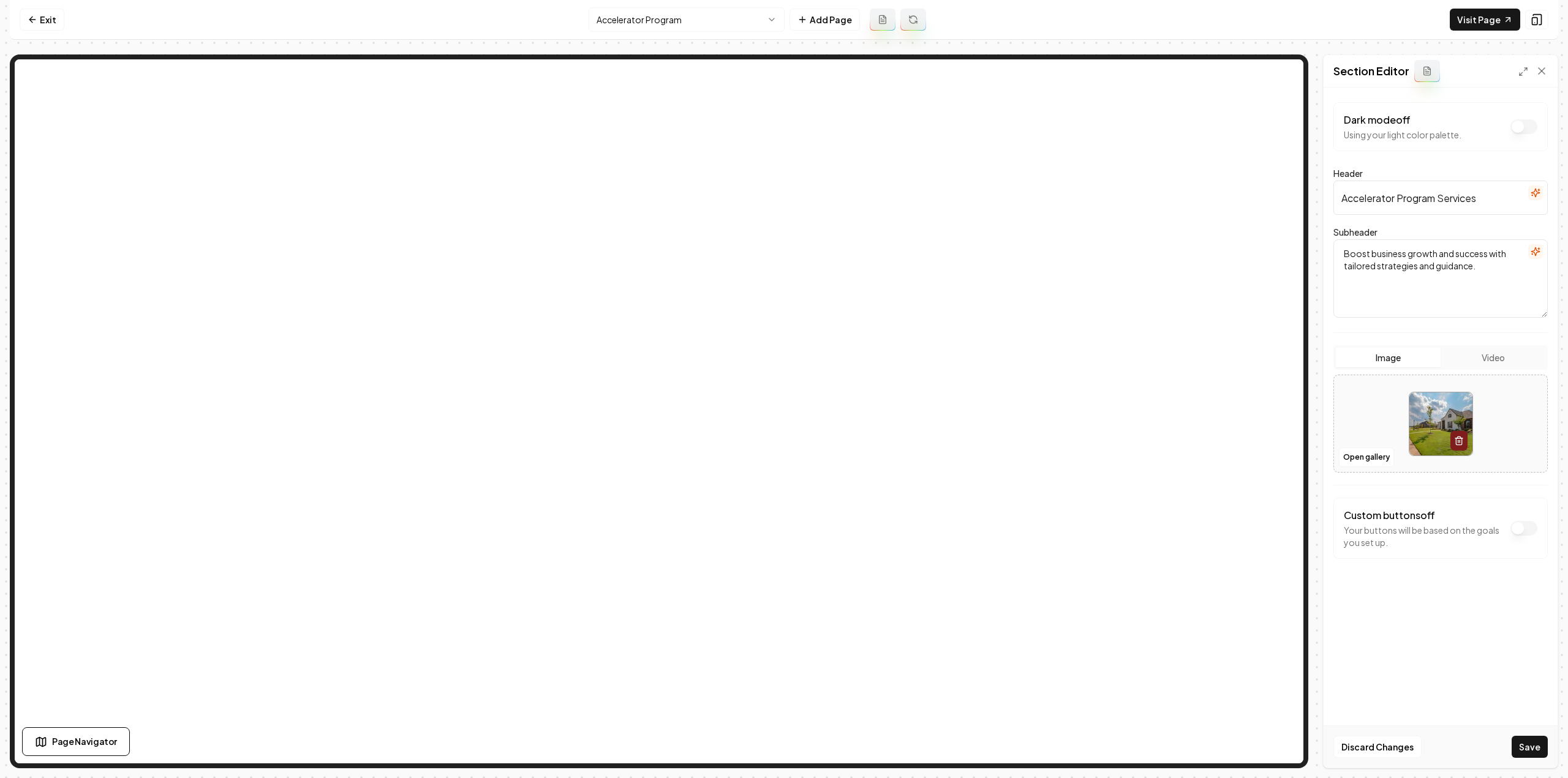
click at [1495, 354] on button "Video" at bounding box center [1492, 357] width 105 height 20
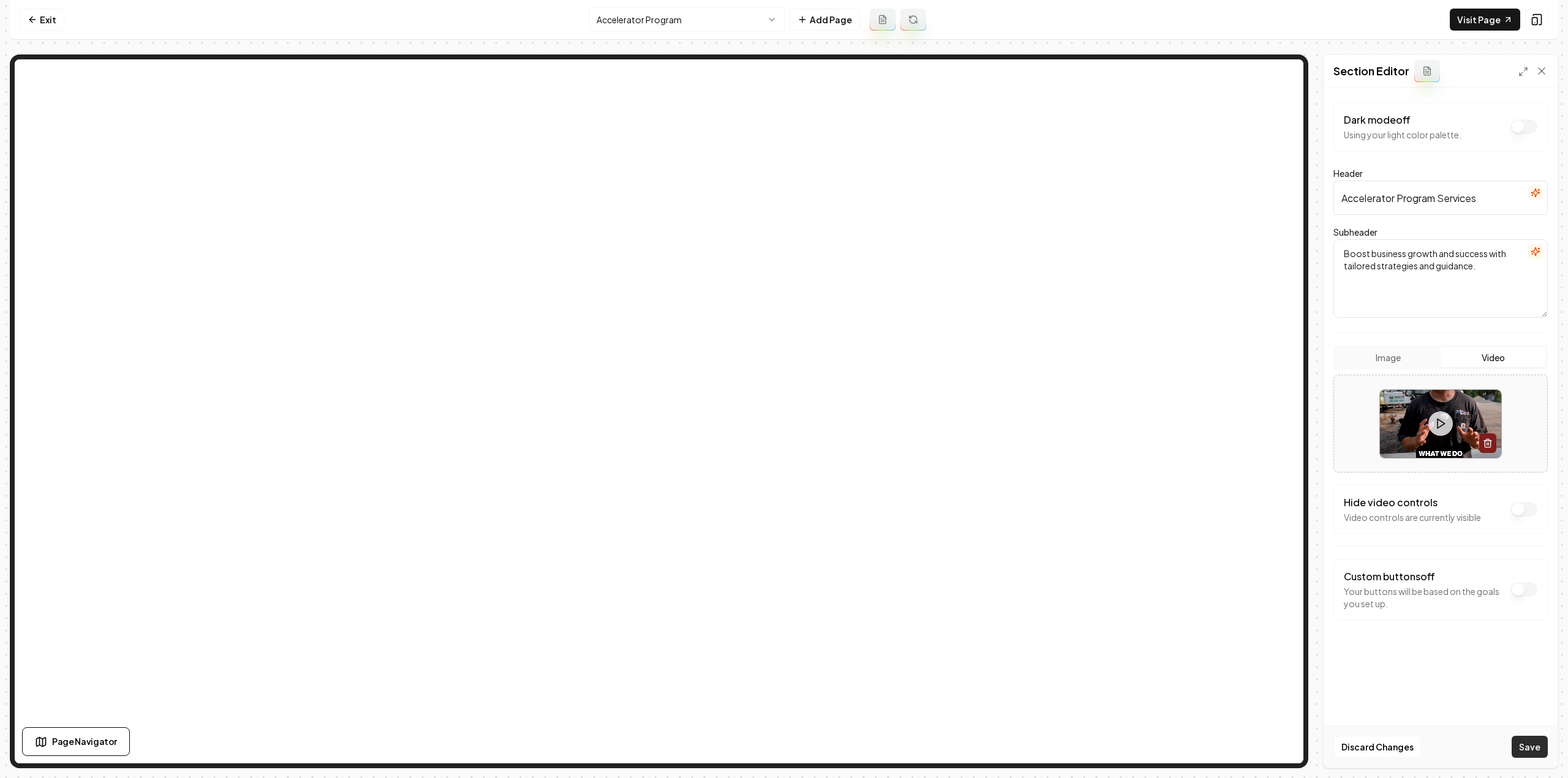
drag, startPoint x: 1556, startPoint y: 748, endPoint x: 1546, endPoint y: 745, distance: 10.4
click at [1556, 747] on div "Discard Changes Save" at bounding box center [1440, 747] width 234 height 43
click at [1546, 745] on button "Save" at bounding box center [1530, 747] width 36 height 22
drag, startPoint x: 43, startPoint y: 19, endPoint x: 47, endPoint y: 39, distance: 20.4
click at [43, 19] on link "Exit" at bounding box center [42, 20] width 45 height 22
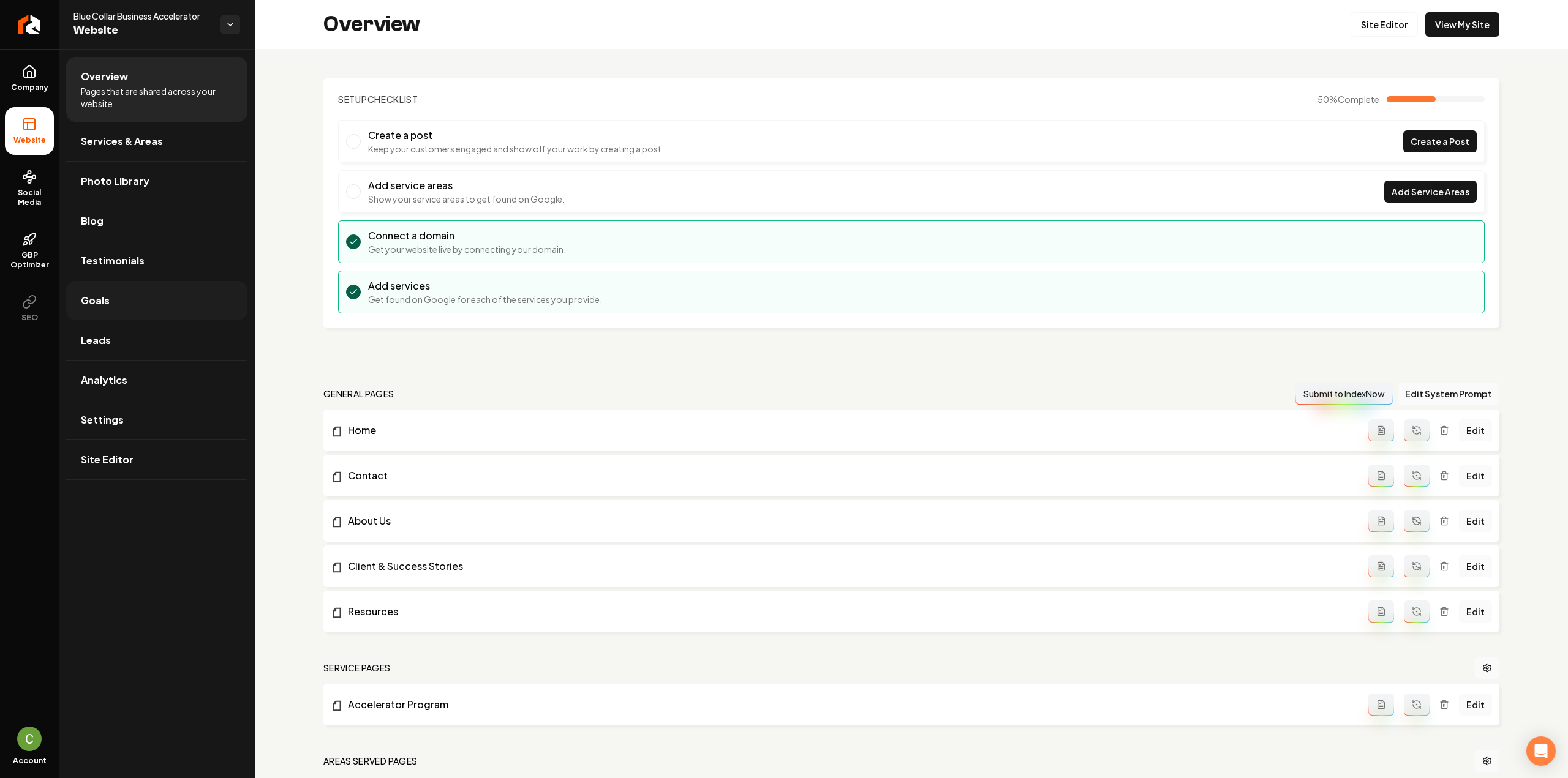
click at [139, 306] on link "Goals" at bounding box center [157, 300] width 181 height 39
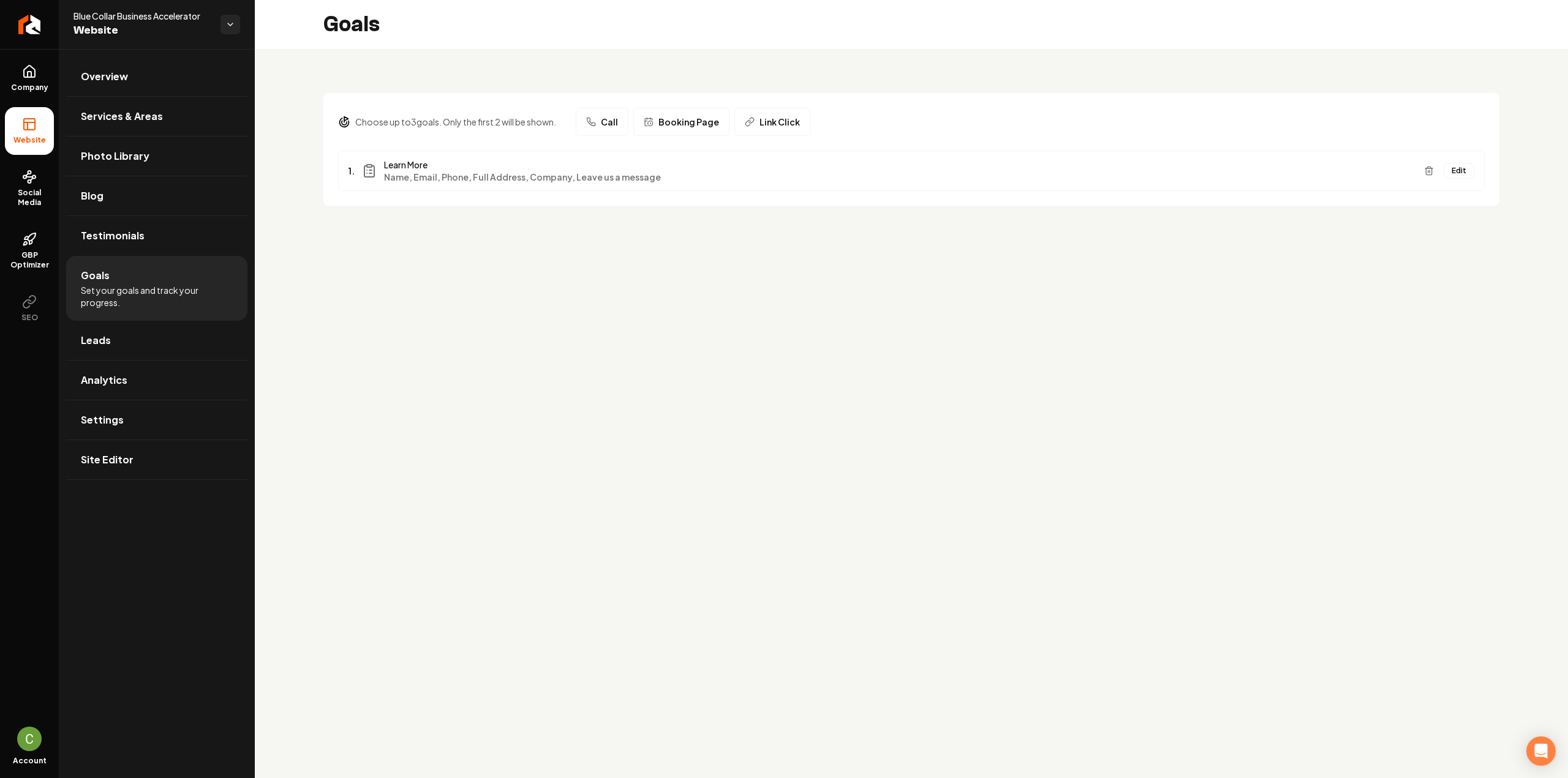
click at [1457, 173] on button "Edit" at bounding box center [1459, 171] width 31 height 16
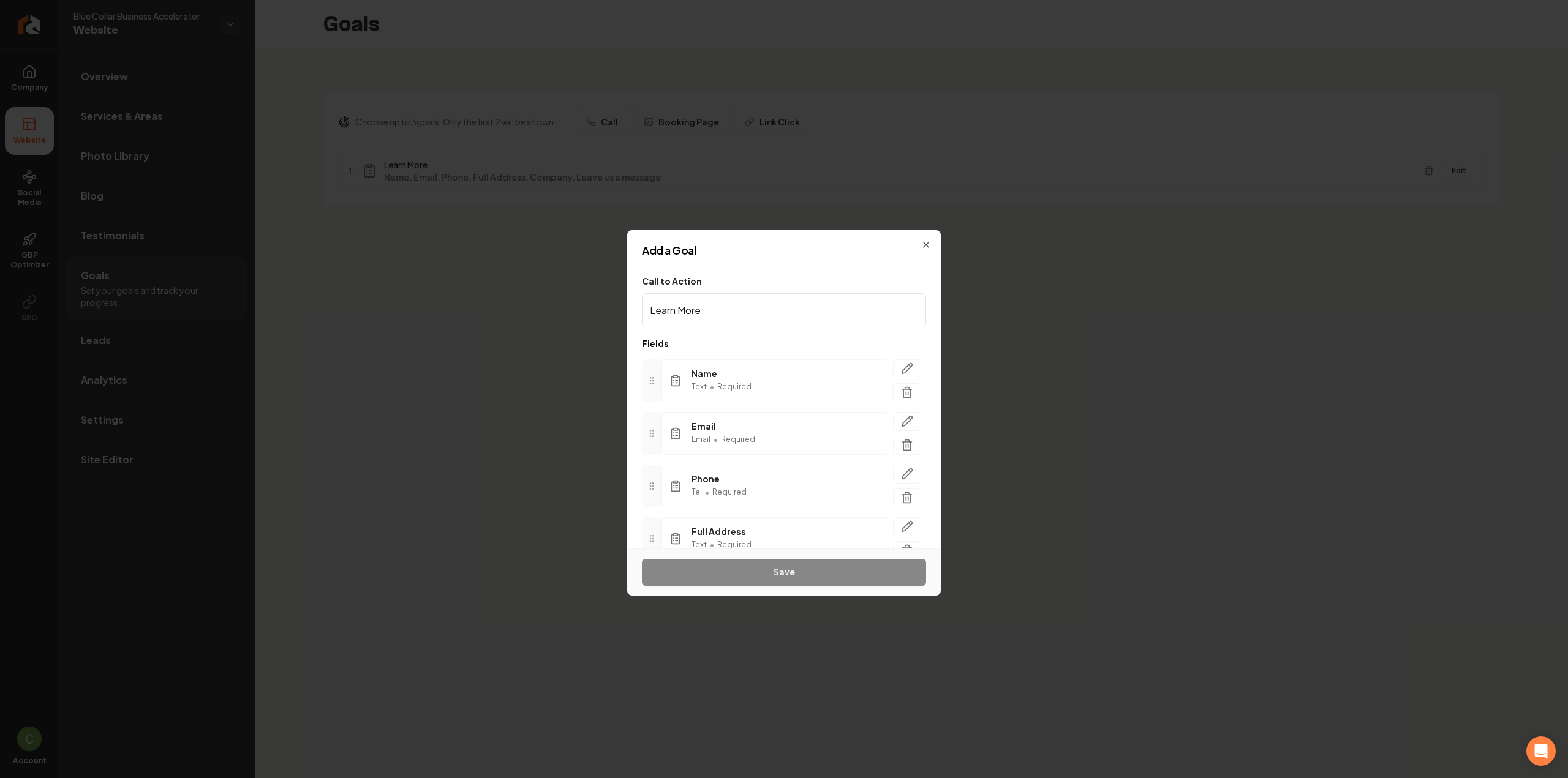
scroll to position [161, 0]
click at [698, 525] on span "Add another field" at bounding box center [691, 525] width 69 height 12
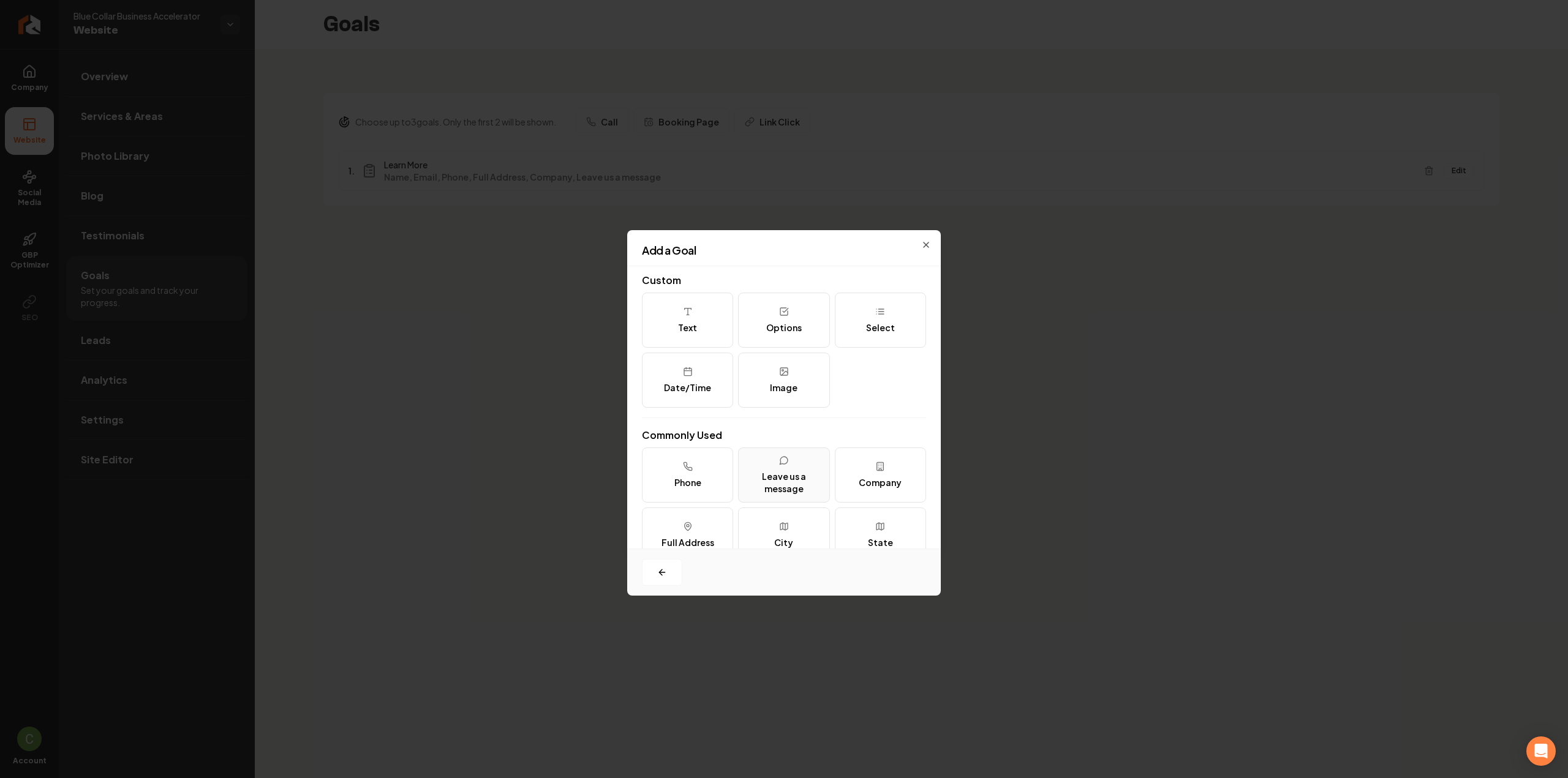
scroll to position [0, 0]
click at [885, 330] on div "Select" at bounding box center [881, 331] width 29 height 12
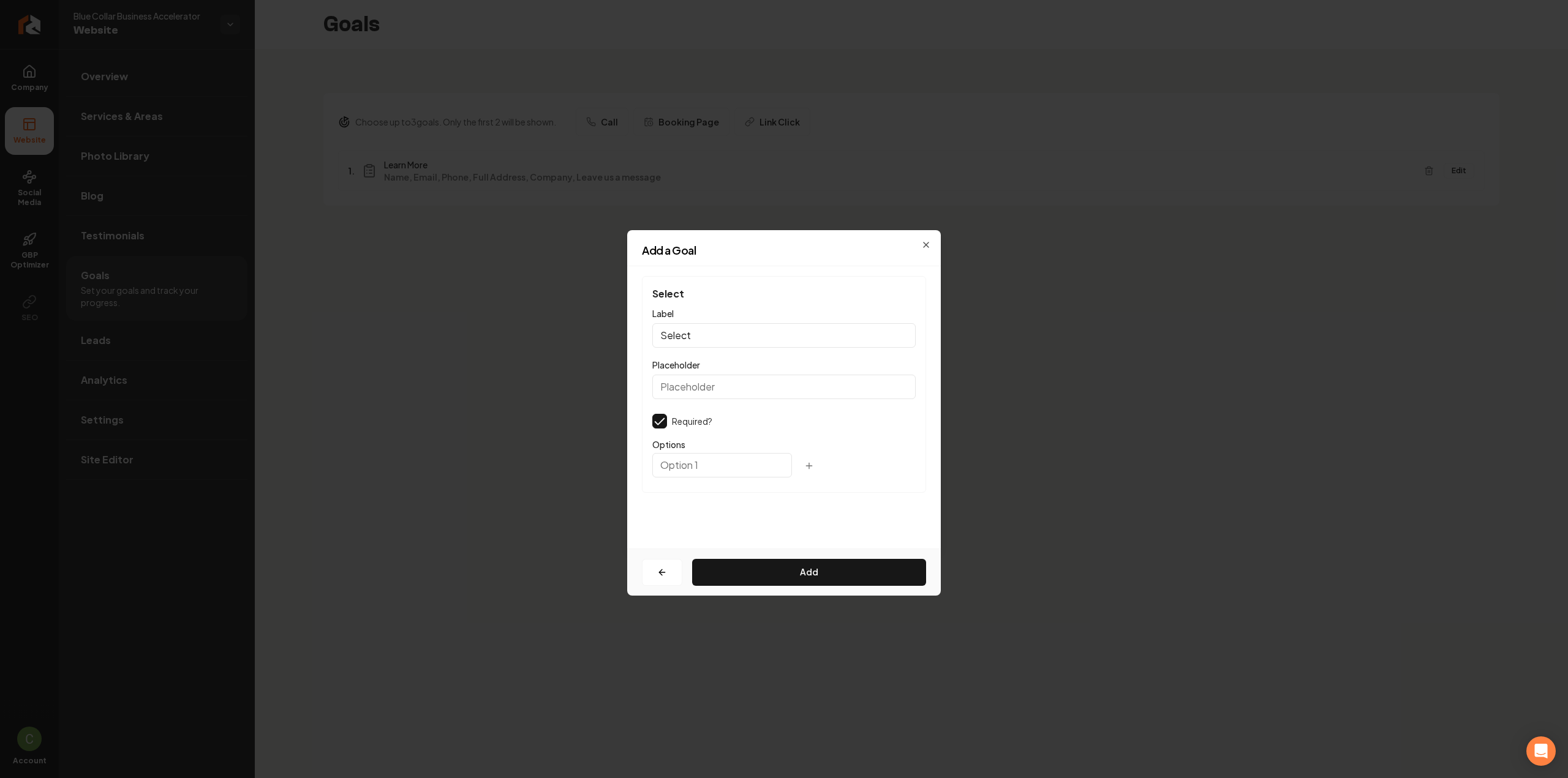
click at [705, 341] on input "Select" at bounding box center [784, 335] width 264 height 25
click at [705, 340] on input "Select" at bounding box center [784, 335] width 264 height 25
type input "Monthly Revenue"
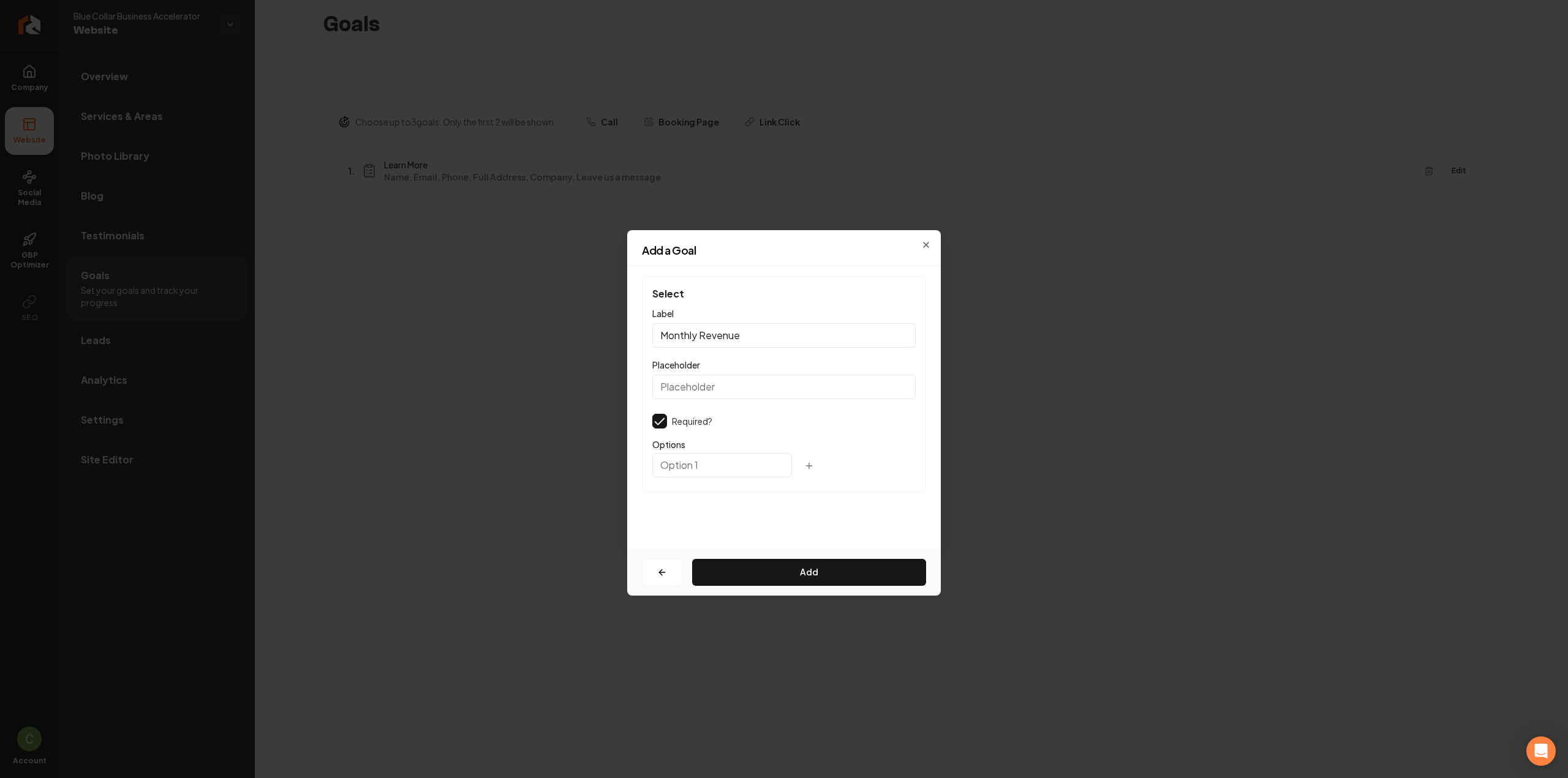
click at [686, 467] on input "text" at bounding box center [722, 465] width 140 height 25
type input "0-5k"
click at [804, 466] on icon "button" at bounding box center [809, 466] width 10 height 10
type input "5-15k"
click at [824, 497] on icon "button" at bounding box center [826, 497] width 5 height 0
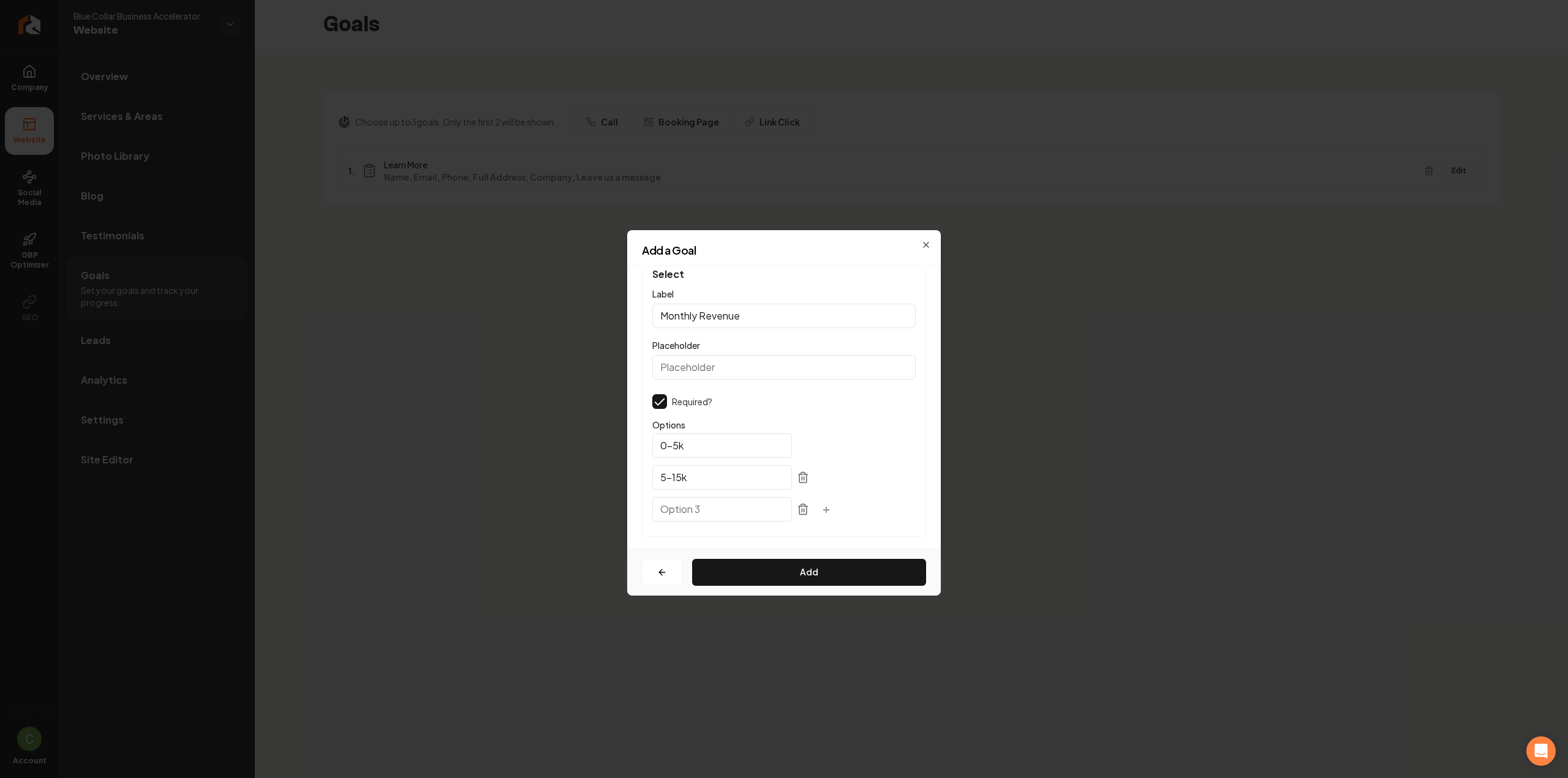
scroll to position [30, 0]
type input "15-50k"
click at [822, 496] on icon "button" at bounding box center [827, 500] width 10 height 10
type input "50k+"
click at [732, 571] on button "Add" at bounding box center [809, 572] width 234 height 27
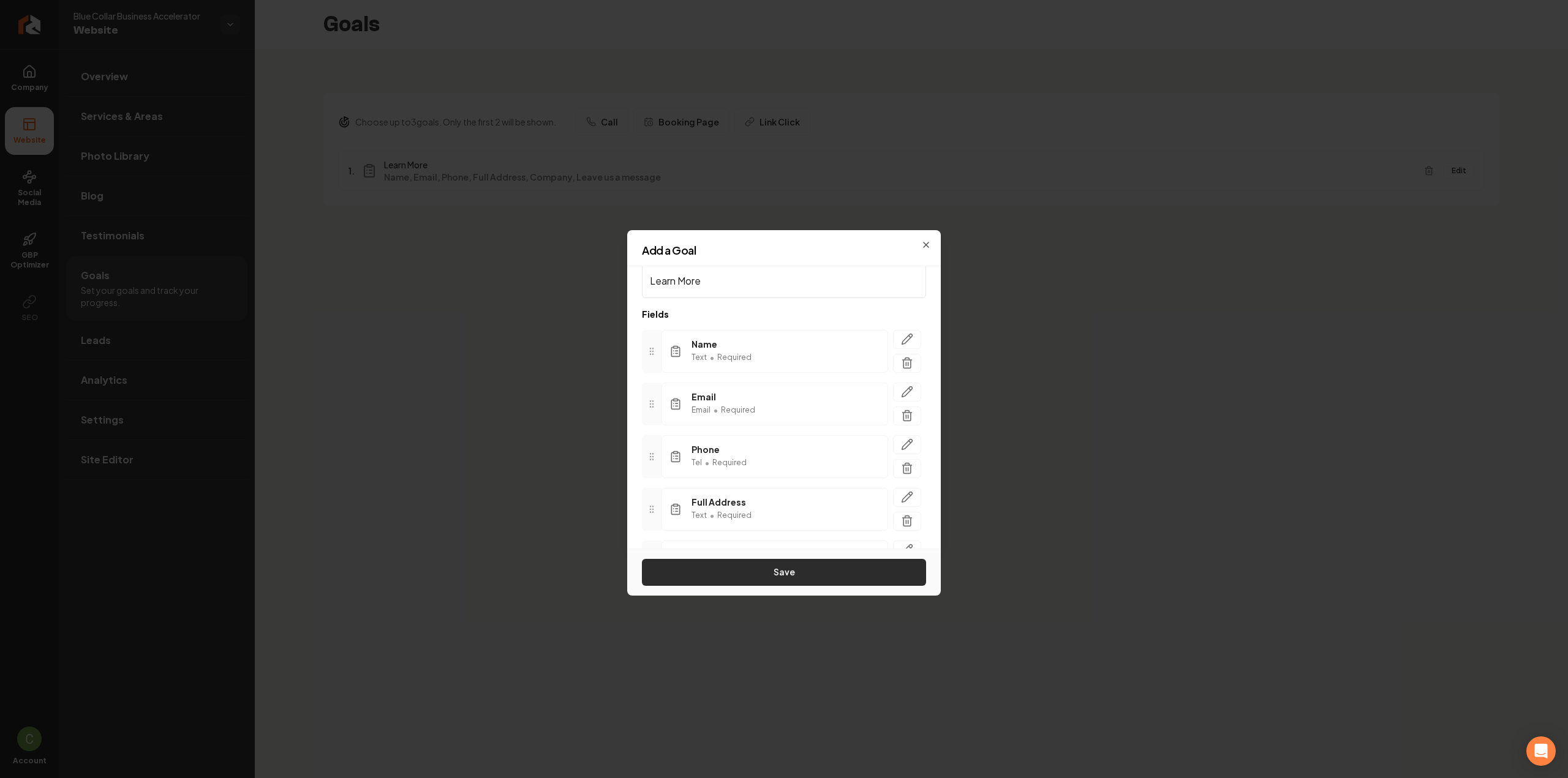
click at [732, 571] on button "Save" at bounding box center [784, 572] width 284 height 27
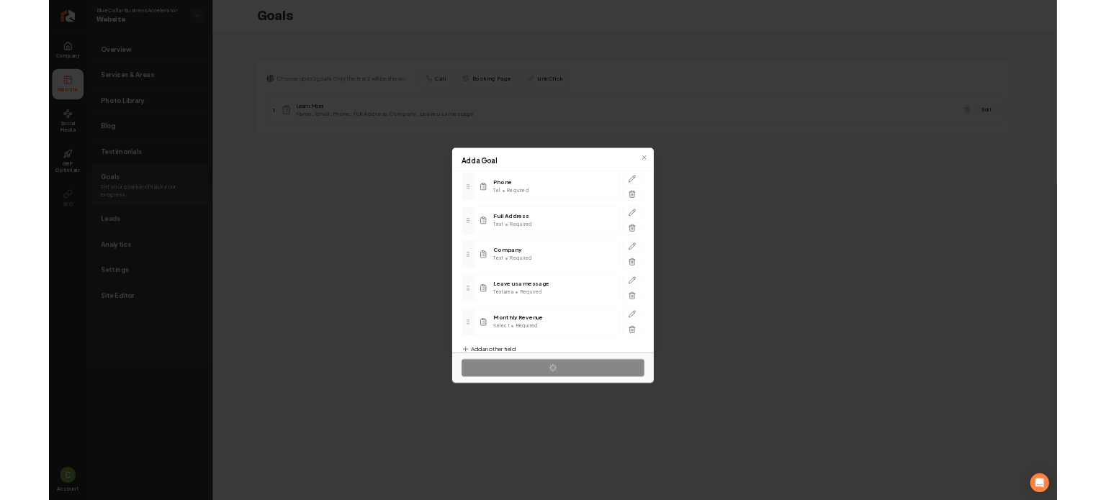
scroll to position [251, 0]
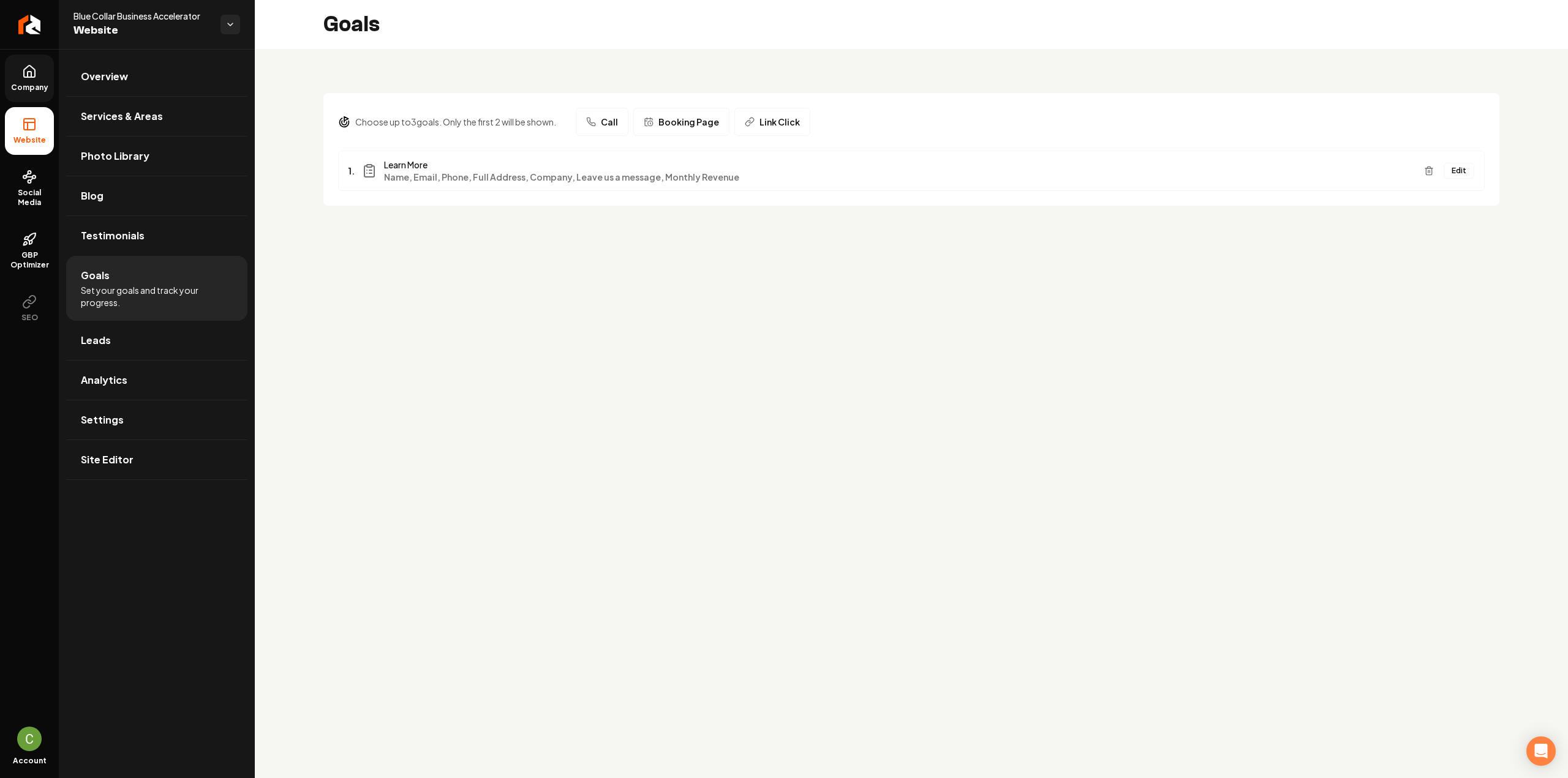
click at [33, 85] on span "Company" at bounding box center [29, 88] width 47 height 10
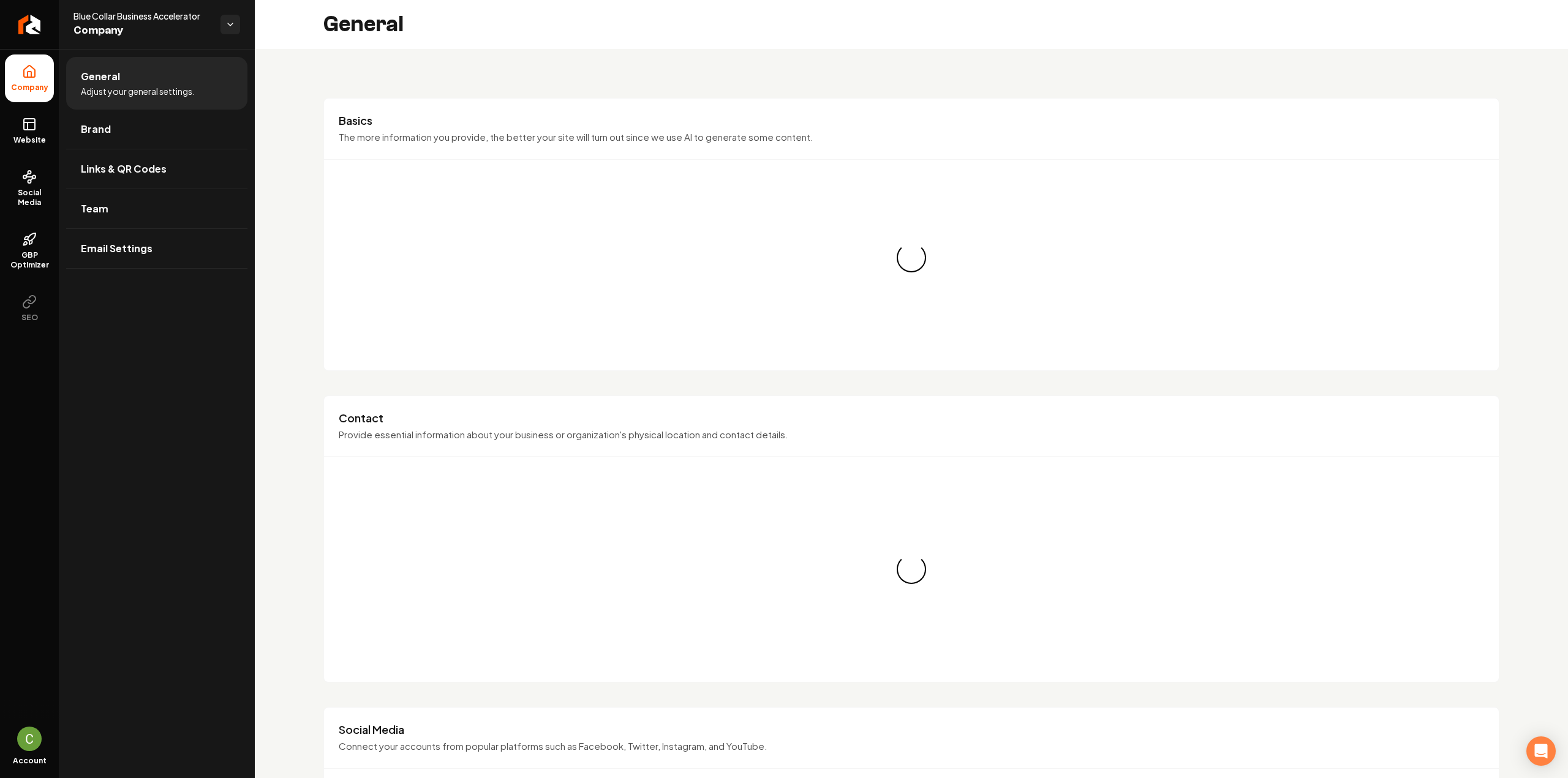
click at [34, 128] on rect at bounding box center [29, 124] width 11 height 11
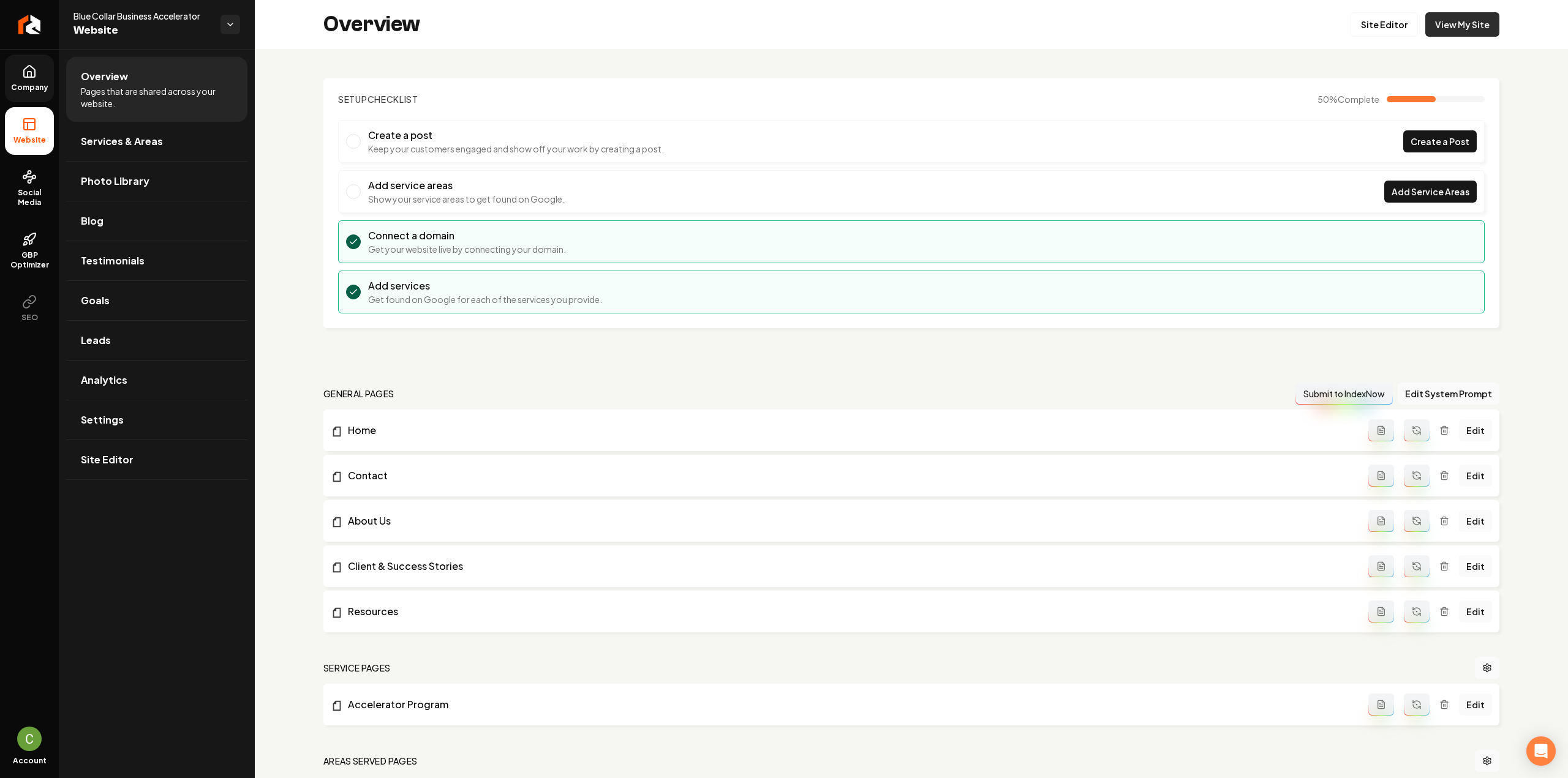
click at [1456, 29] on link "View My Site" at bounding box center [1462, 24] width 74 height 25
